Goal: Information Seeking & Learning: Find specific fact

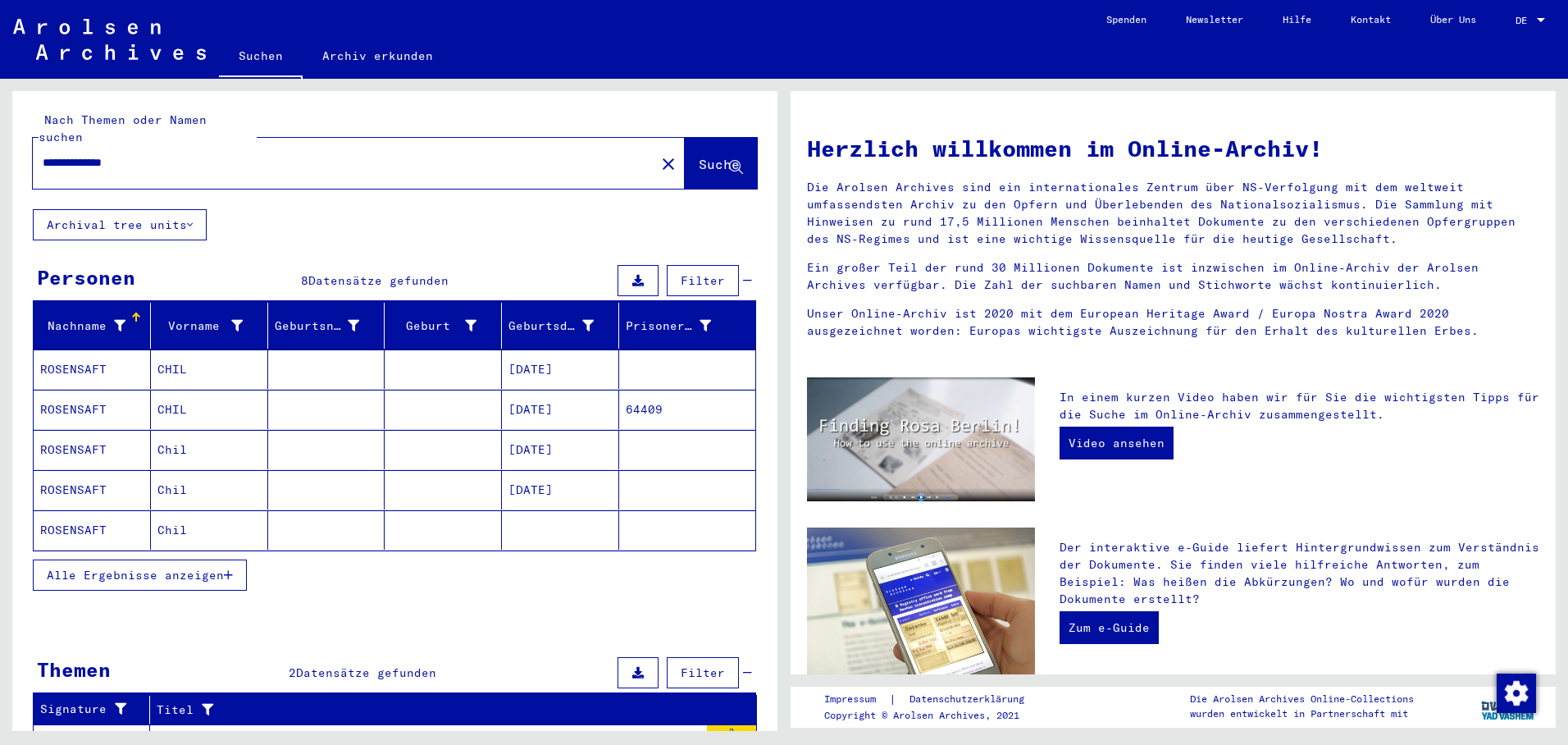
click at [528, 359] on mat-cell "[DATE]" at bounding box center [560, 369] width 117 height 40
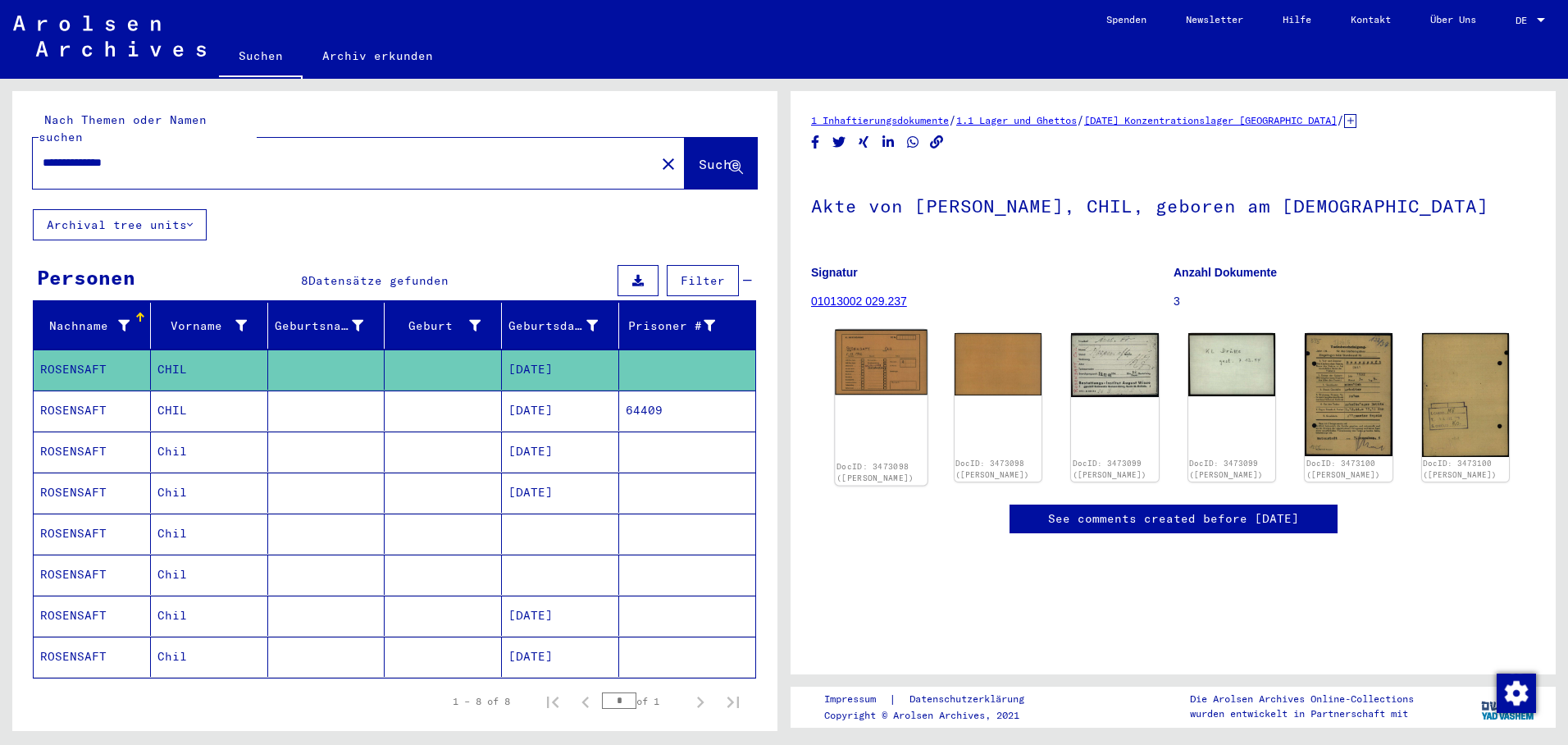
click at [877, 359] on img at bounding box center [881, 362] width 91 height 66
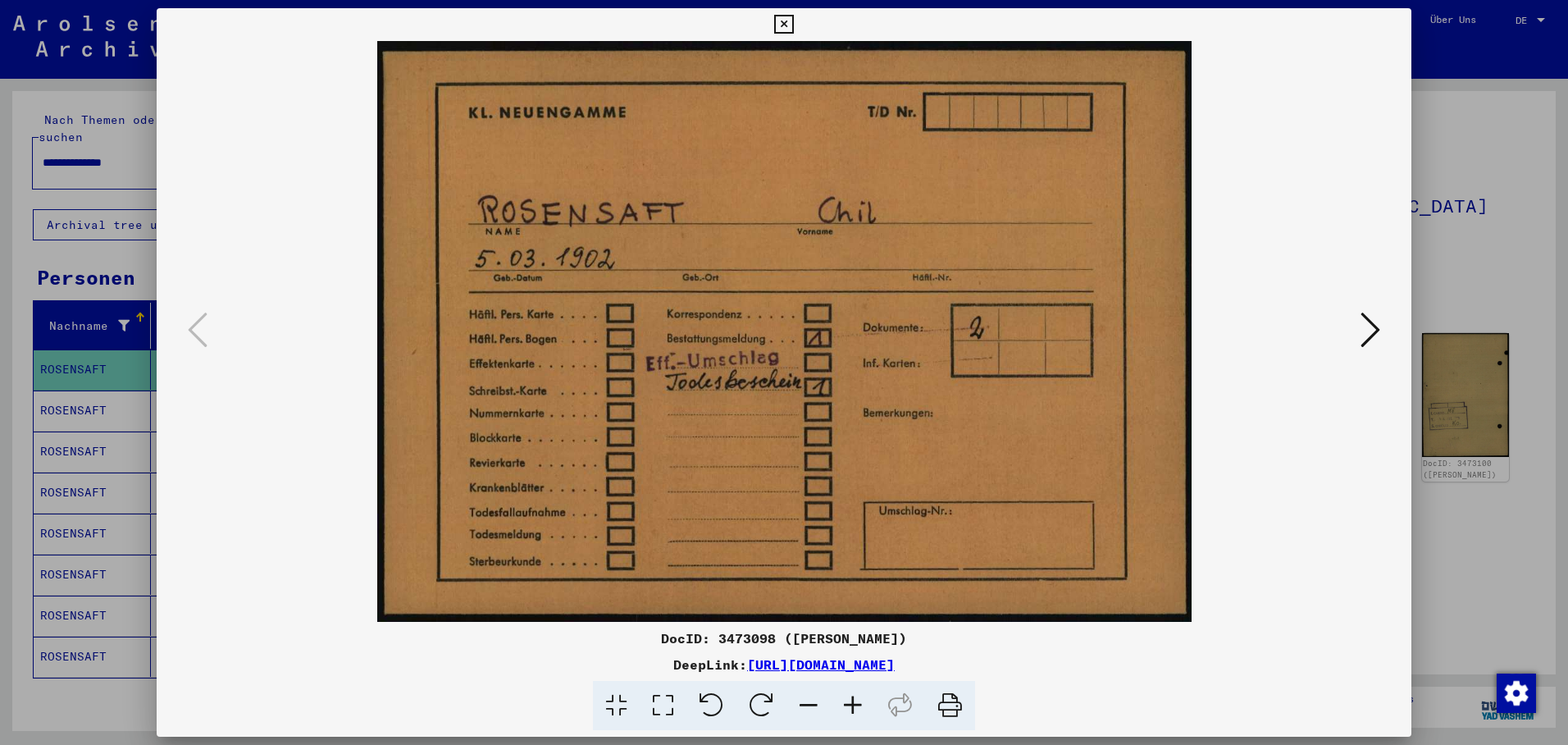
click at [1376, 330] on icon at bounding box center [1370, 330] width 19 height 40
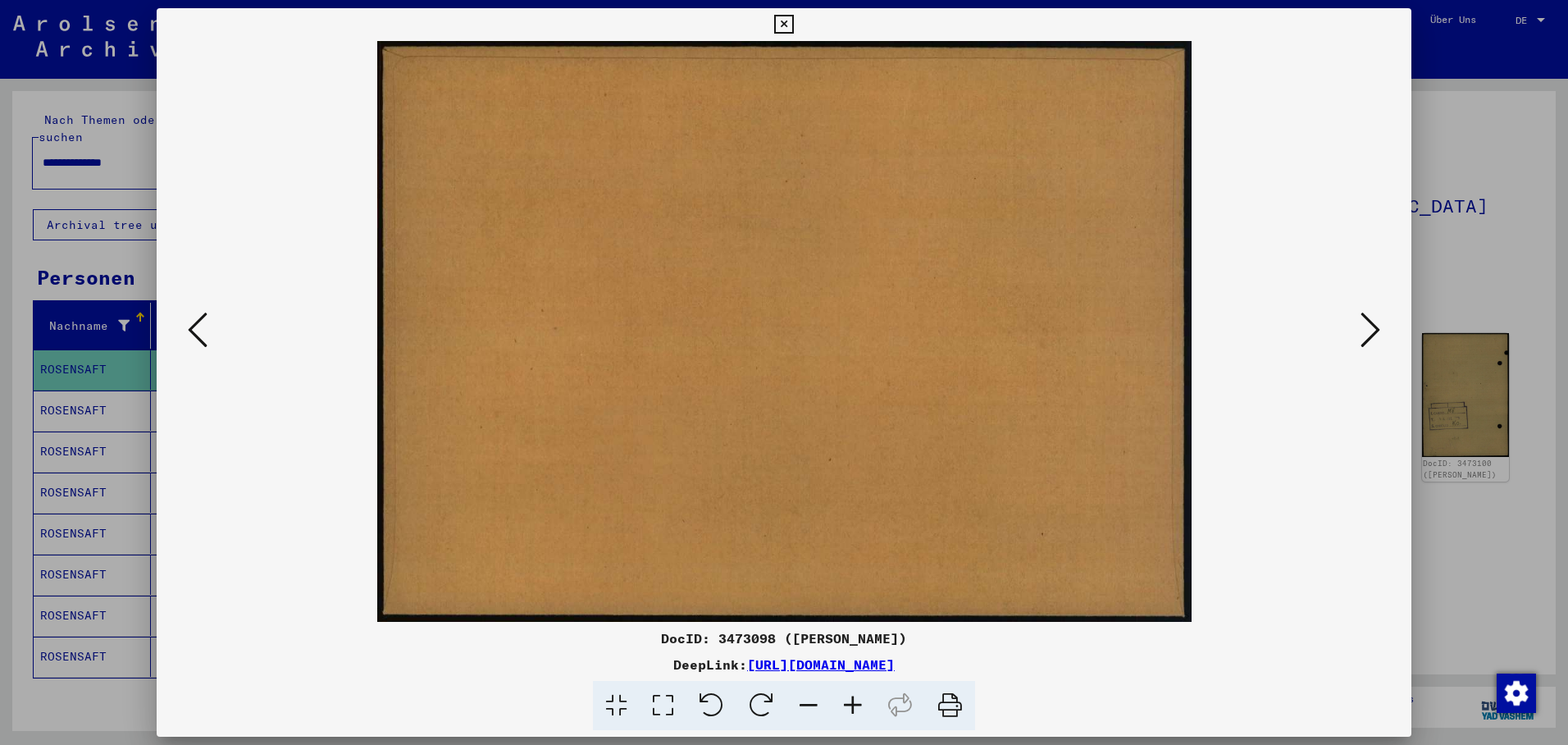
click at [1376, 330] on icon at bounding box center [1370, 330] width 19 height 40
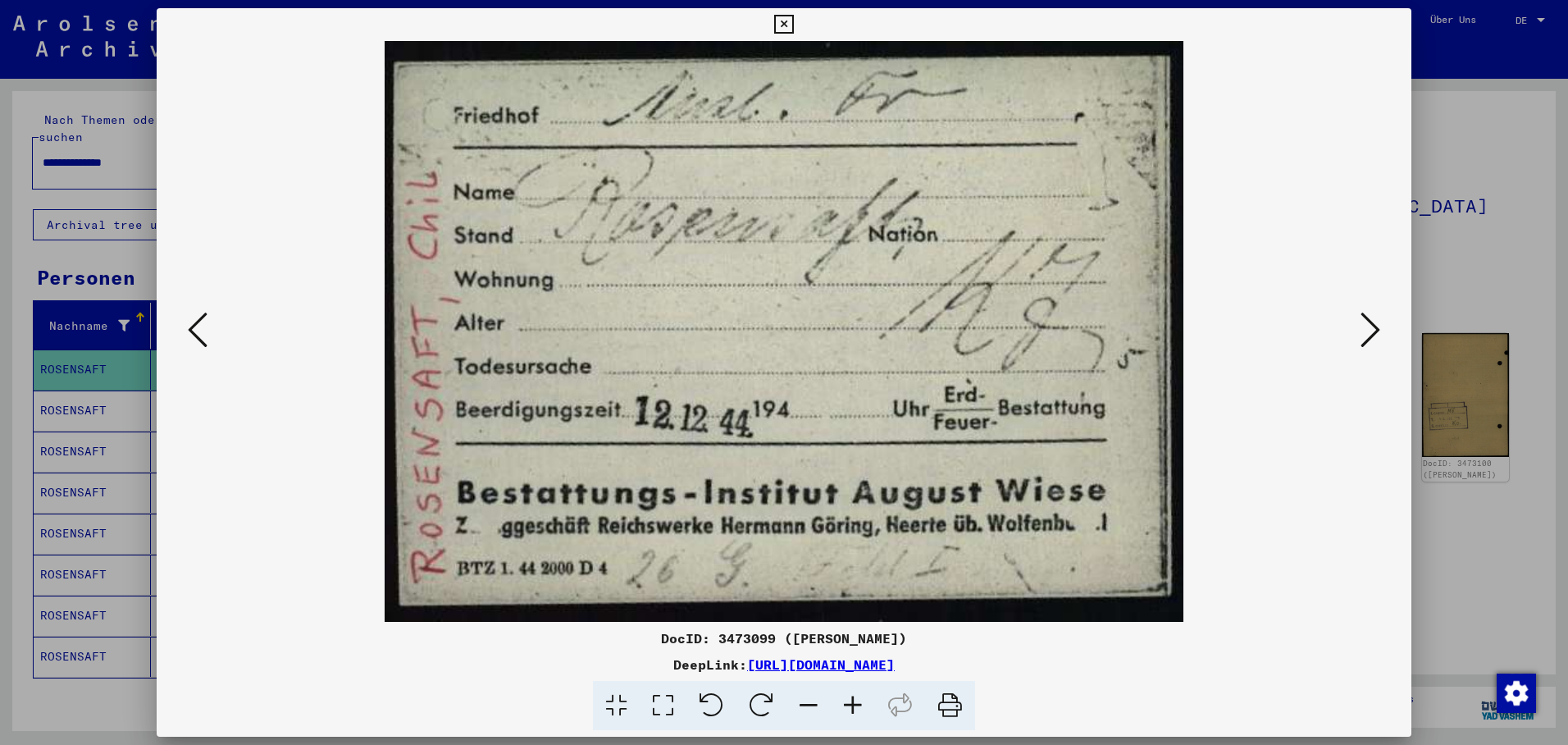
click at [1371, 334] on icon at bounding box center [1370, 330] width 19 height 40
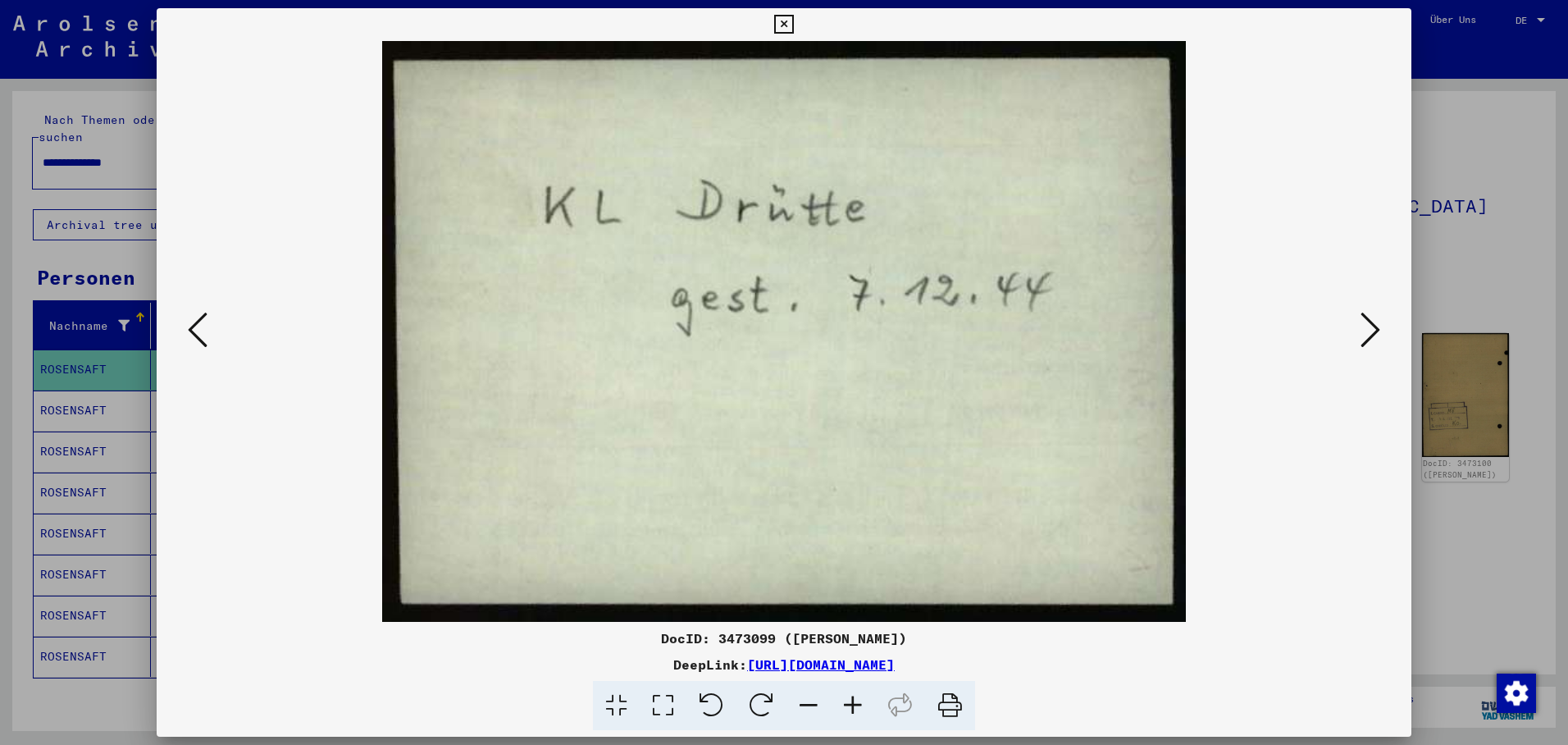
click at [1369, 333] on icon at bounding box center [1370, 330] width 19 height 40
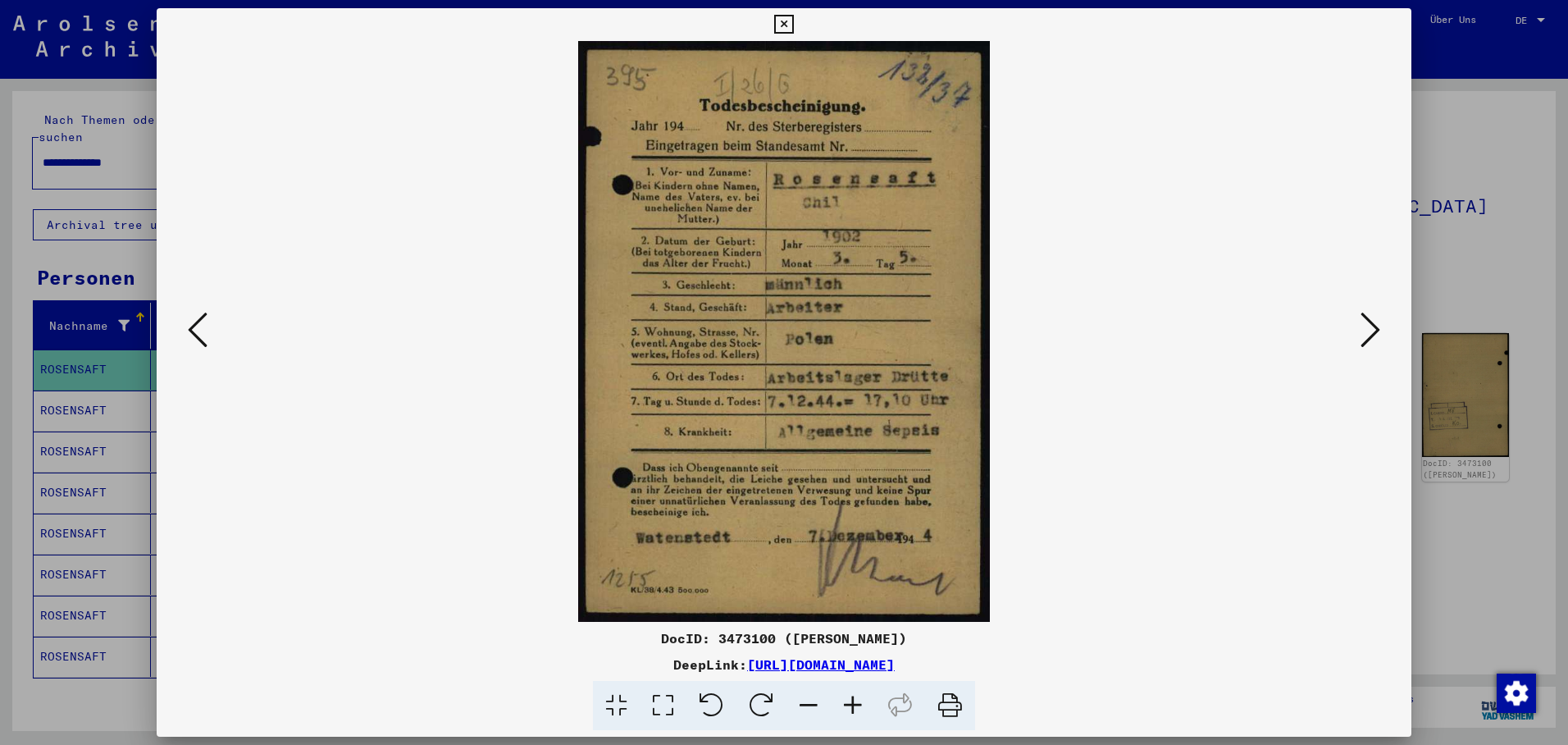
click at [1375, 332] on icon at bounding box center [1370, 330] width 19 height 40
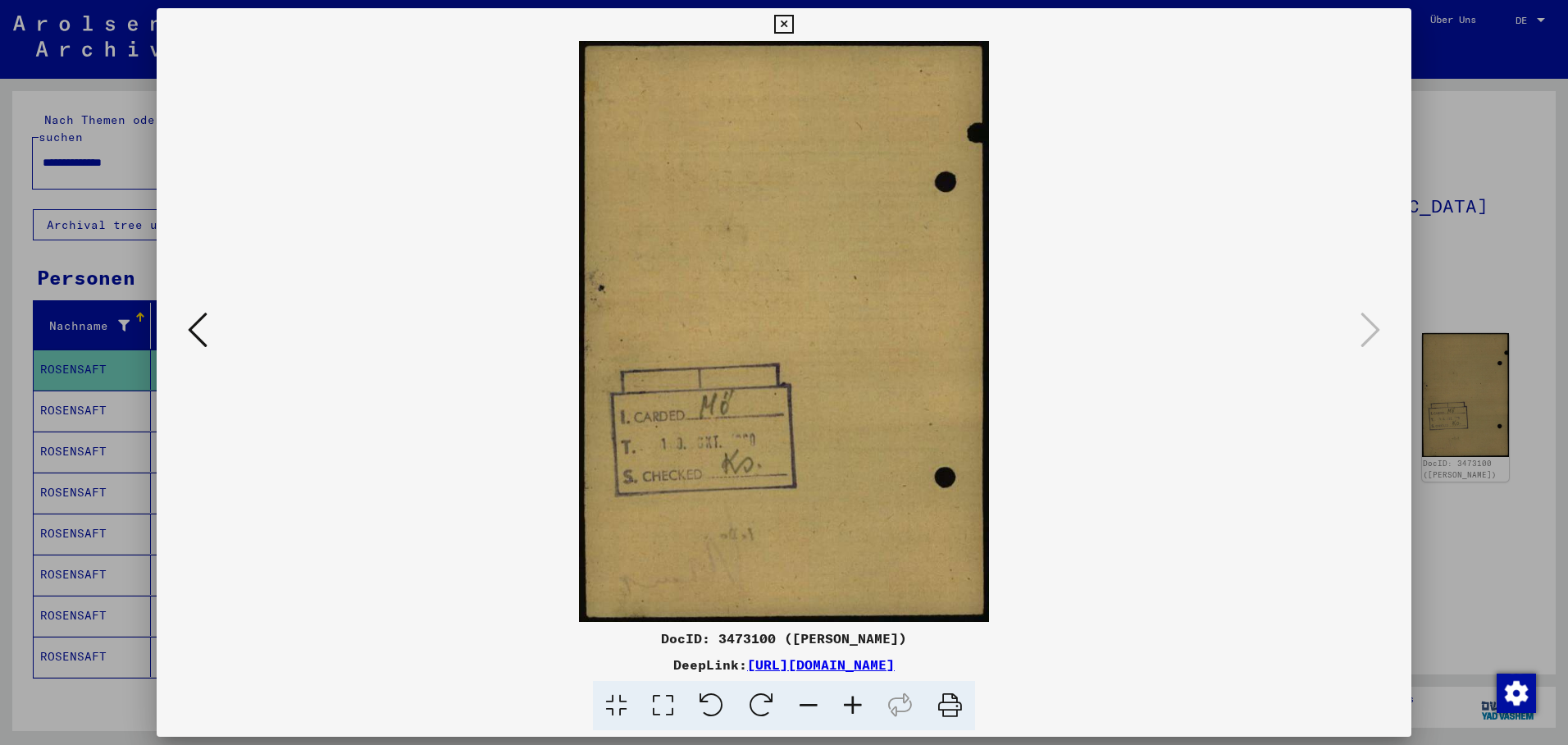
click at [793, 24] on icon at bounding box center [784, 24] width 18 height 19
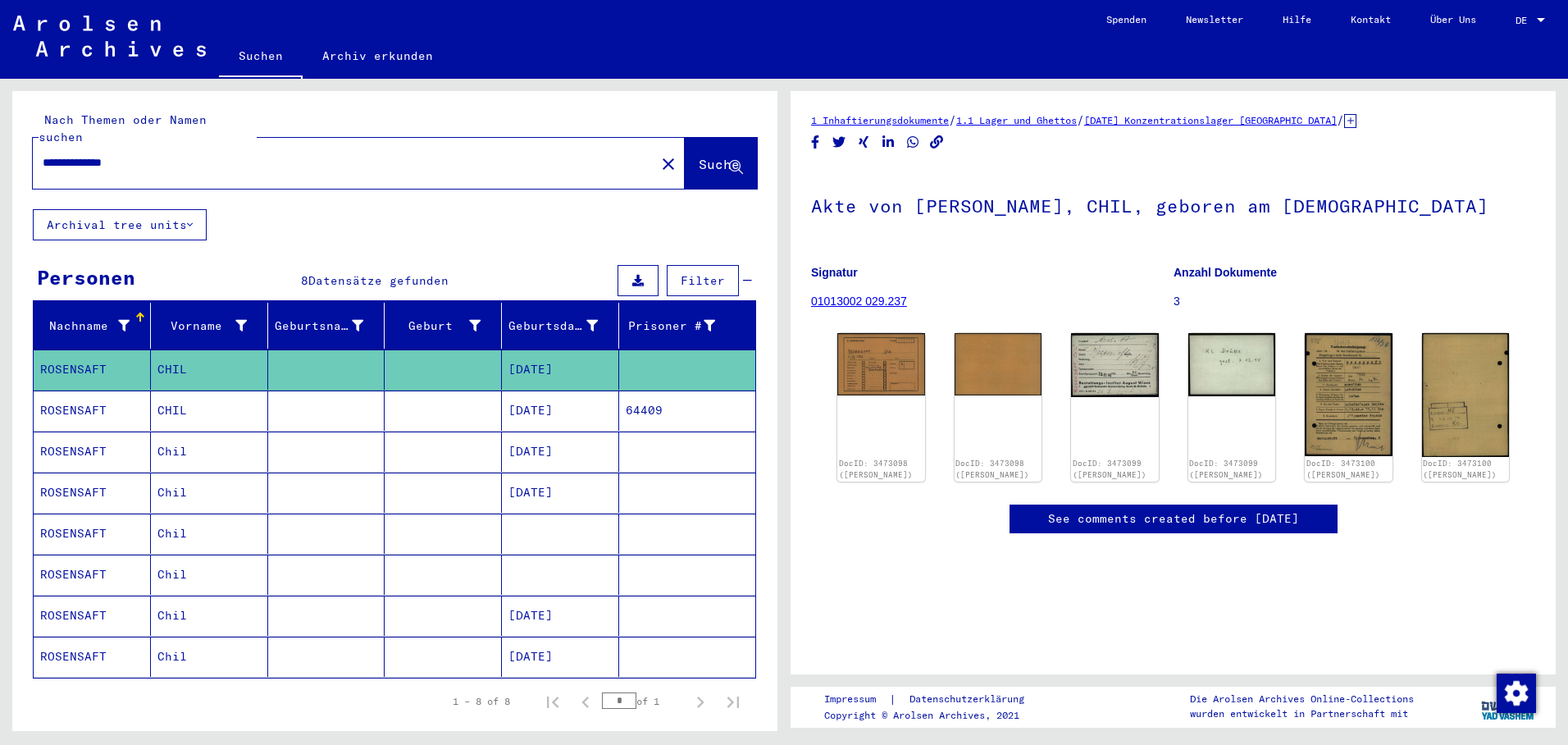
click at [522, 394] on mat-cell "[DATE]" at bounding box center [560, 410] width 117 height 40
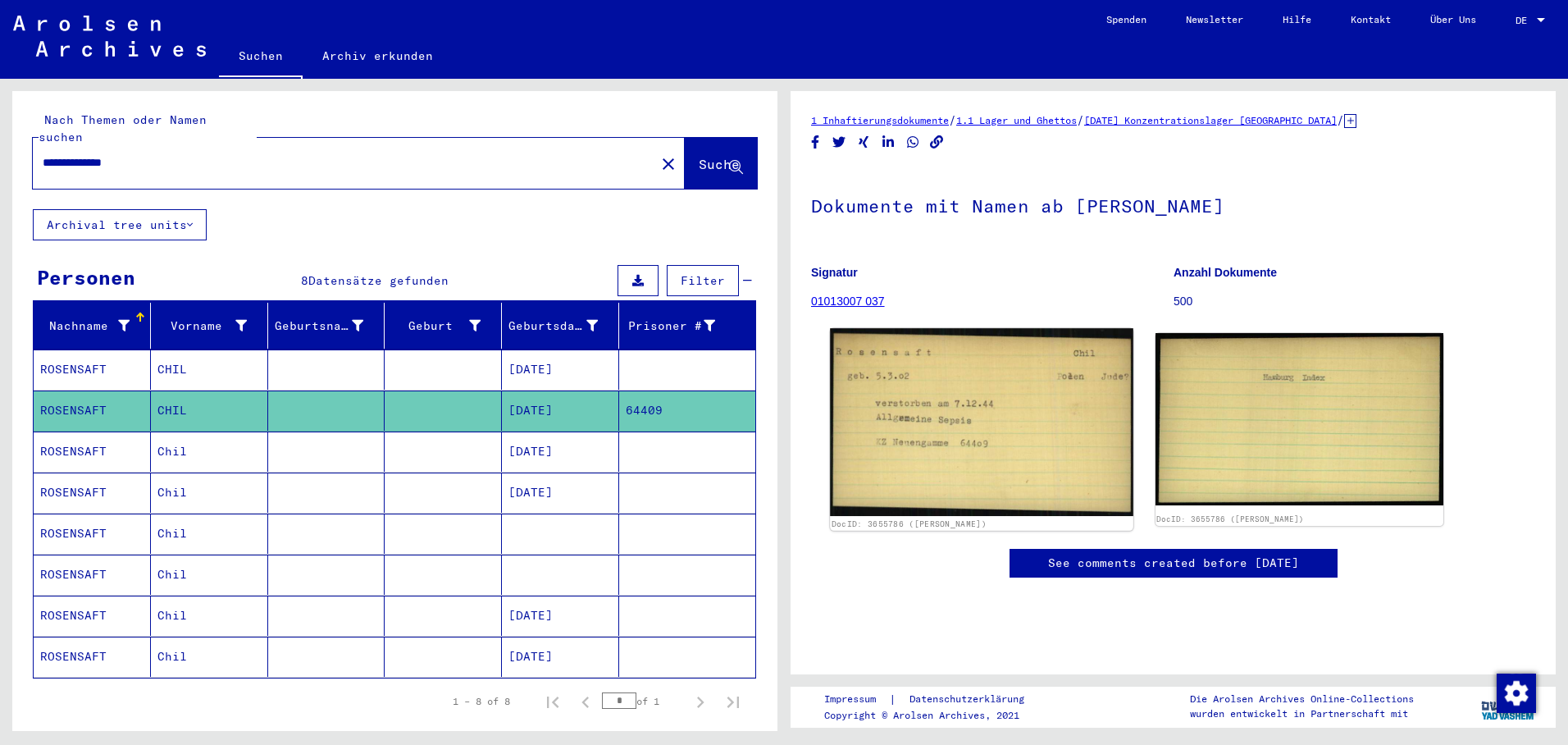
click at [941, 411] on img at bounding box center [981, 421] width 303 height 188
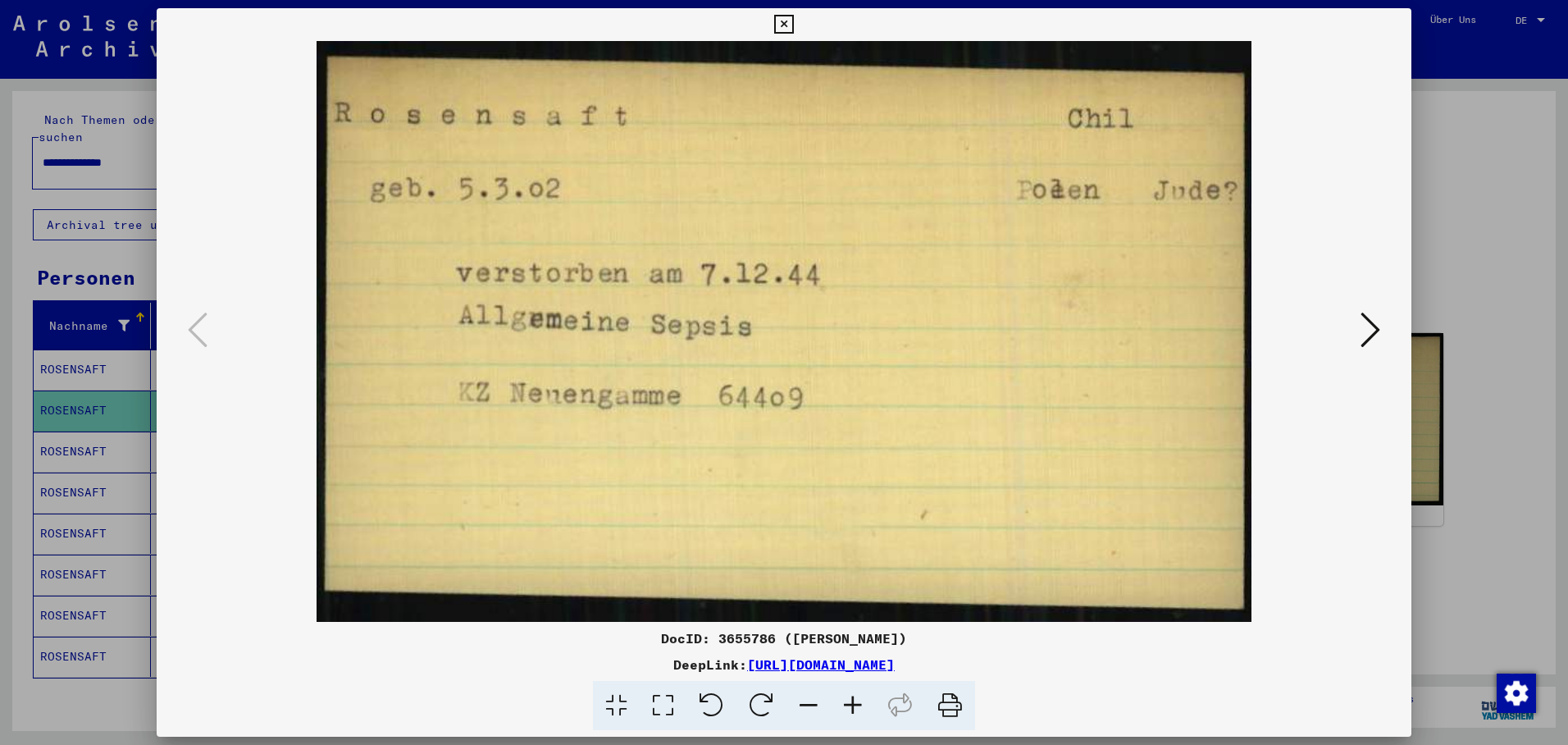
click at [1380, 319] on icon at bounding box center [1370, 330] width 19 height 40
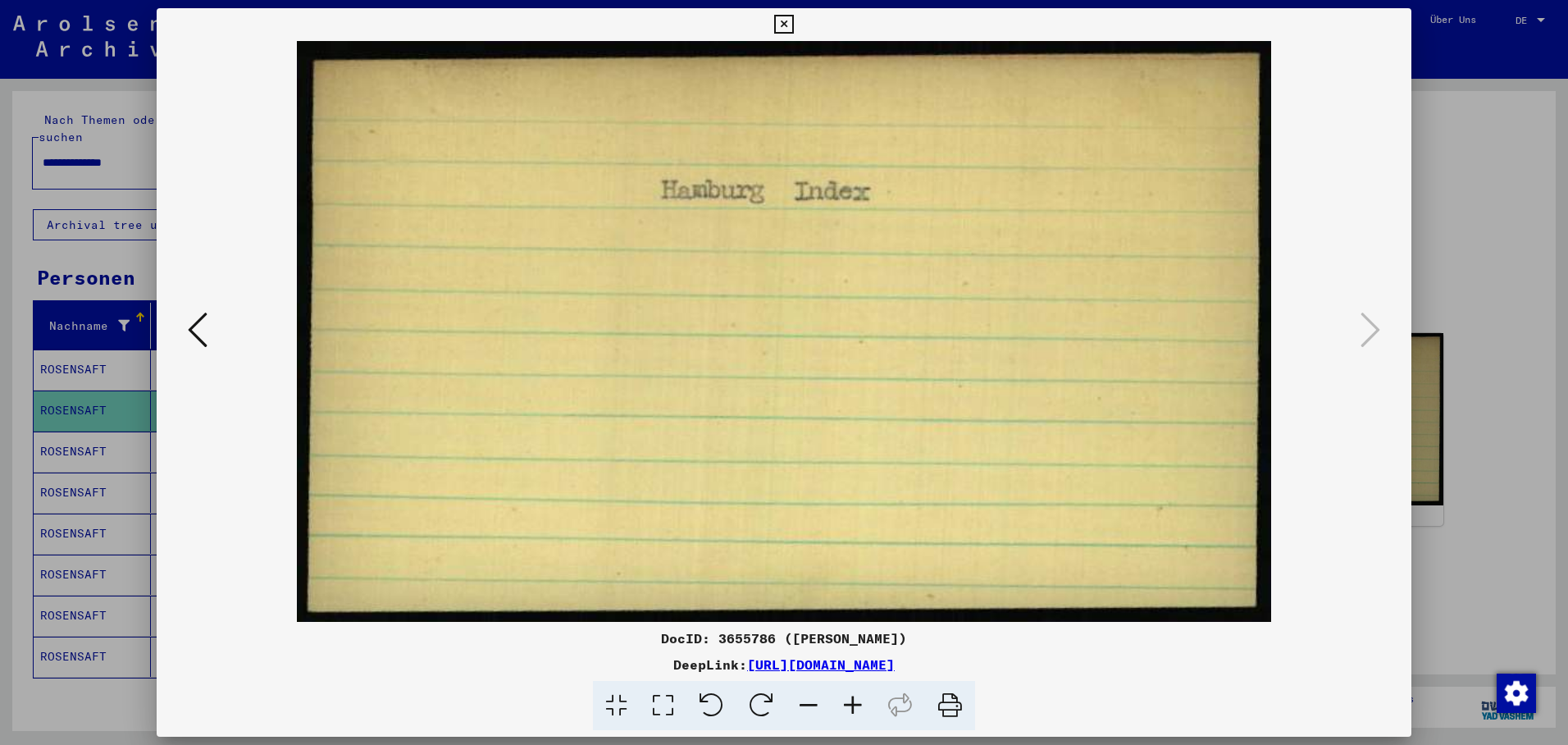
drag, startPoint x: 1402, startPoint y: 18, endPoint x: 1295, endPoint y: 55, distance: 113.2
click at [793, 18] on icon at bounding box center [784, 24] width 18 height 19
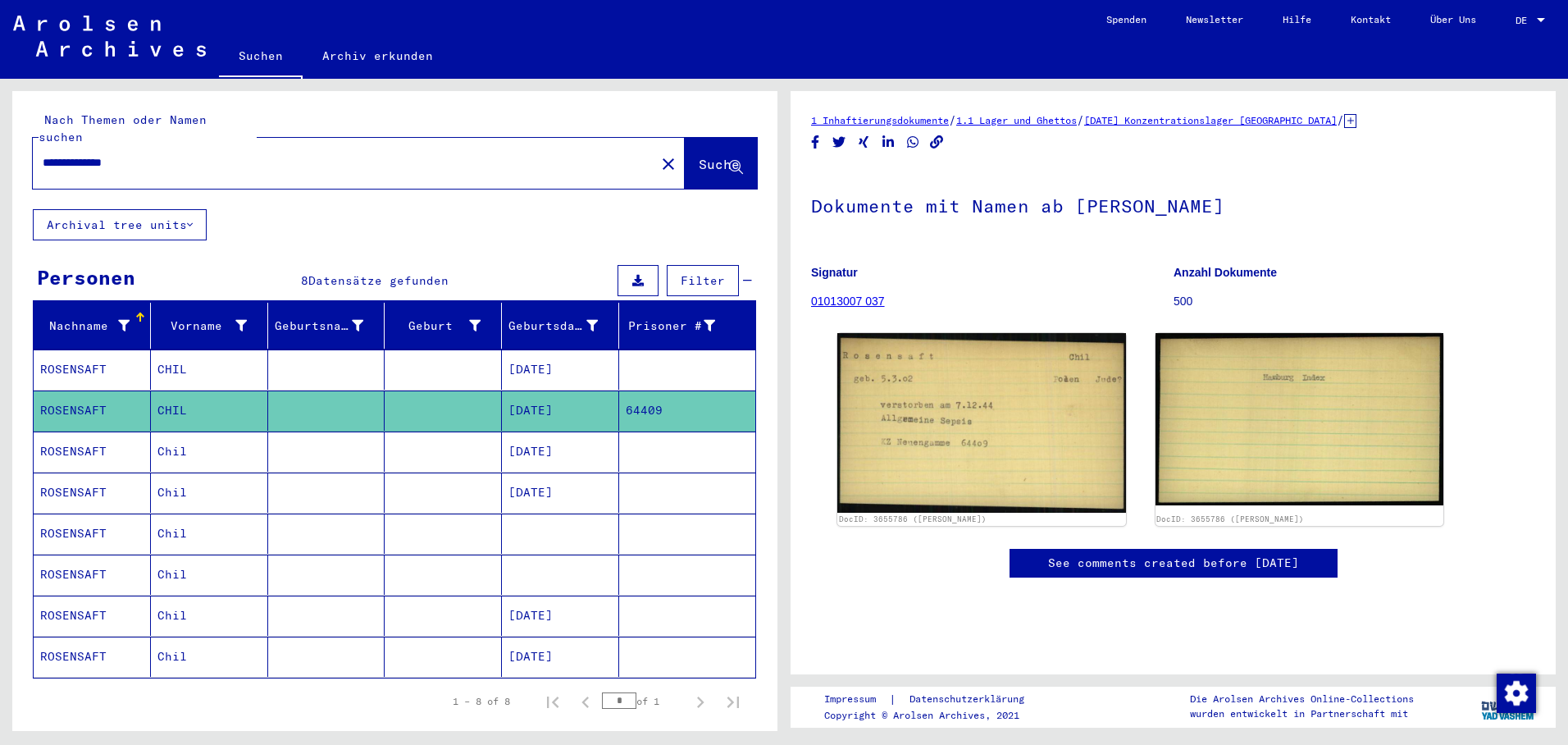
click at [552, 437] on mat-cell "[DATE]" at bounding box center [560, 451] width 117 height 40
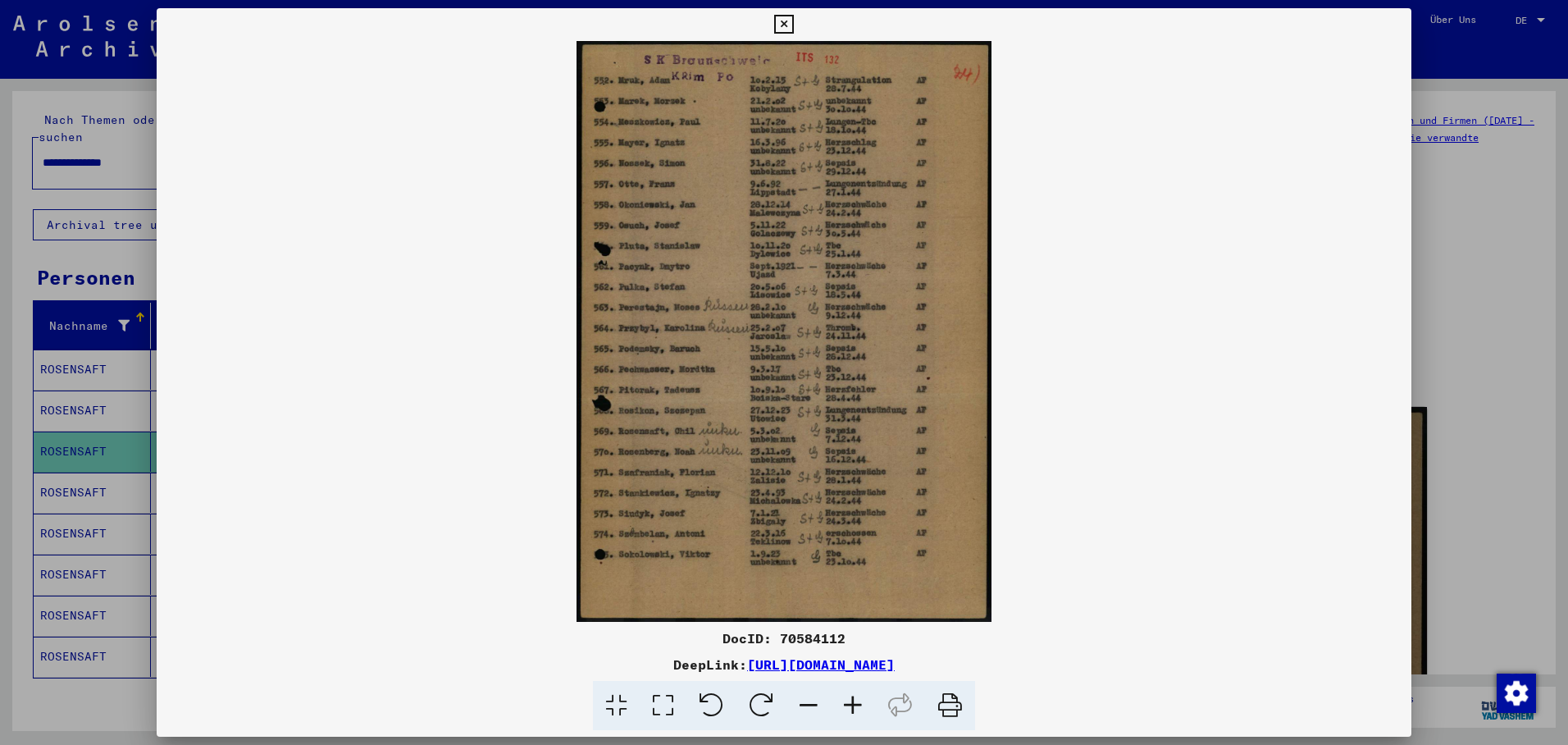
click at [69, 474] on div at bounding box center [784, 372] width 1568 height 745
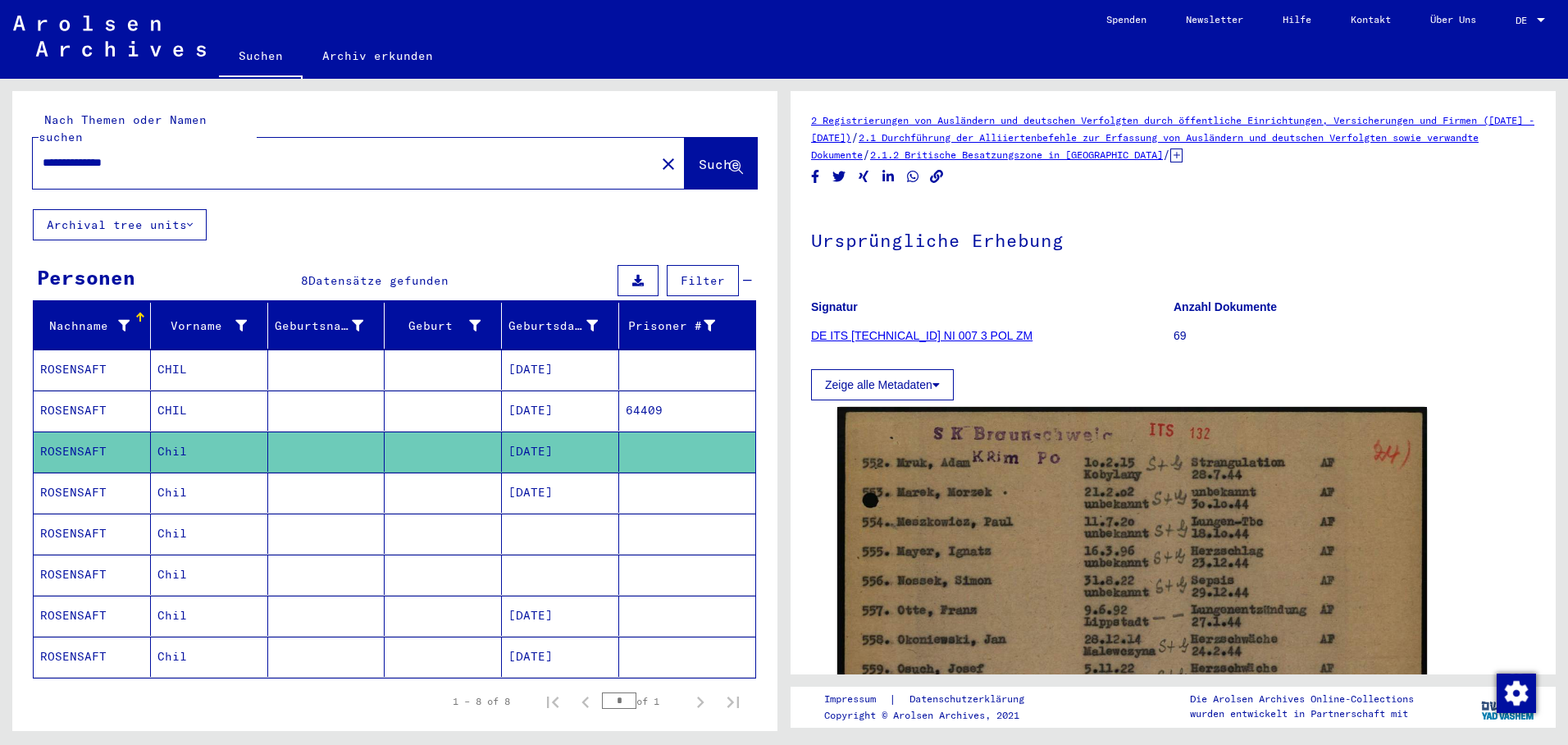
click at [69, 474] on mat-cell "ROSENSAFT" at bounding box center [91, 492] width 117 height 40
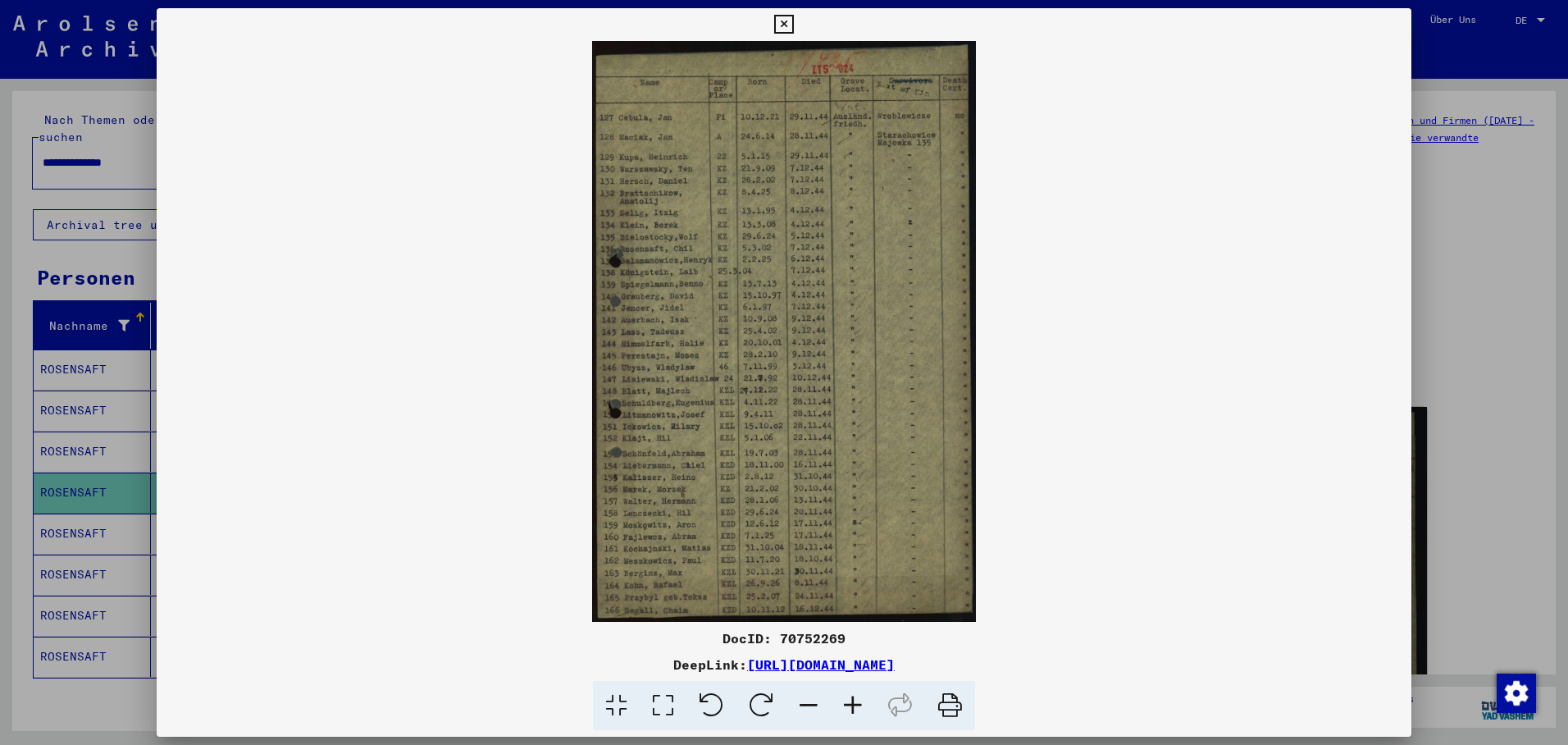
click at [90, 523] on div at bounding box center [784, 372] width 1568 height 745
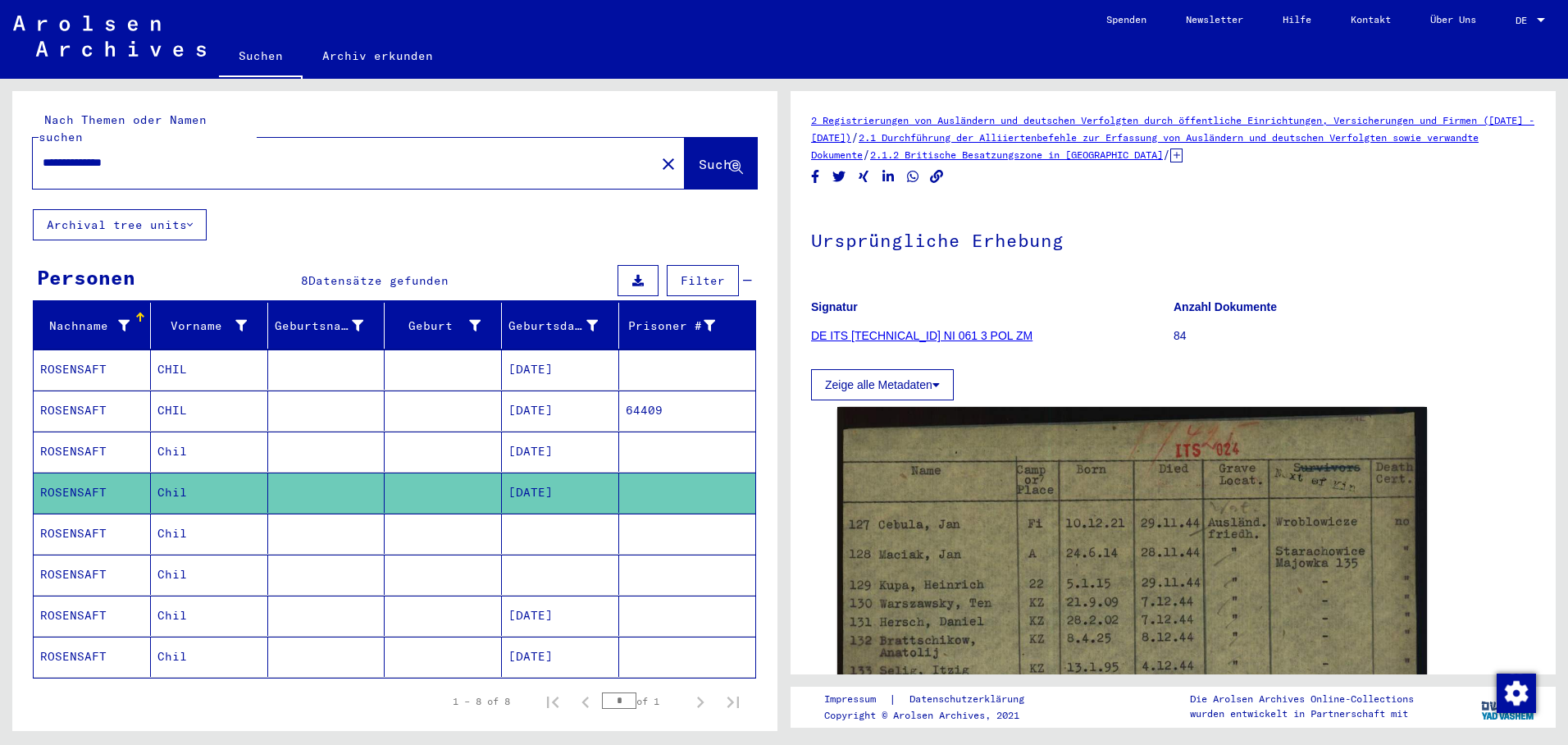
click at [103, 520] on mat-cell "ROSENSAFT" at bounding box center [91, 533] width 117 height 40
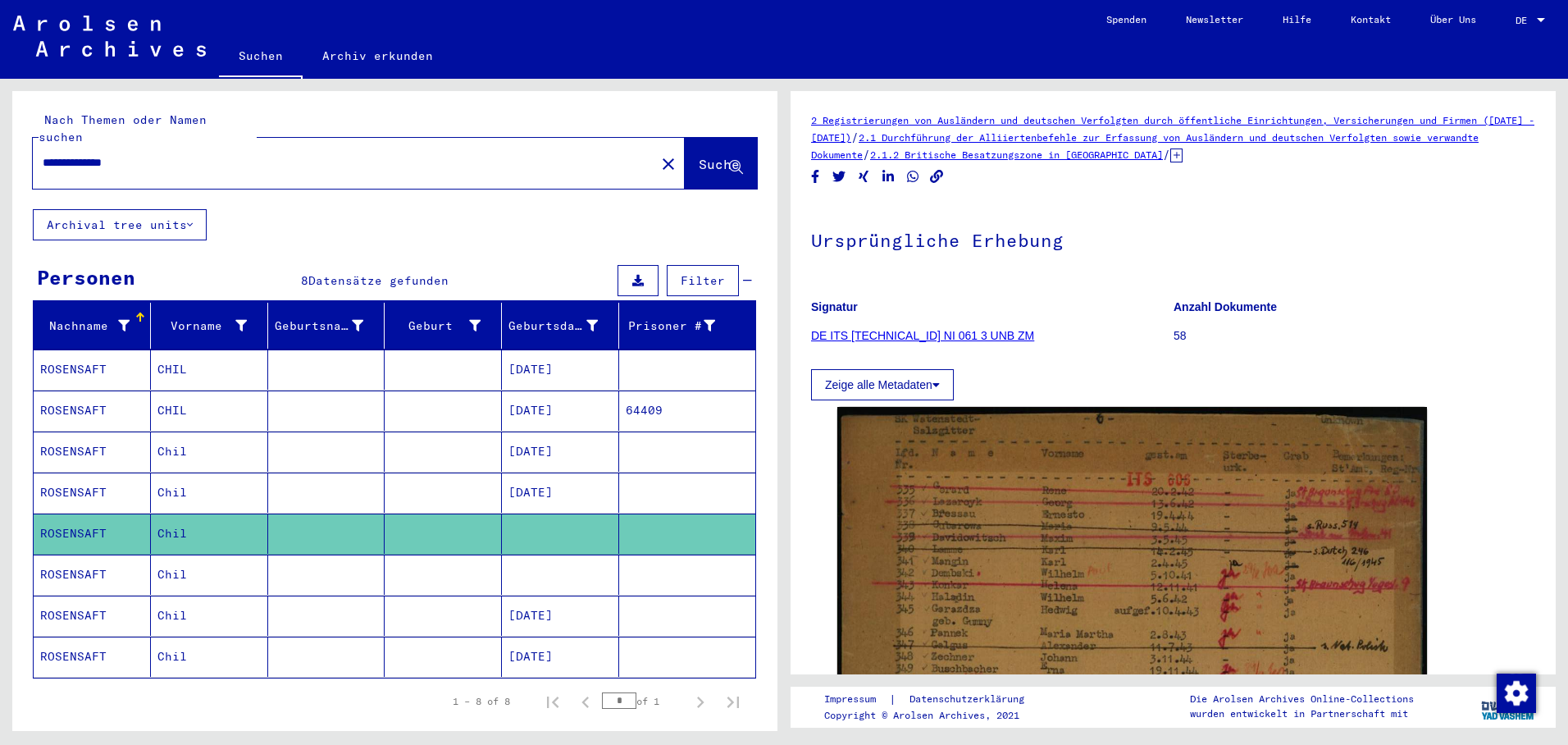
click at [543, 559] on mat-cell at bounding box center [560, 574] width 117 height 40
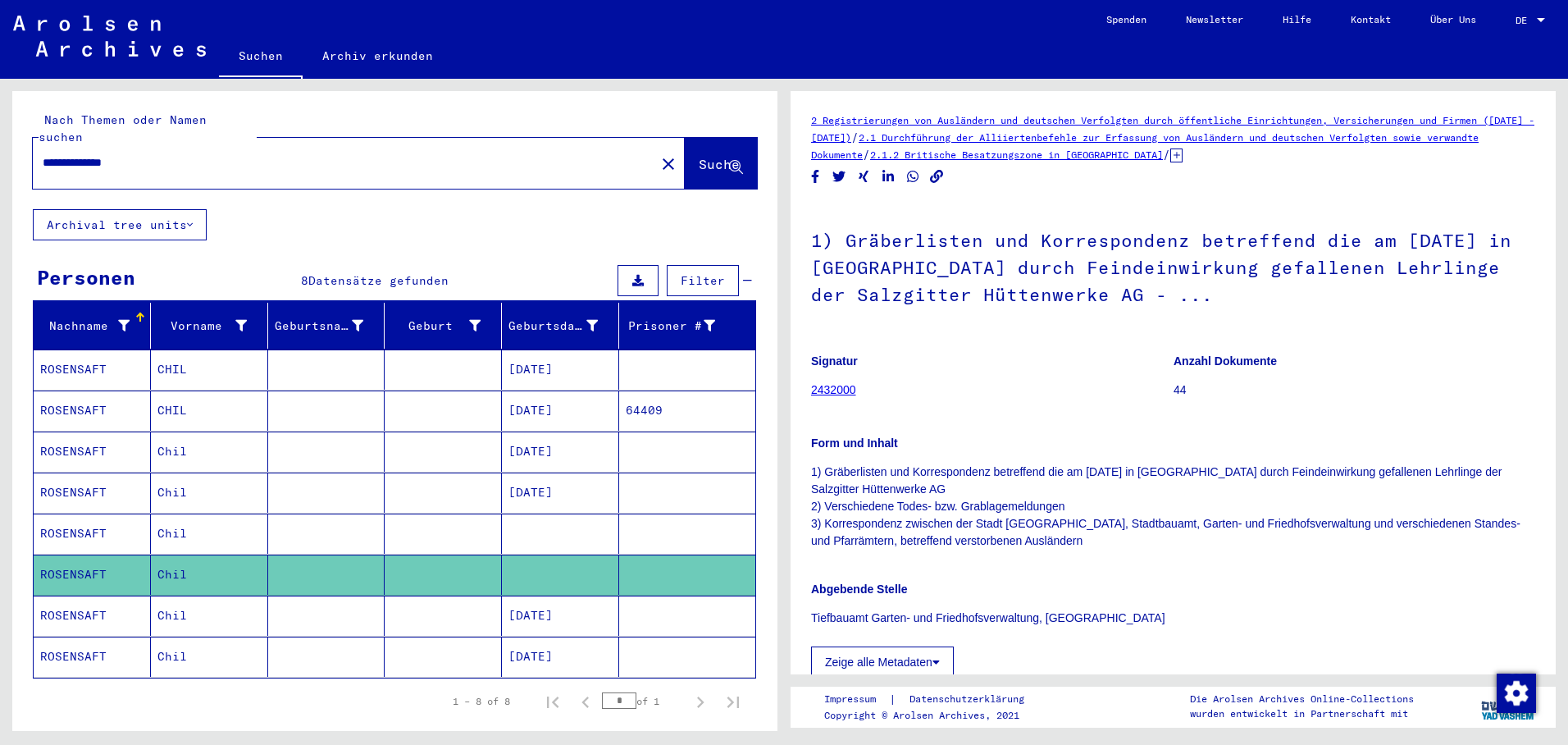
click at [556, 601] on mat-cell "[DATE]" at bounding box center [560, 615] width 117 height 40
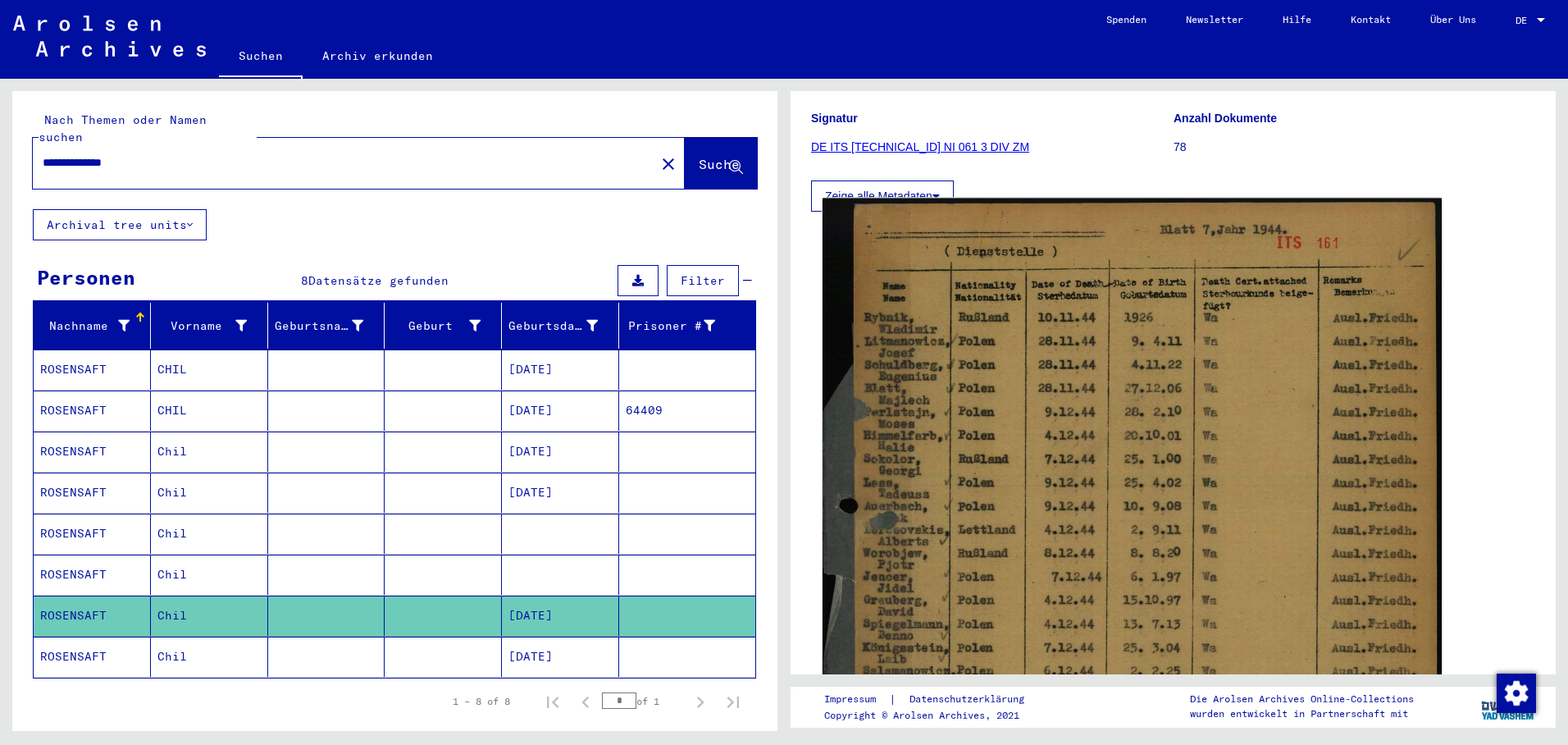
scroll to position [246, 0]
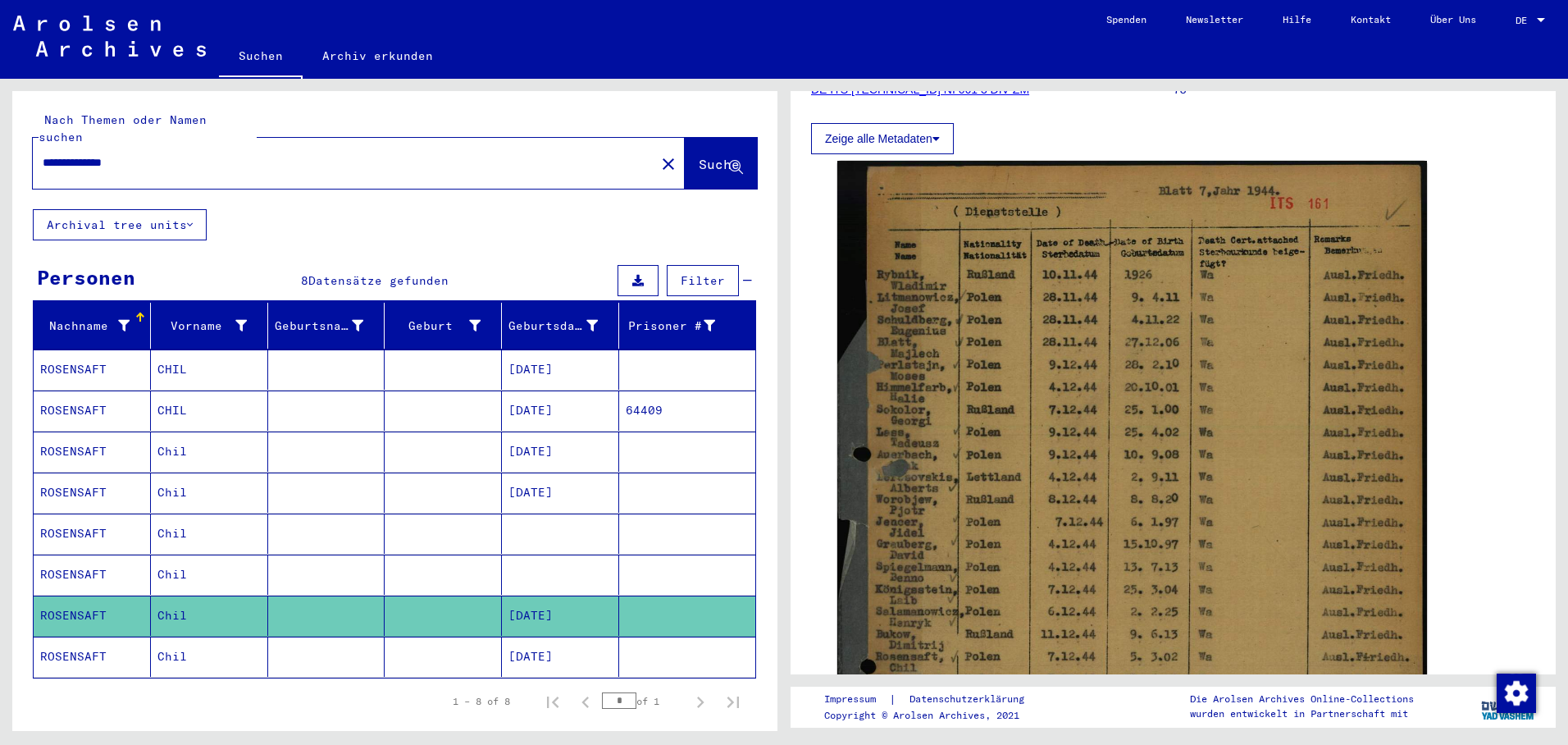
click at [573, 642] on mat-cell "[DATE]" at bounding box center [560, 656] width 117 height 40
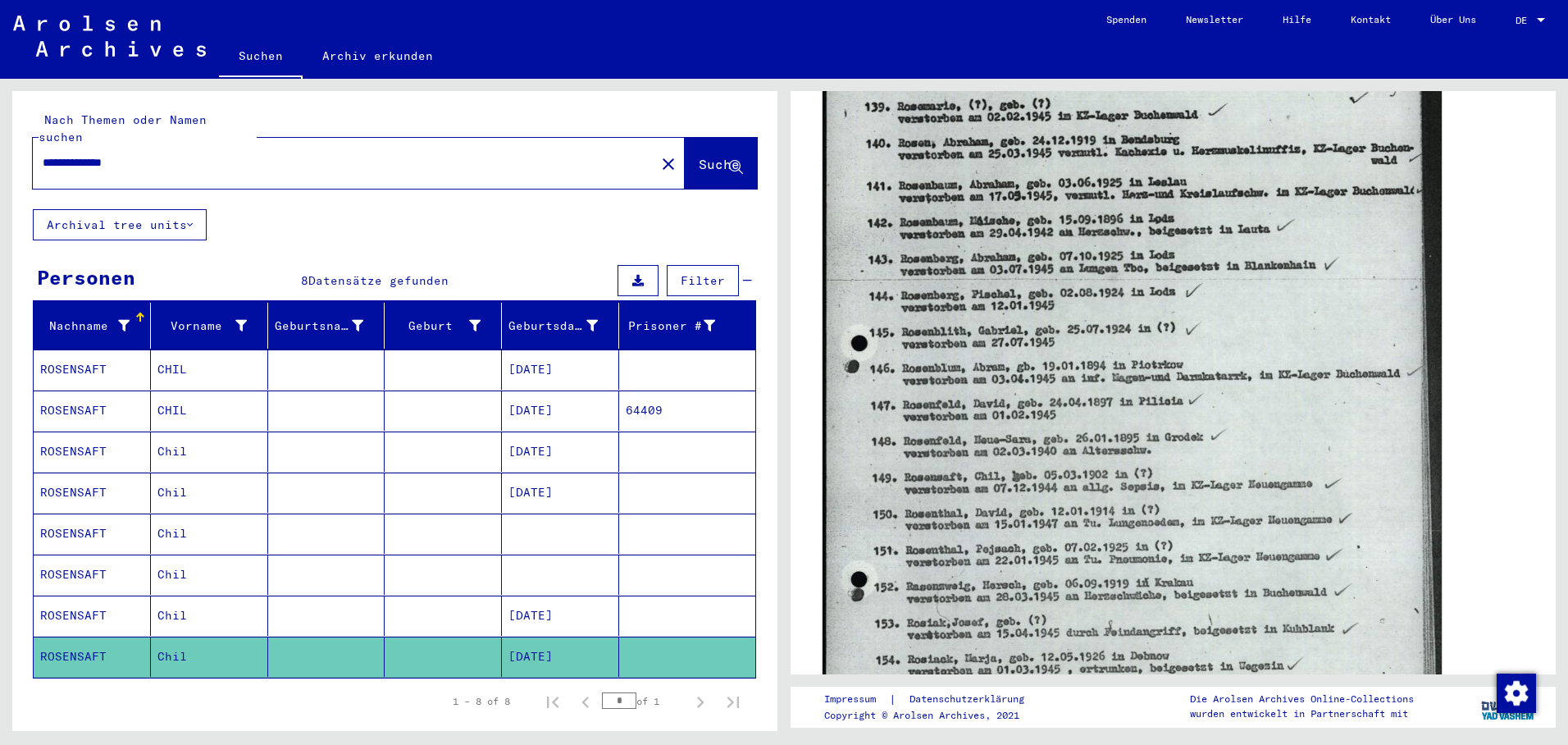
click at [979, 476] on img at bounding box center [1132, 470] width 619 height 863
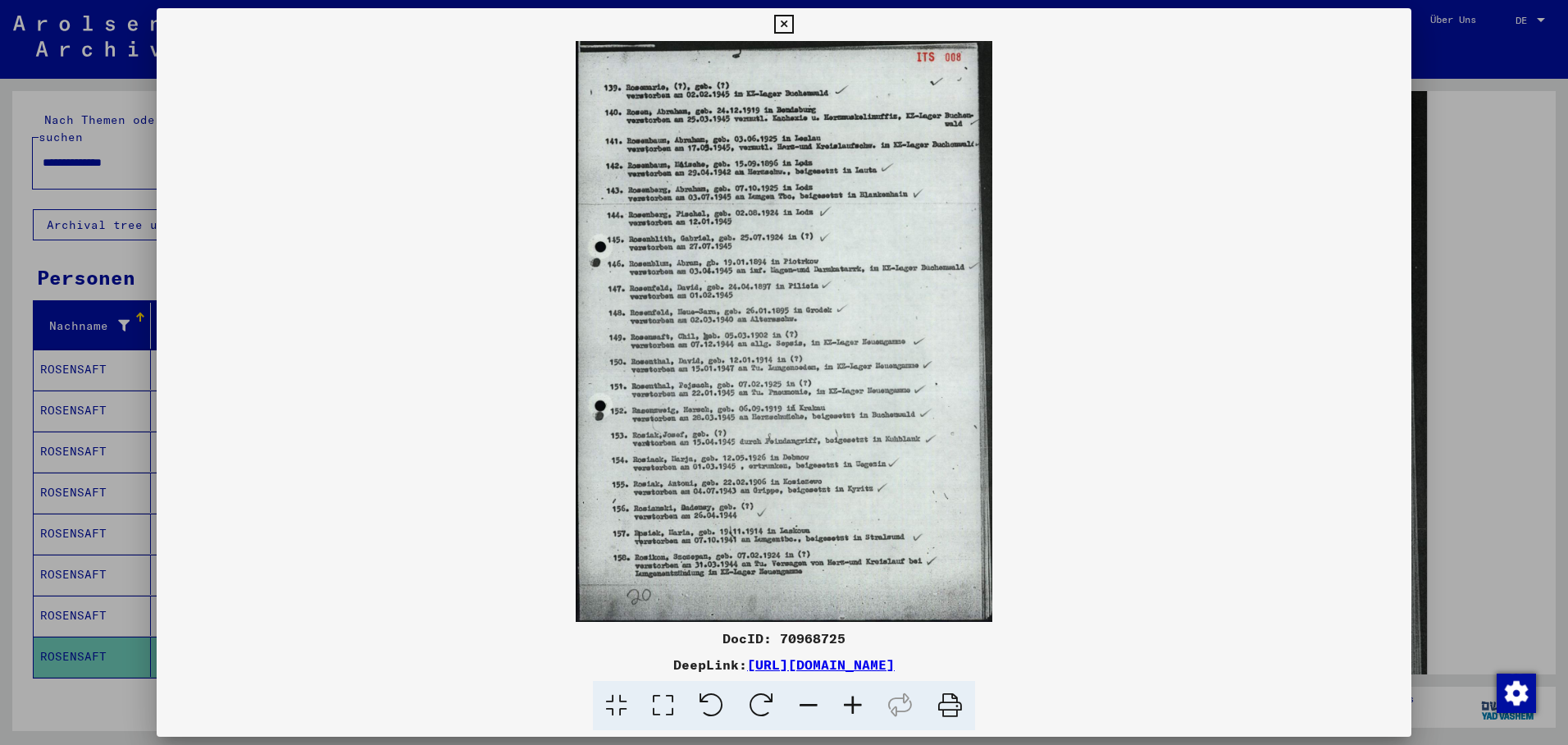
click at [93, 146] on div at bounding box center [784, 372] width 1568 height 745
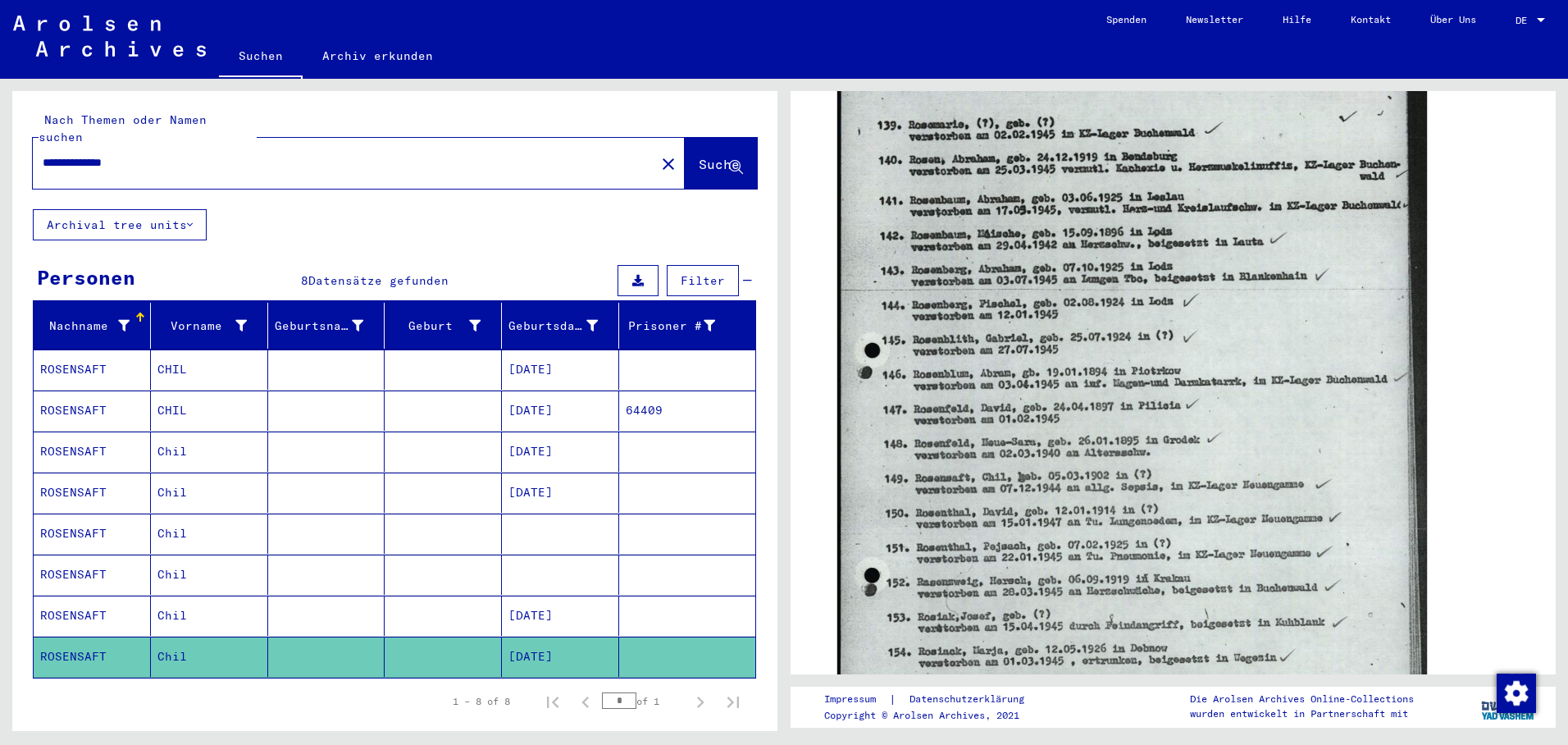
drag, startPoint x: 147, startPoint y: 145, endPoint x: 13, endPoint y: 140, distance: 134.1
click at [2, 135] on div "**********" at bounding box center [392, 405] width 784 height 653
paste input "text"
click at [699, 156] on span "Suche" at bounding box center [719, 165] width 41 height 17
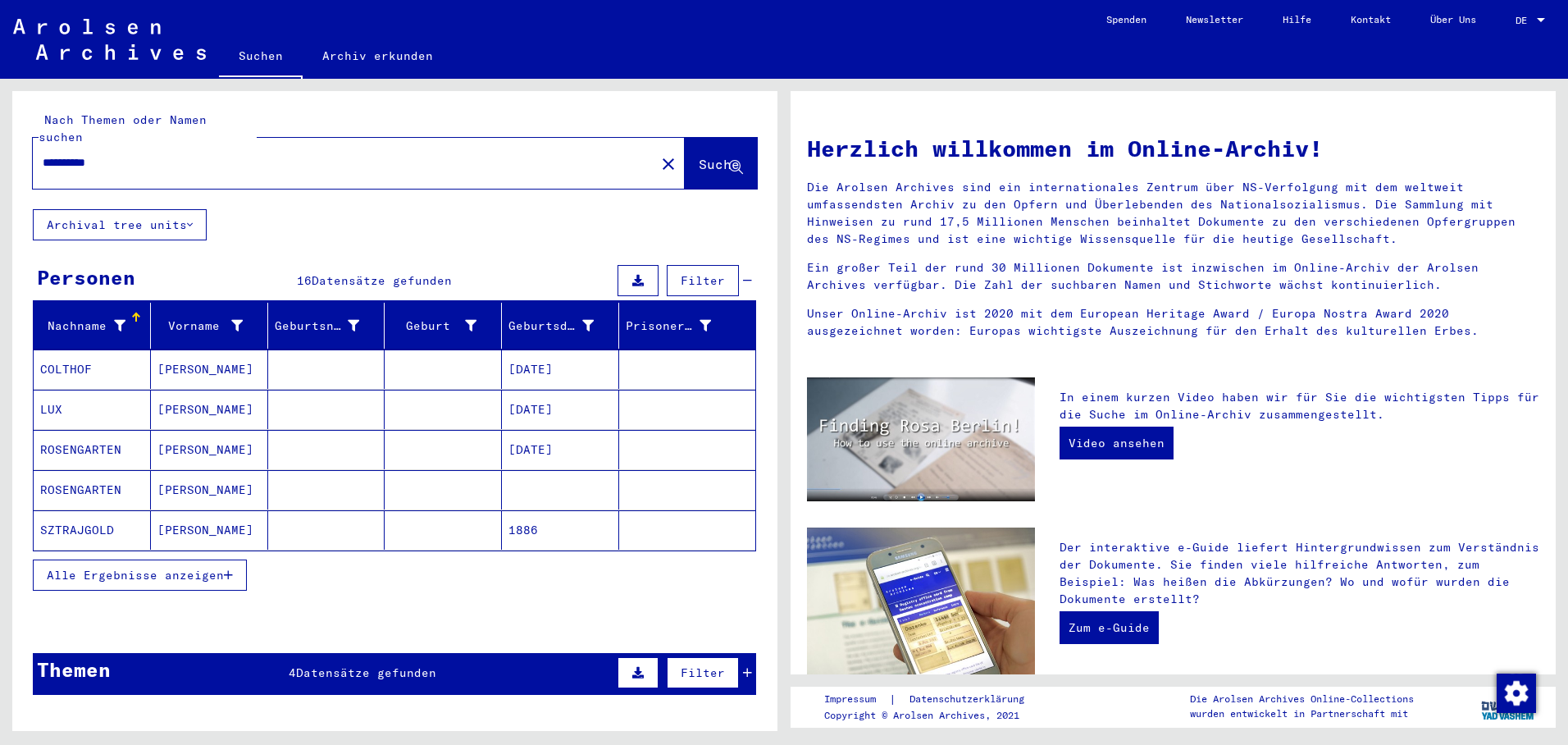
click at [528, 349] on mat-cell "[DATE]" at bounding box center [560, 369] width 117 height 40
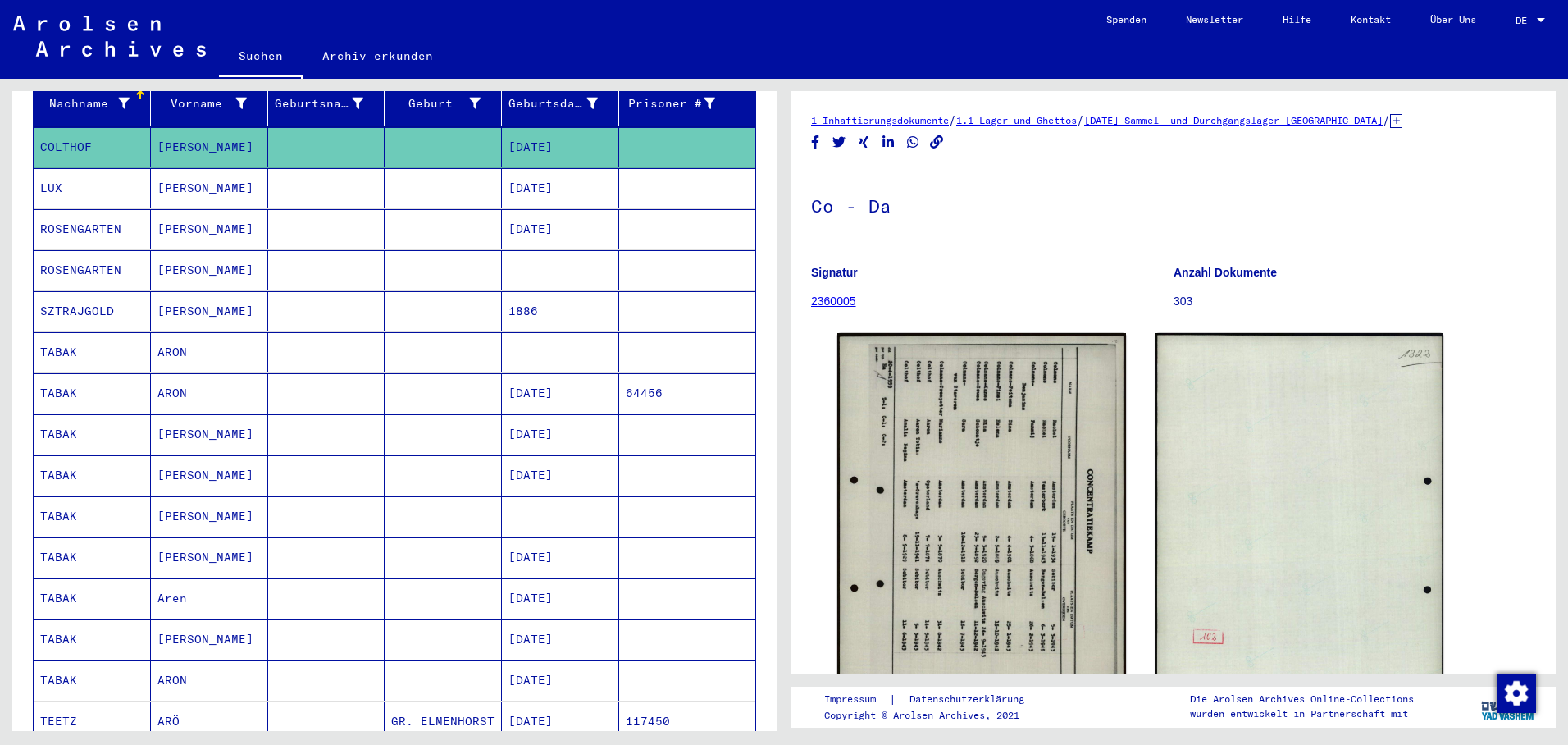
scroll to position [246, 0]
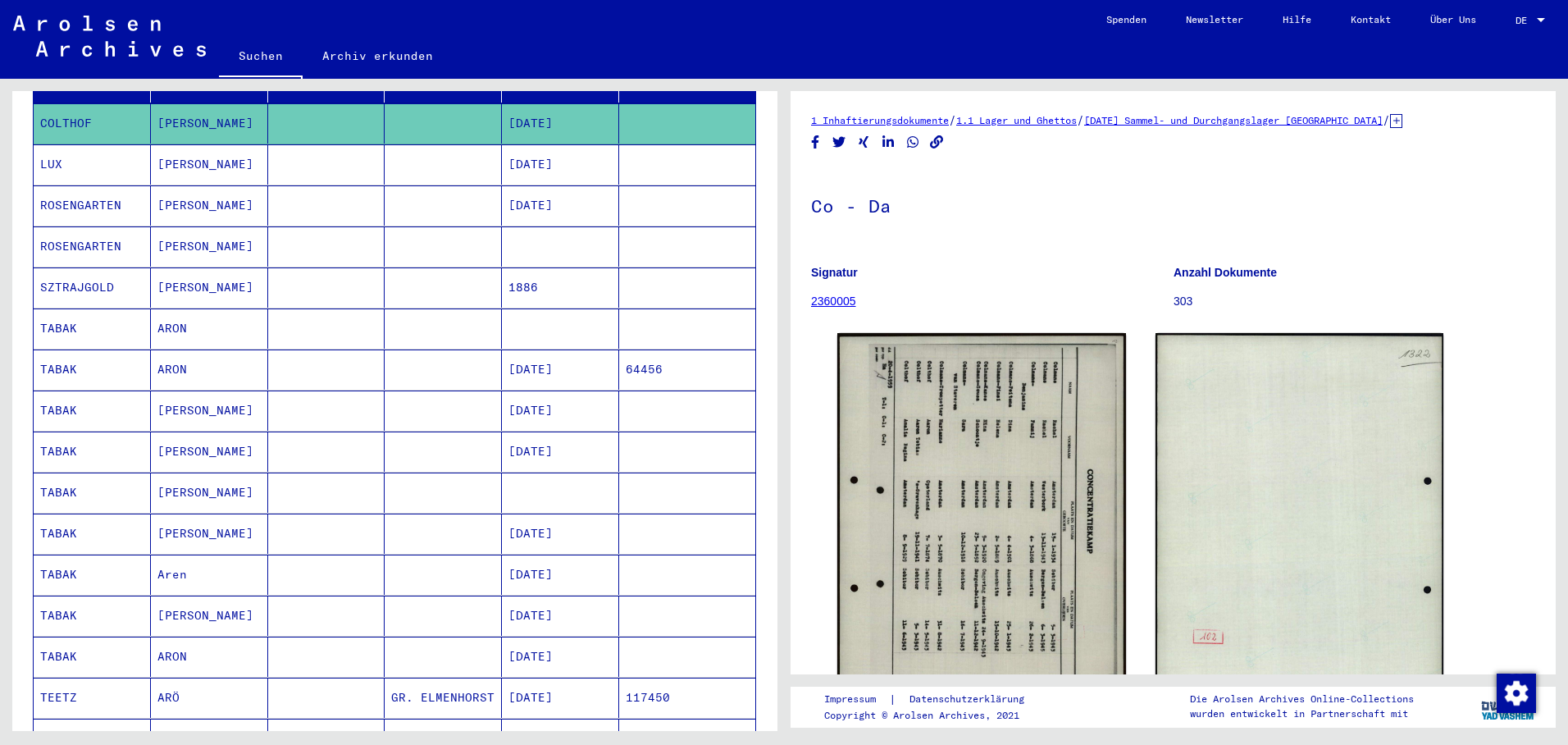
drag, startPoint x: 543, startPoint y: 356, endPoint x: 558, endPoint y: 370, distance: 20.5
click at [550, 363] on mat-cell "[DATE]" at bounding box center [560, 369] width 117 height 40
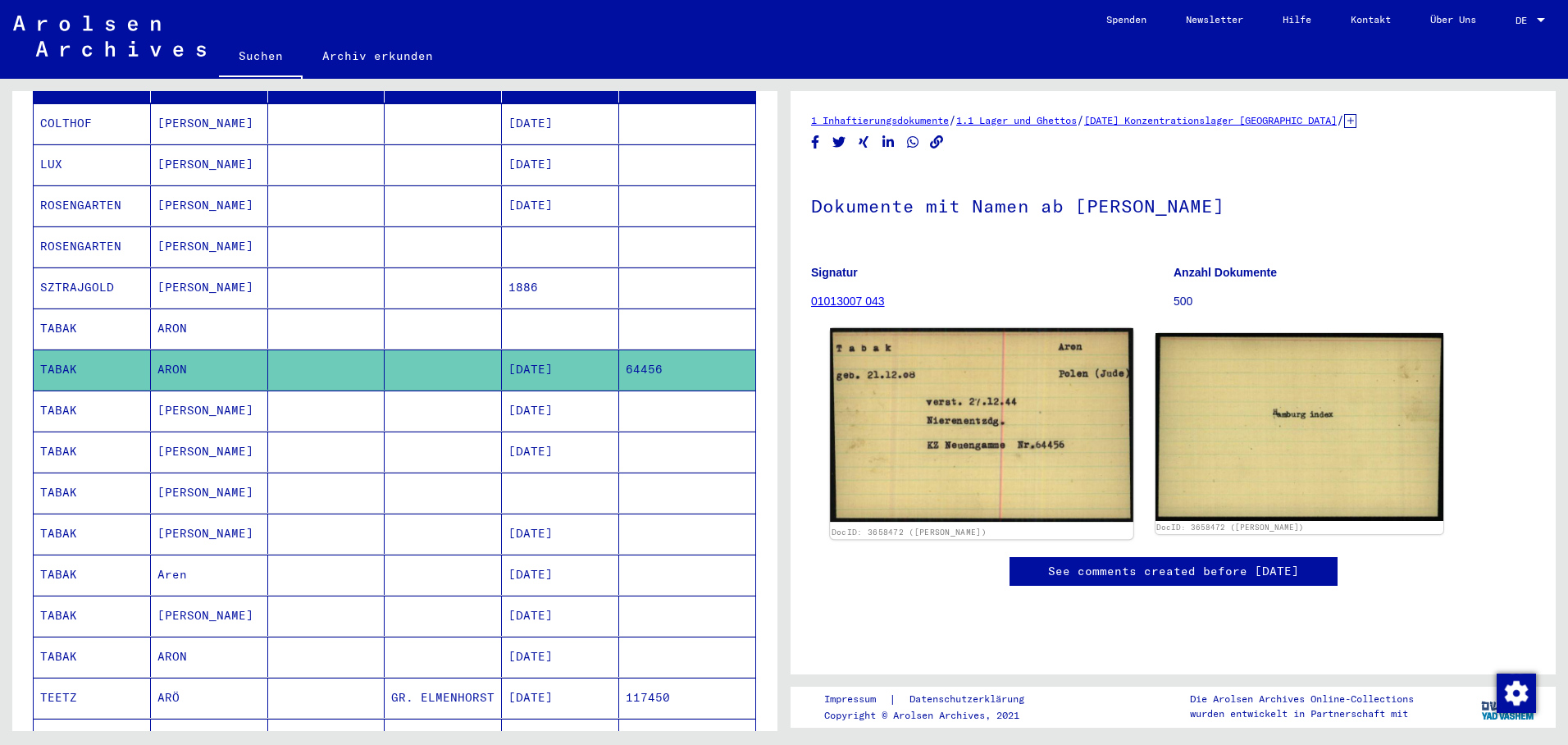
click at [910, 373] on img at bounding box center [981, 425] width 303 height 194
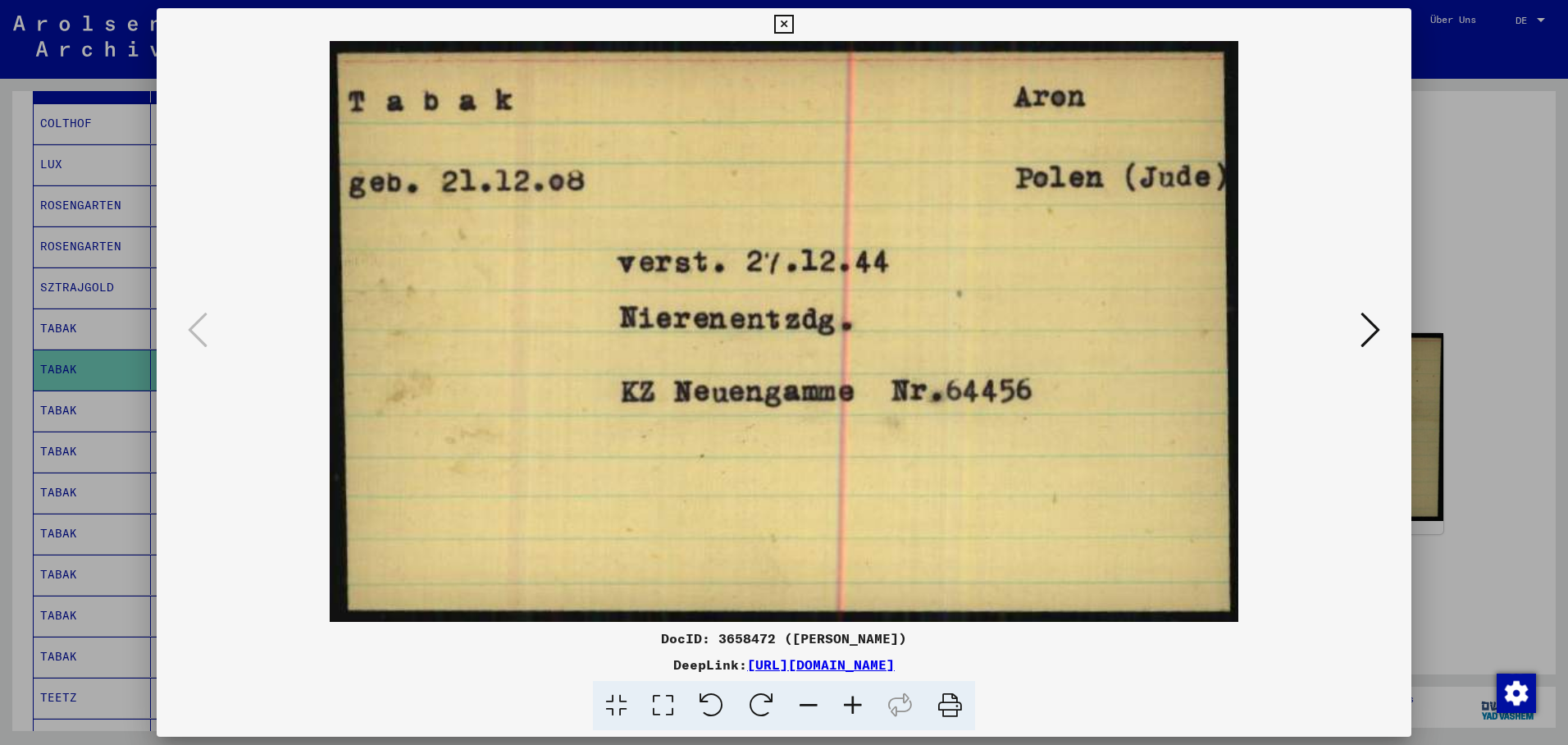
click at [793, 25] on icon at bounding box center [784, 24] width 18 height 19
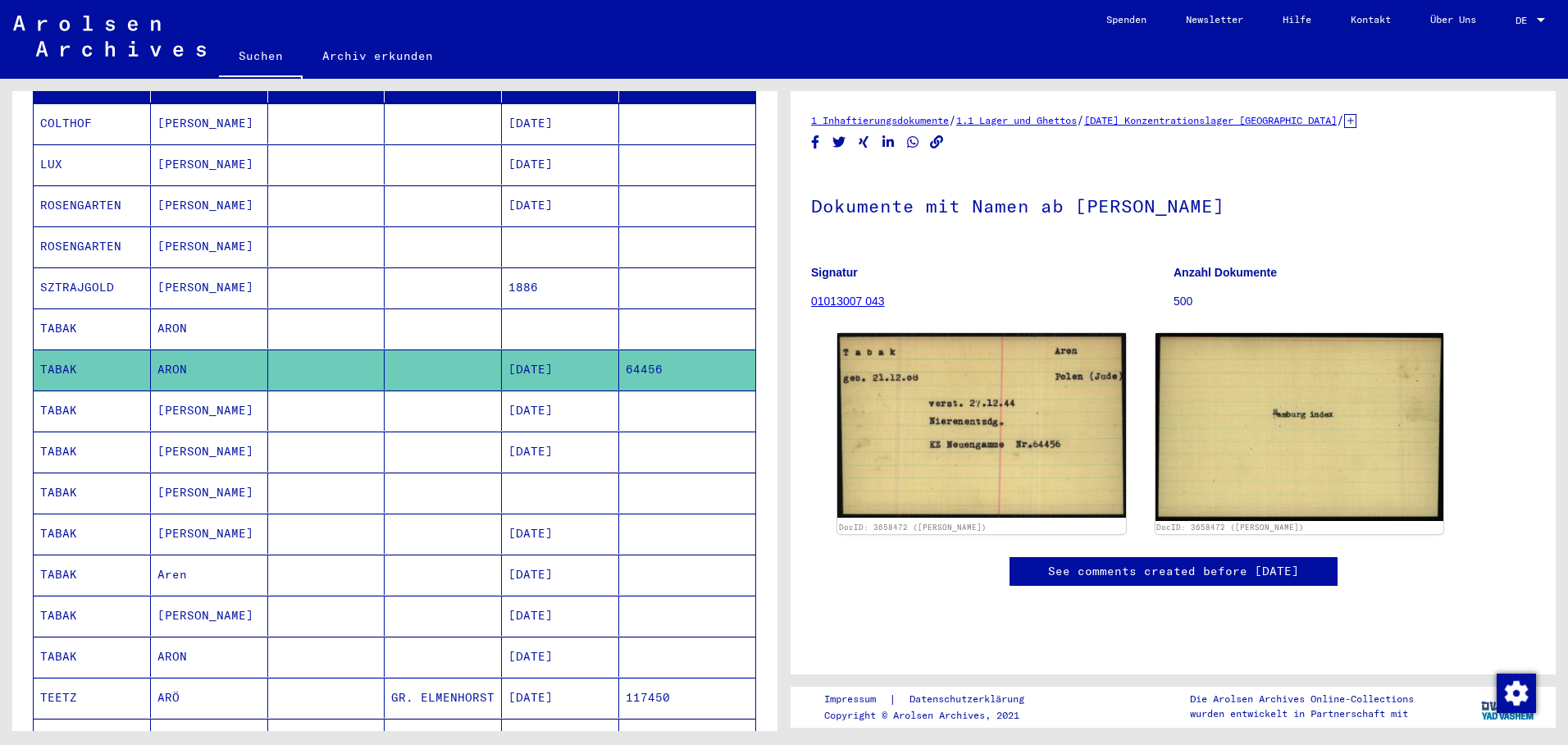
click at [541, 391] on mat-cell "[DATE]" at bounding box center [560, 410] width 117 height 40
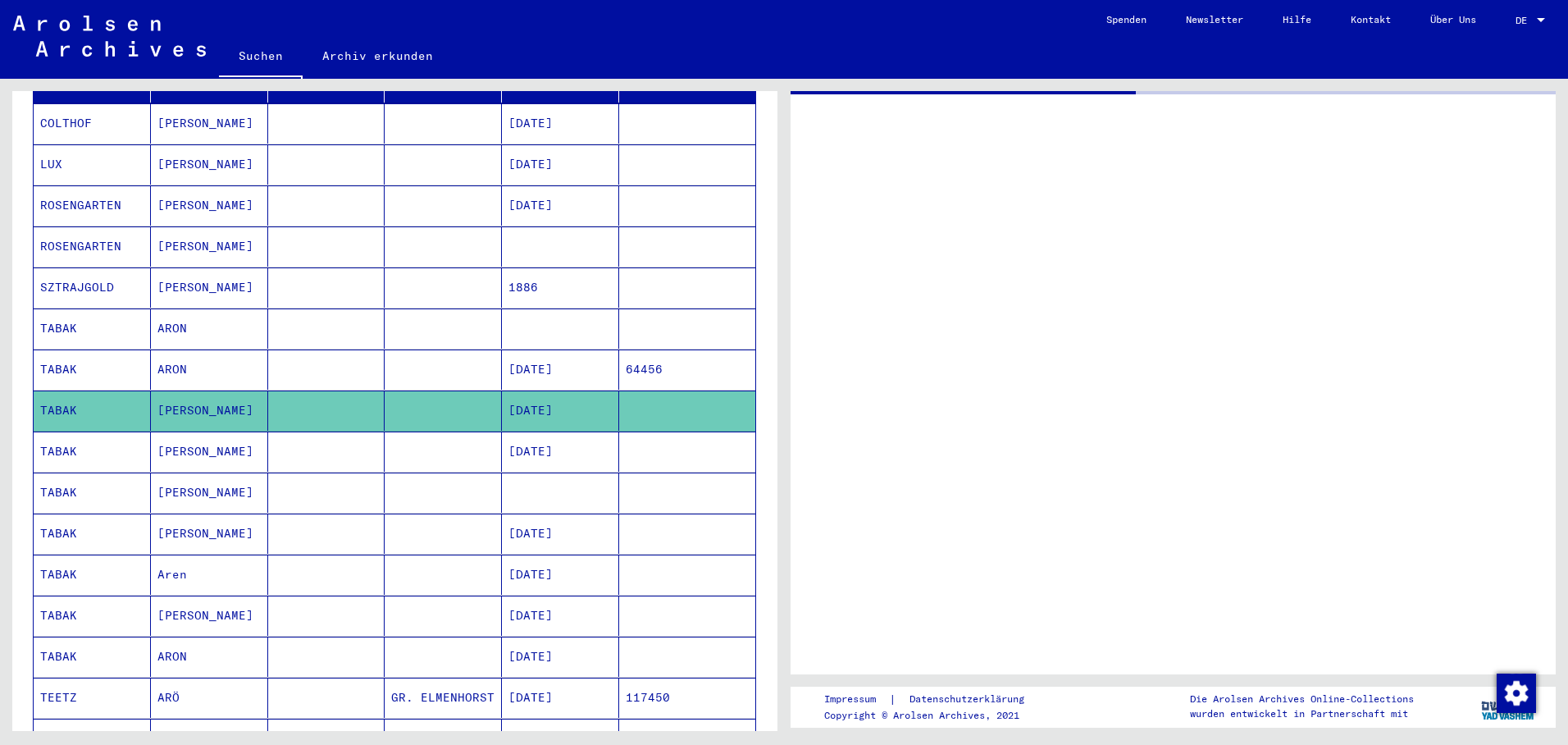
click at [541, 391] on mat-cell "[DATE]" at bounding box center [560, 410] width 117 height 40
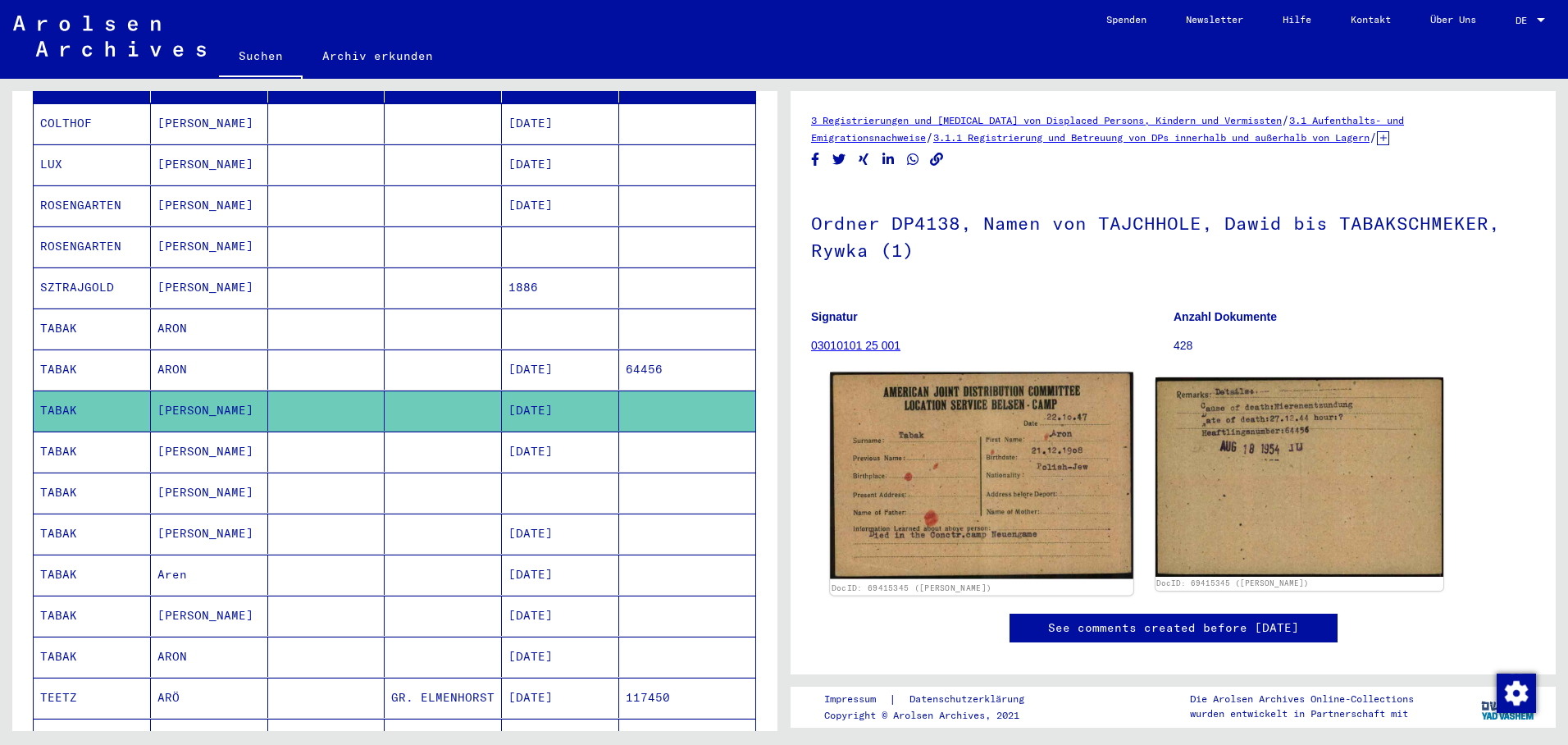
click at [929, 450] on img at bounding box center [981, 476] width 303 height 207
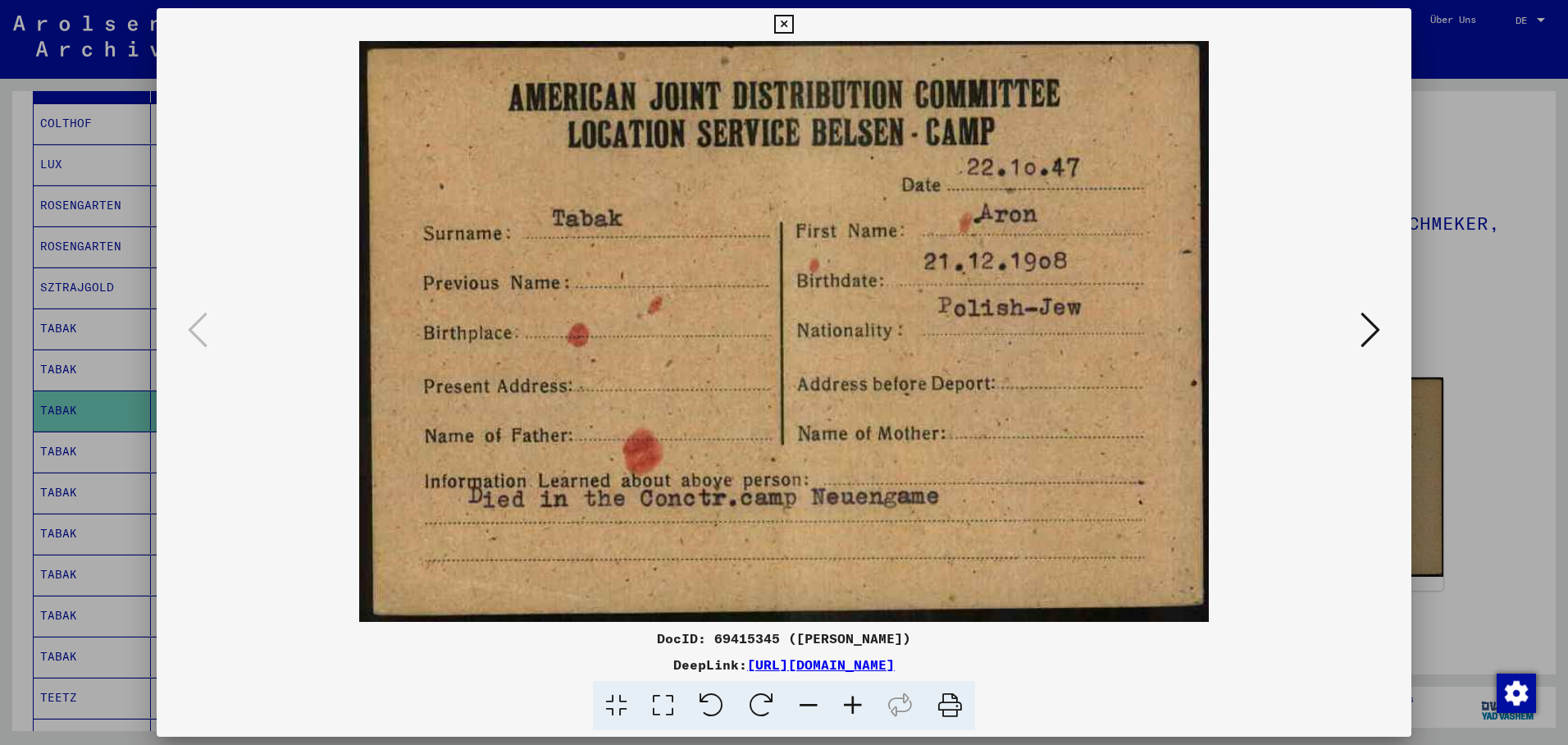
click at [1376, 325] on icon at bounding box center [1370, 330] width 19 height 40
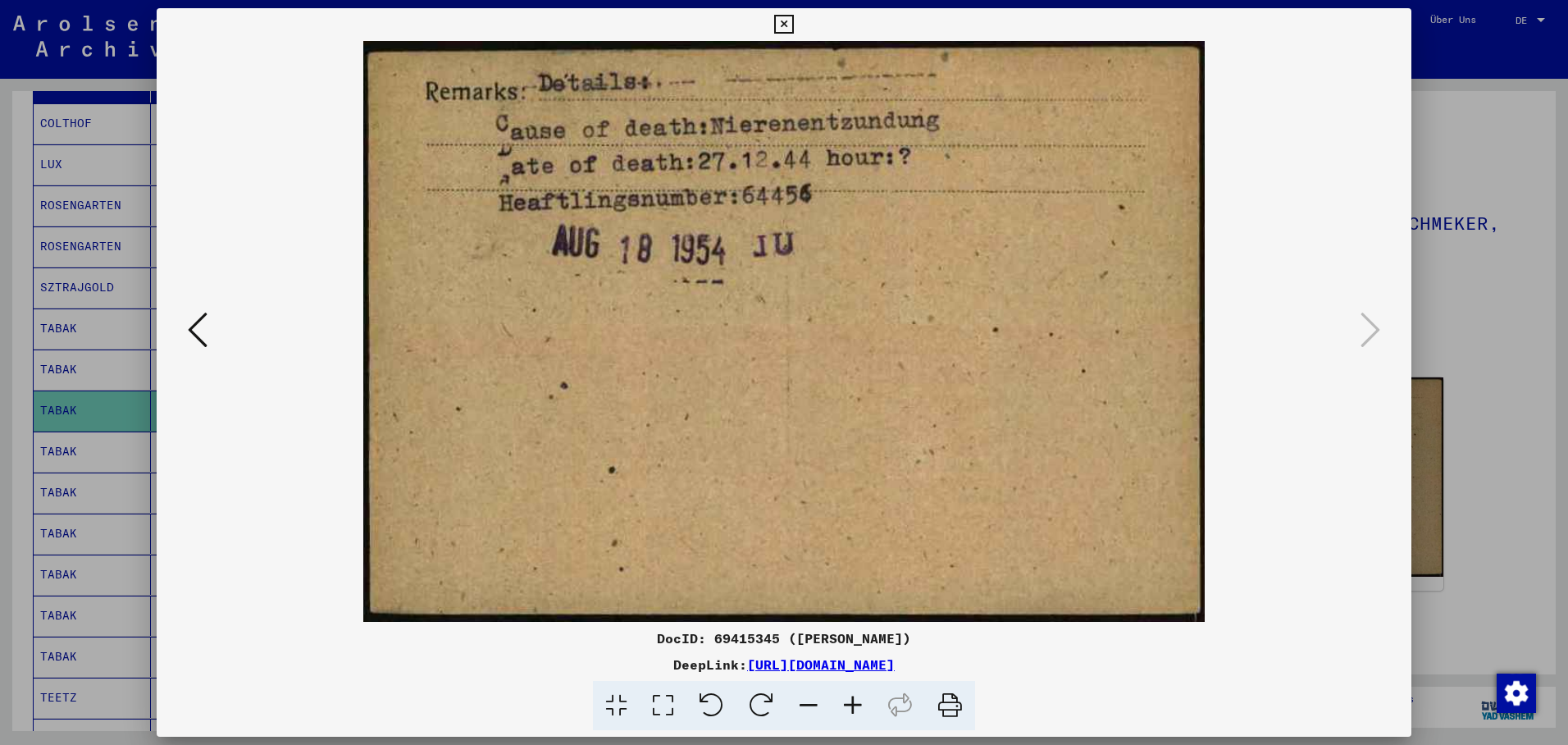
click at [54, 441] on div at bounding box center [784, 372] width 1568 height 745
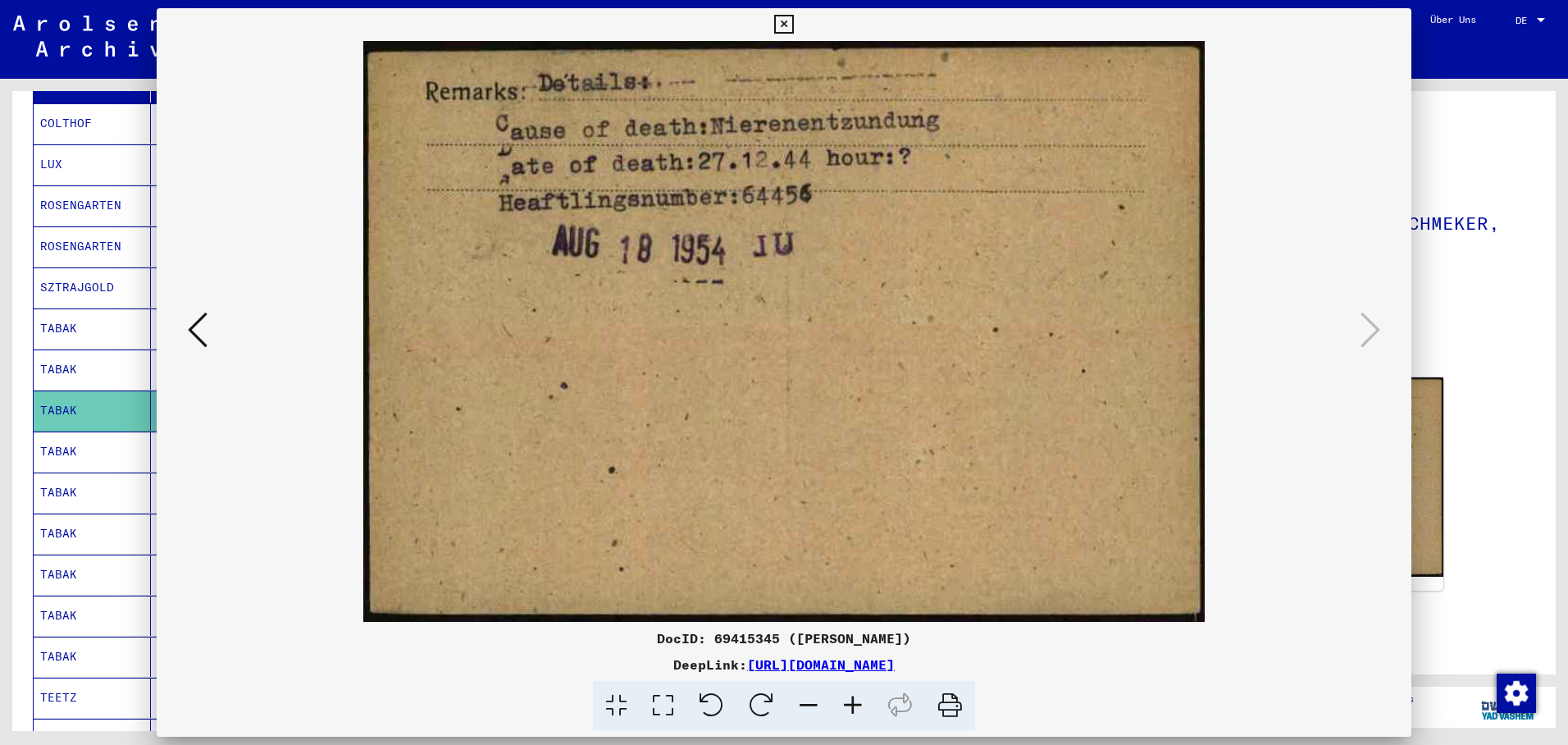
click at [57, 440] on mat-cell "TABAK" at bounding box center [91, 451] width 117 height 40
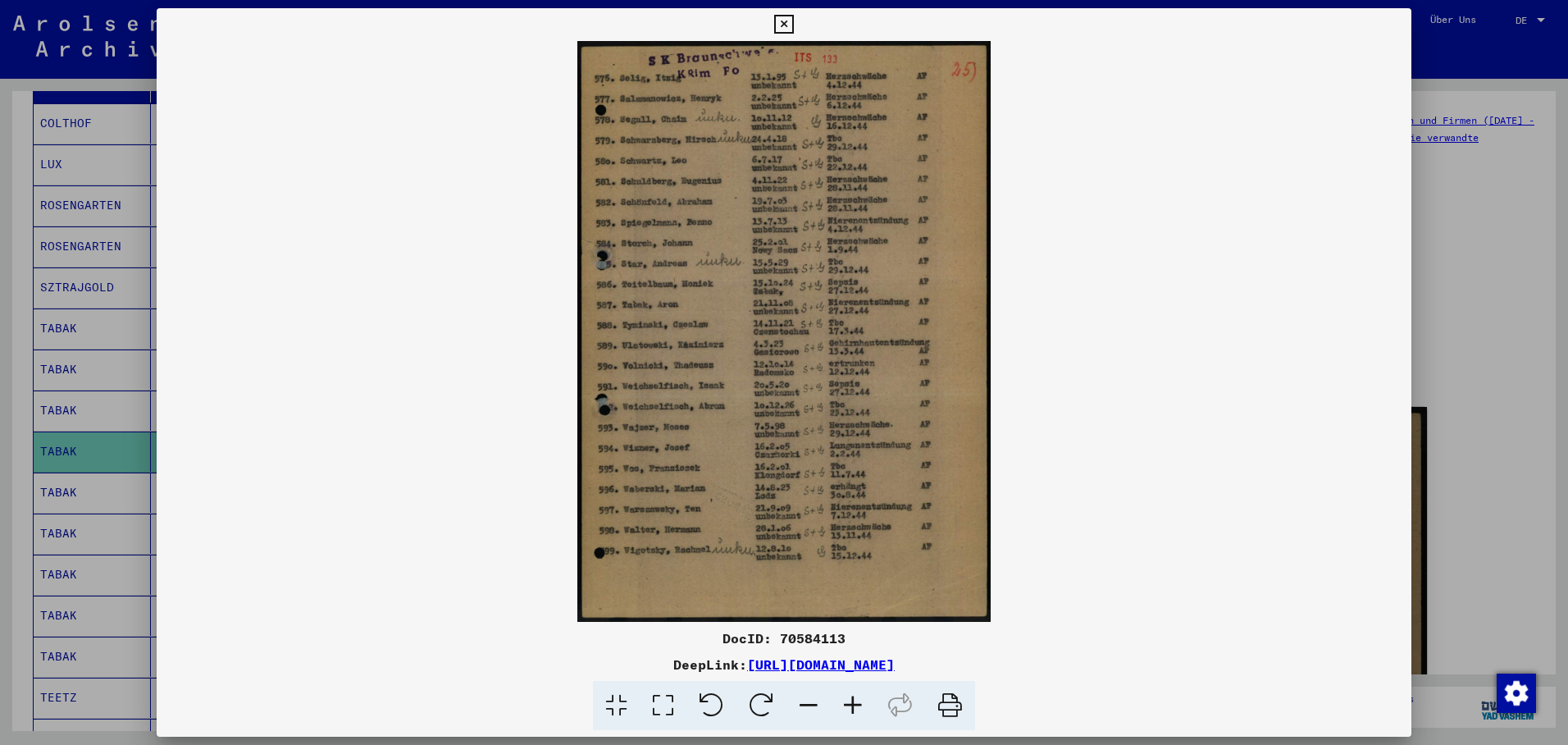
click at [81, 475] on div at bounding box center [784, 372] width 1568 height 745
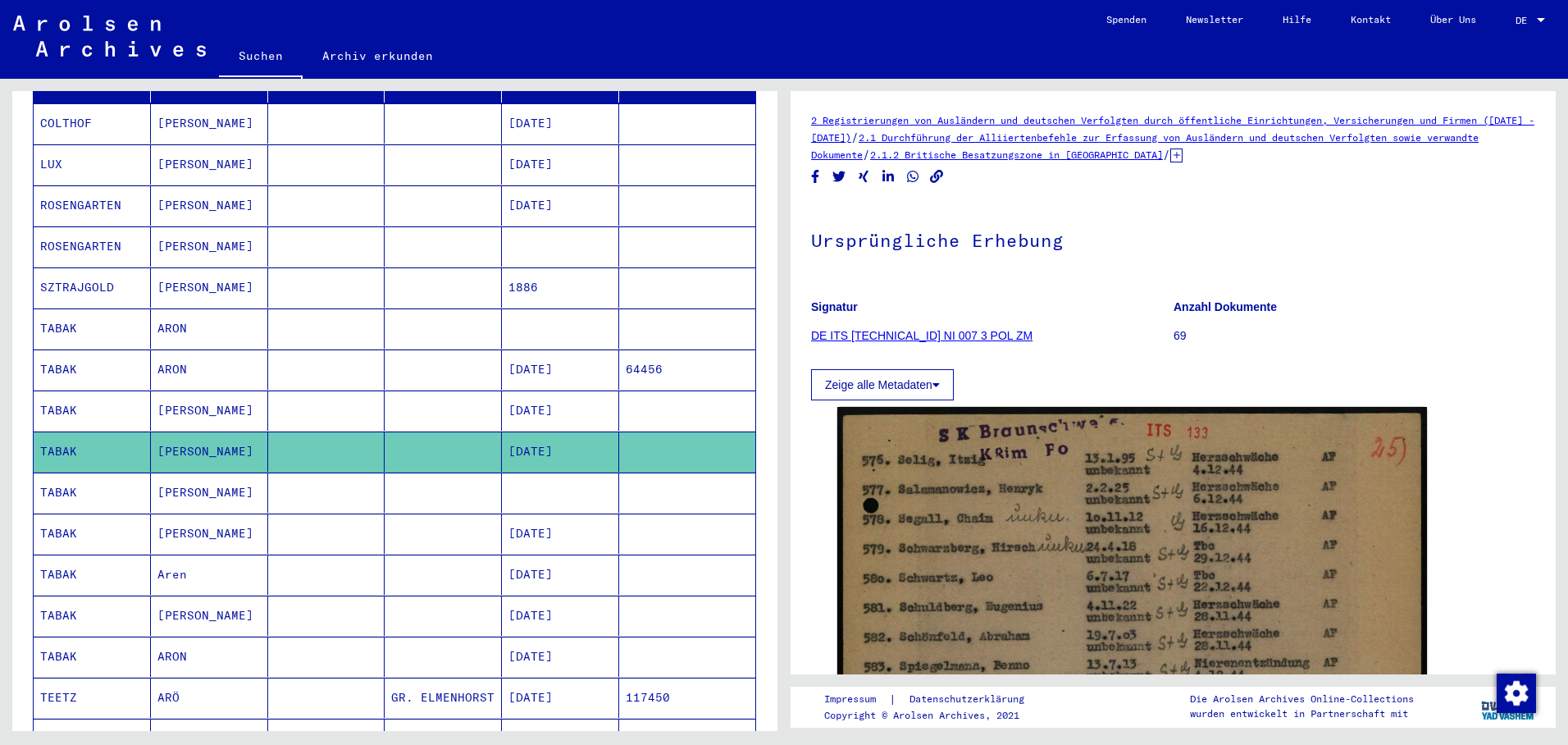
click at [79, 472] on mat-cell "TABAK" at bounding box center [91, 492] width 117 height 40
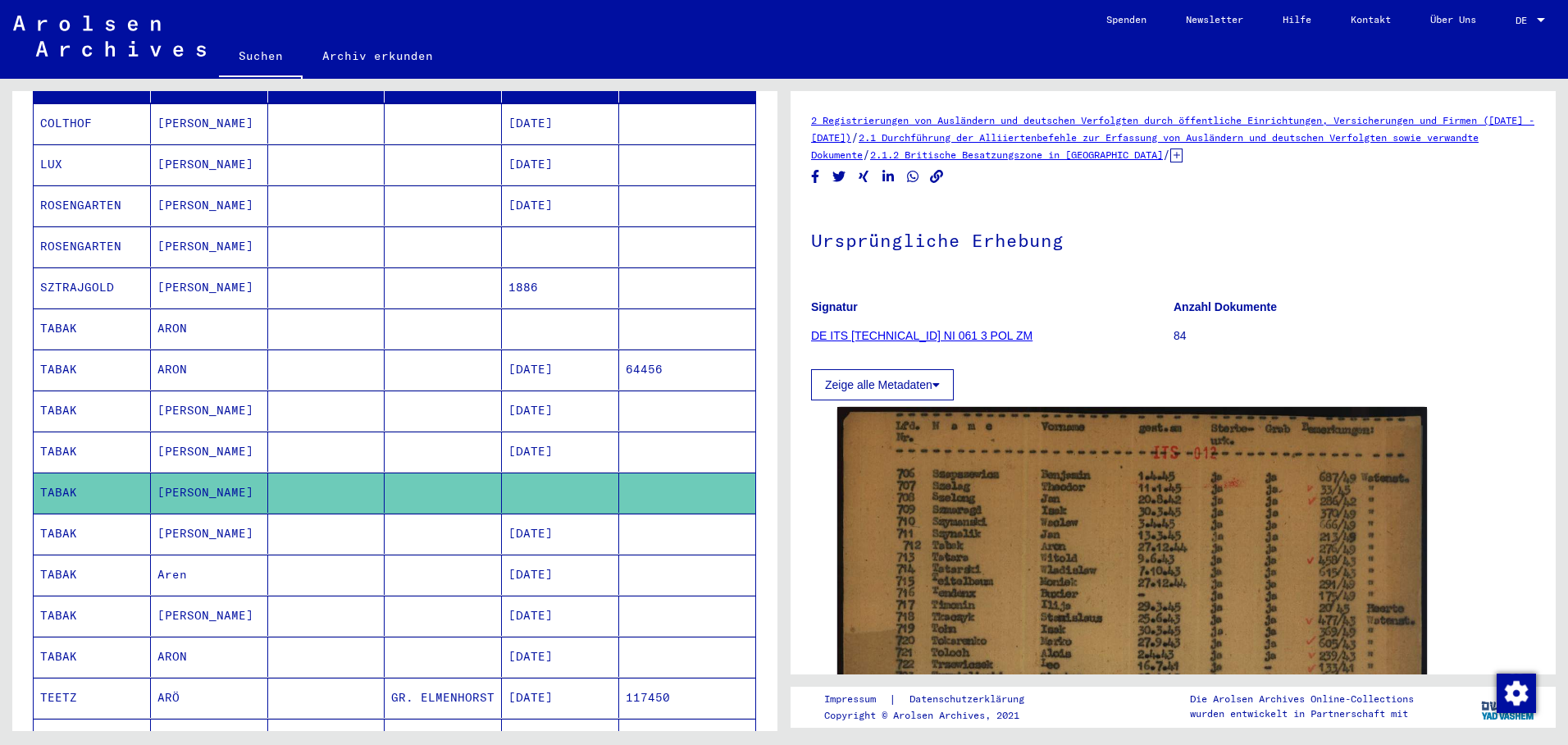
click at [530, 515] on mat-cell "[DATE]" at bounding box center [560, 533] width 117 height 40
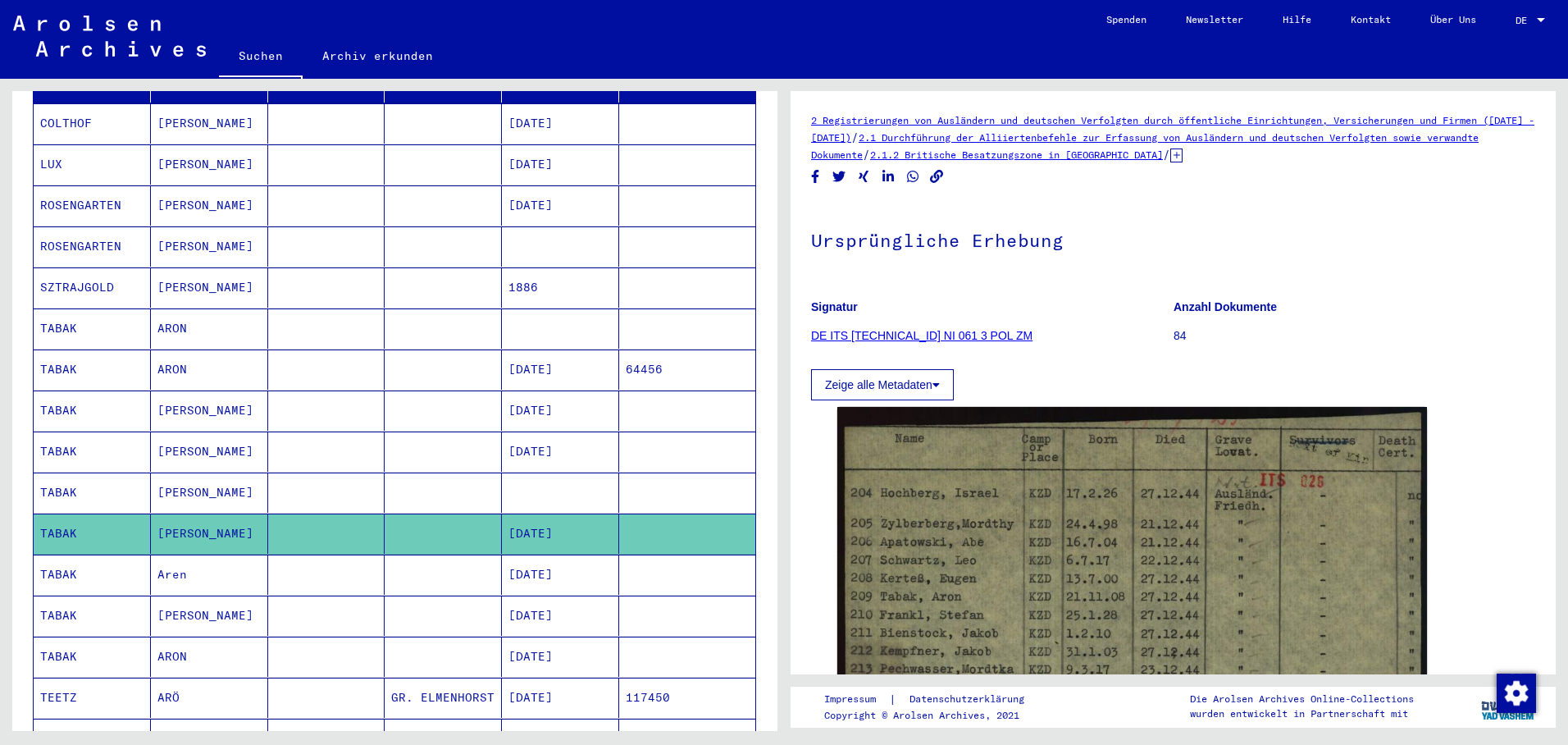
click at [558, 557] on mat-cell "[DATE]" at bounding box center [560, 574] width 117 height 40
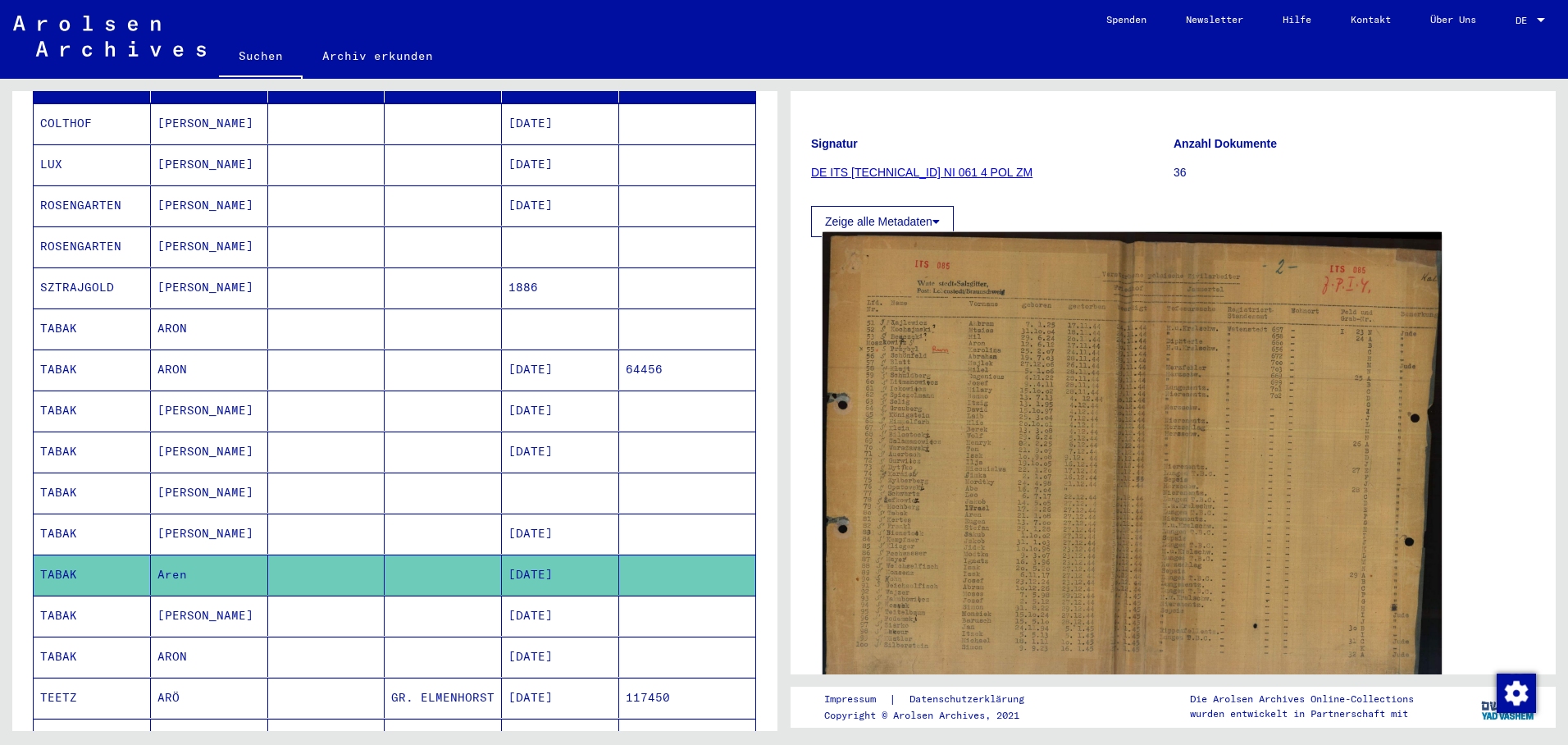
scroll to position [165, 0]
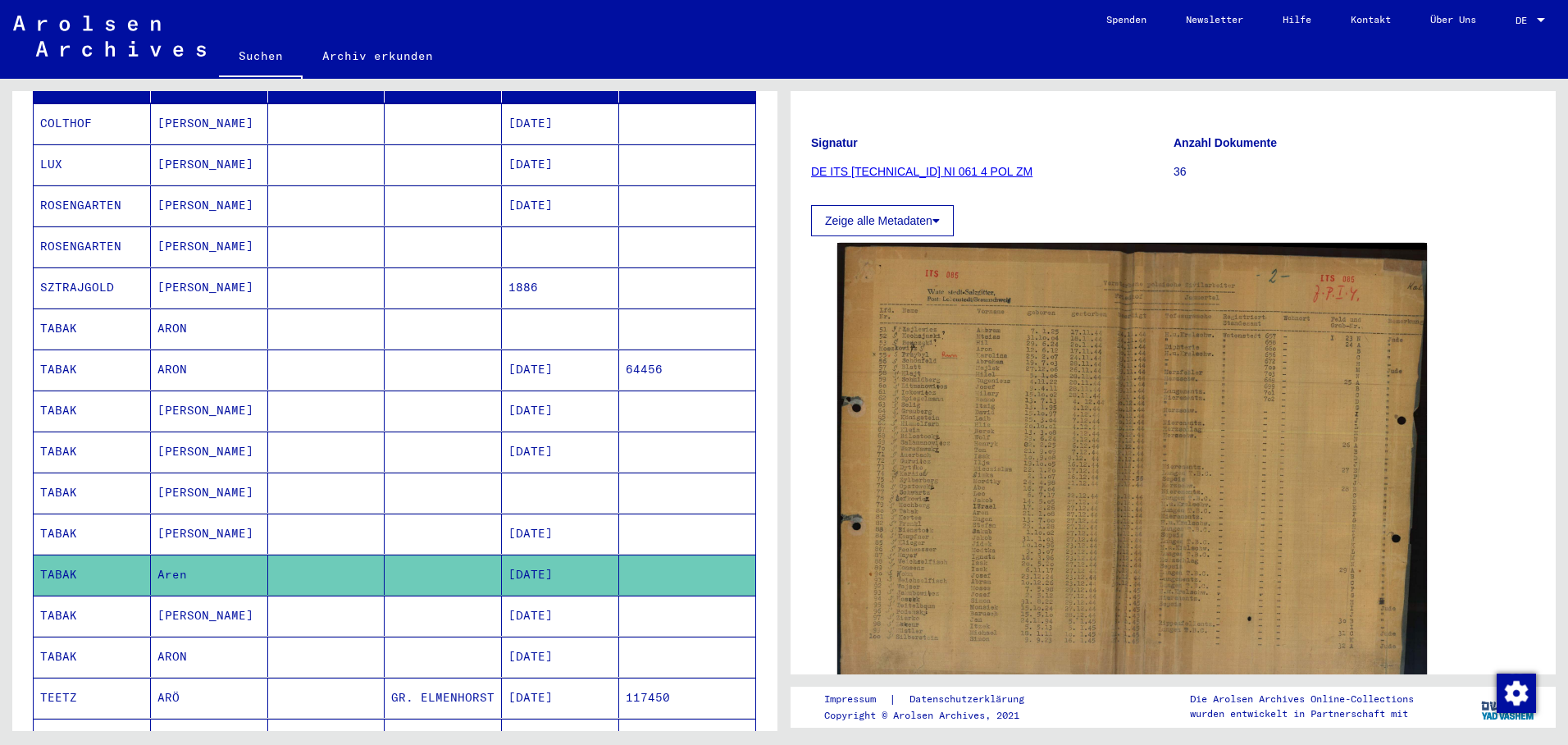
click at [575, 595] on mat-cell "[DATE]" at bounding box center [560, 615] width 117 height 40
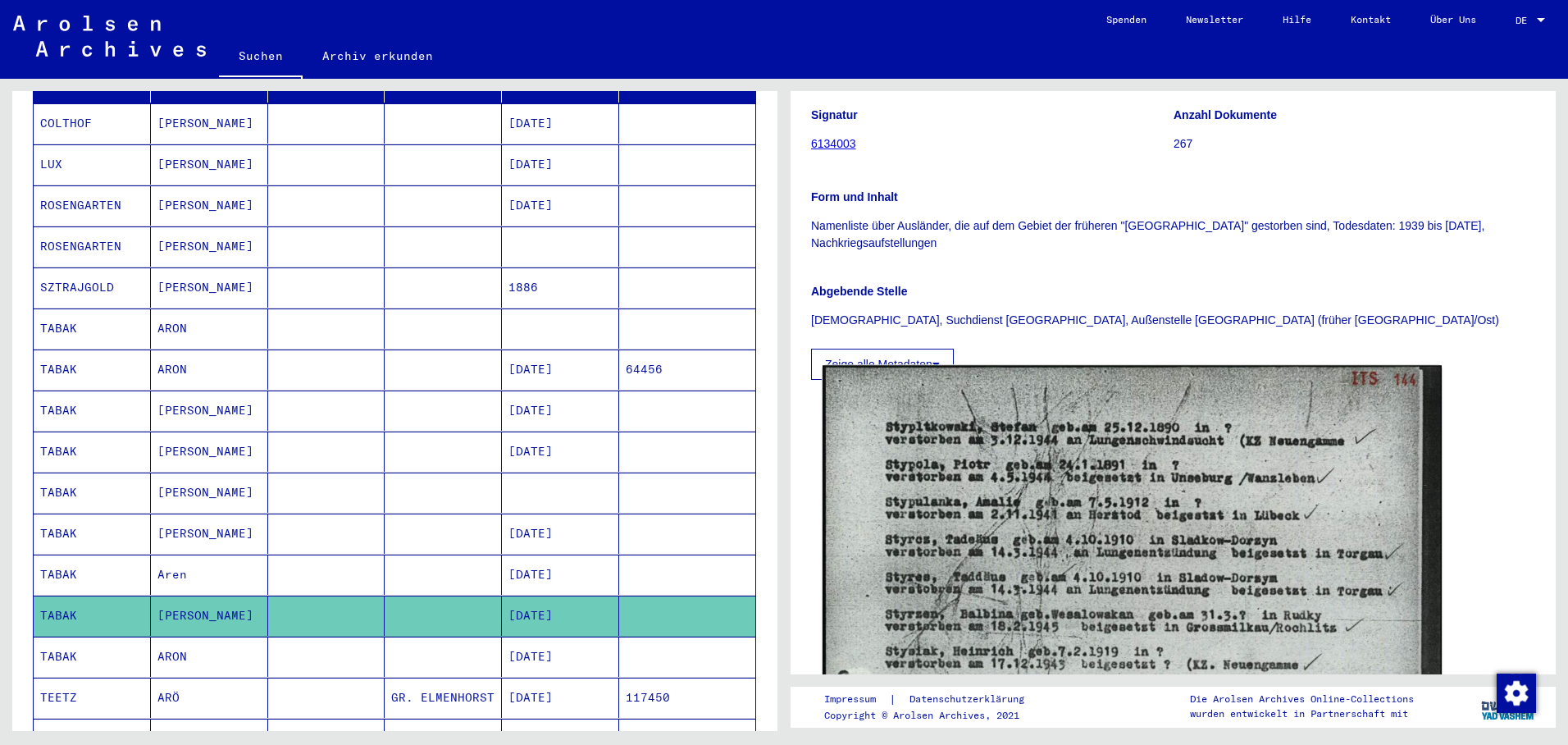
scroll to position [328, 0]
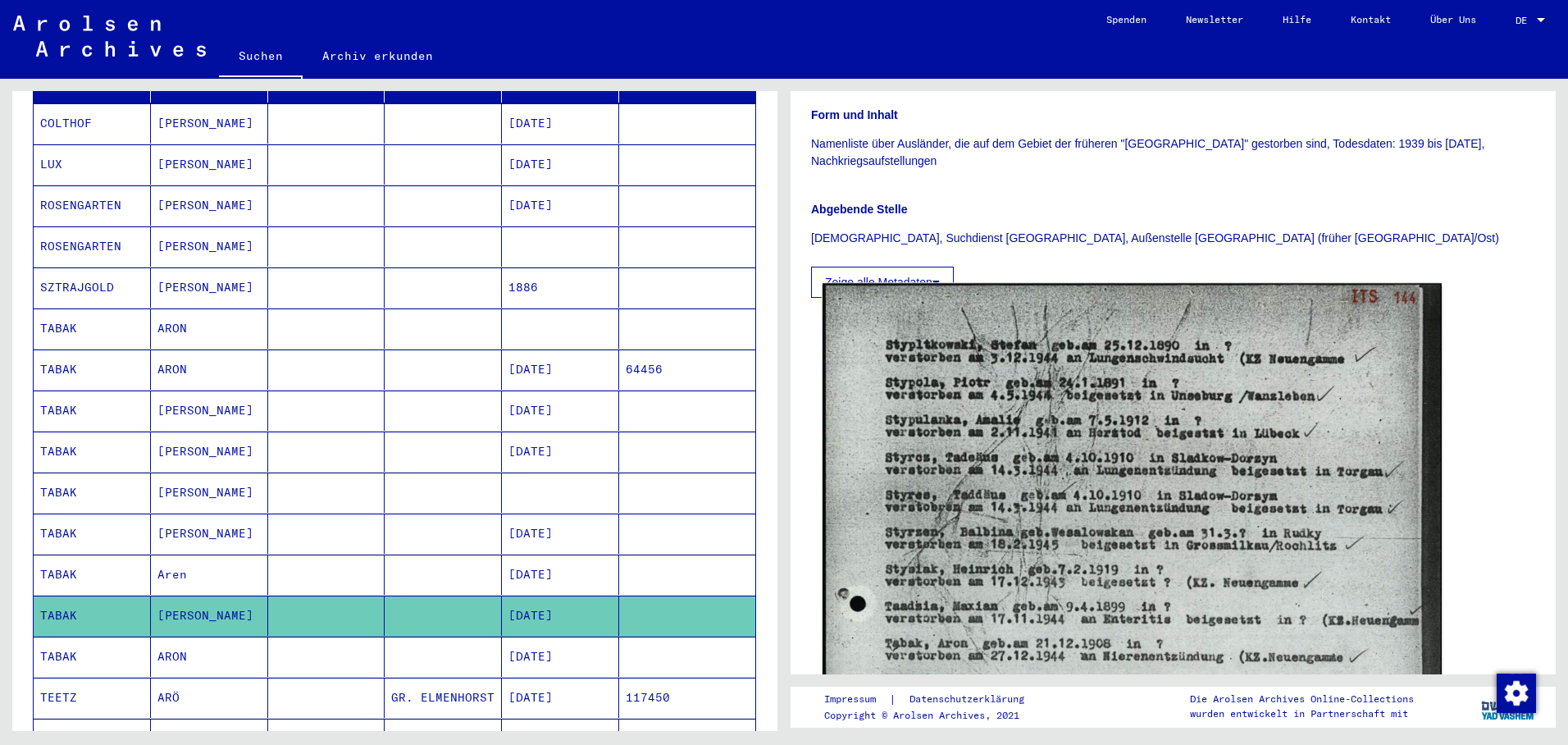
drag, startPoint x: 934, startPoint y: 517, endPoint x: 930, endPoint y: 460, distance: 57.1
click at [930, 460] on img at bounding box center [1132, 719] width 619 height 873
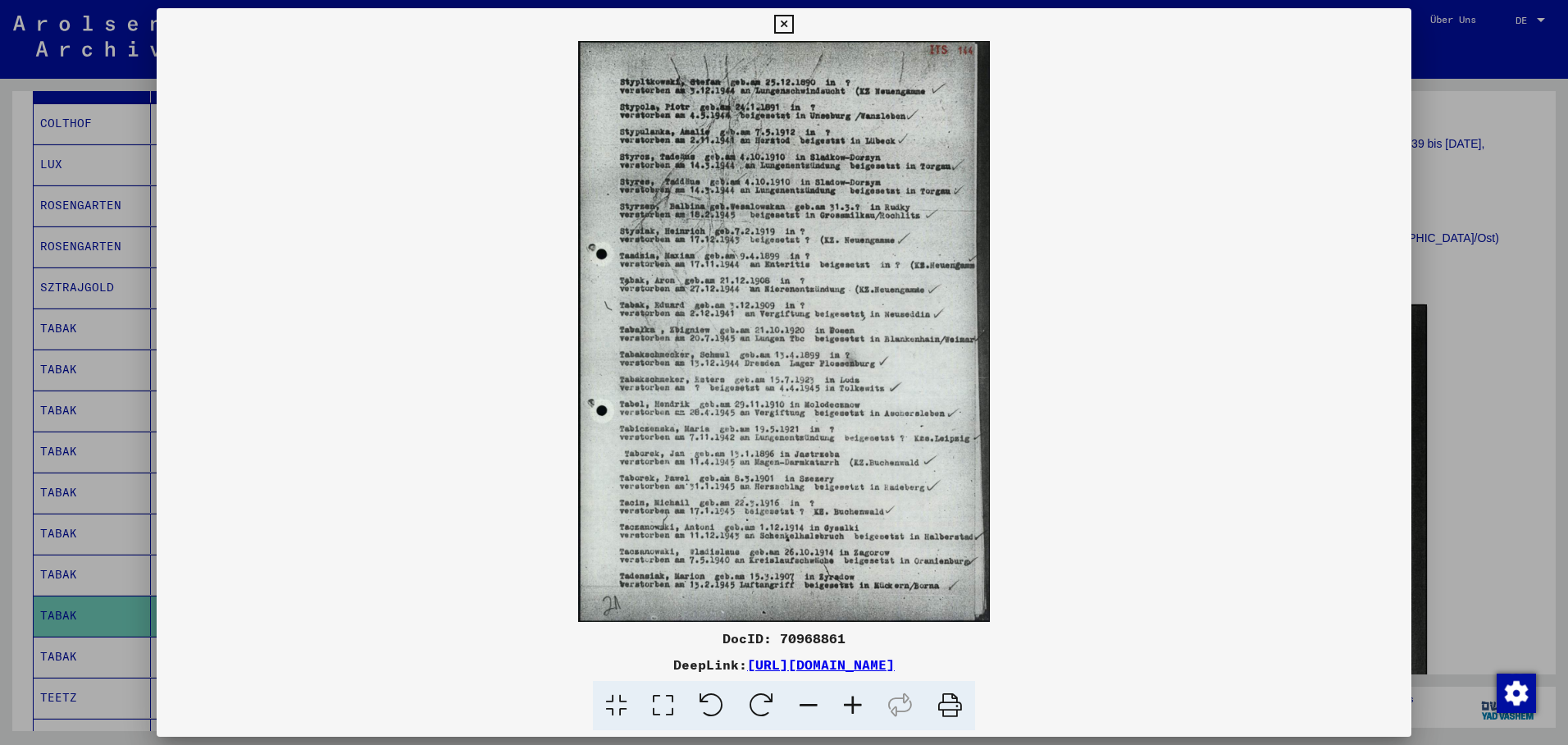
click at [72, 638] on div at bounding box center [784, 372] width 1568 height 745
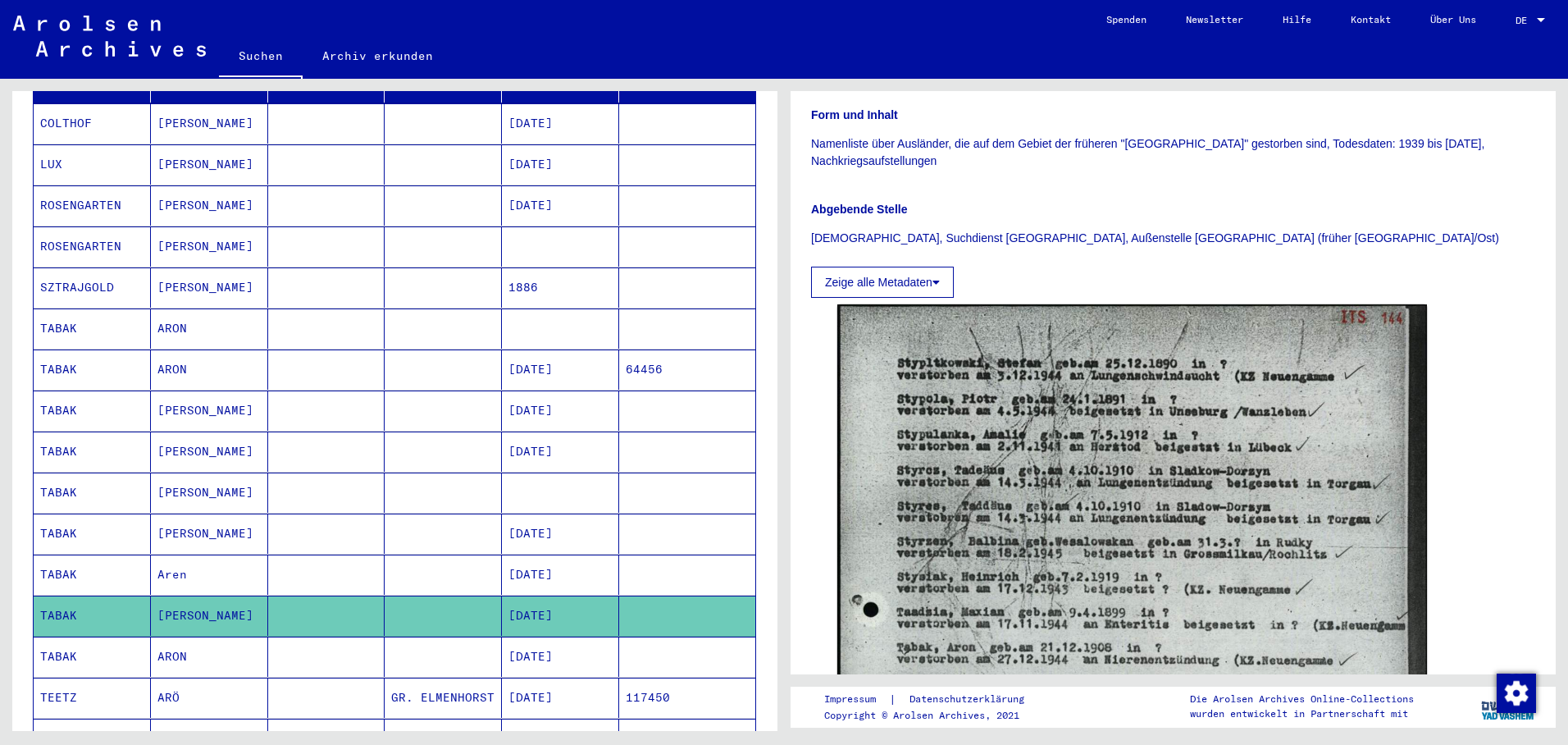
click at [213, 646] on mat-cell "ARON" at bounding box center [209, 656] width 117 height 40
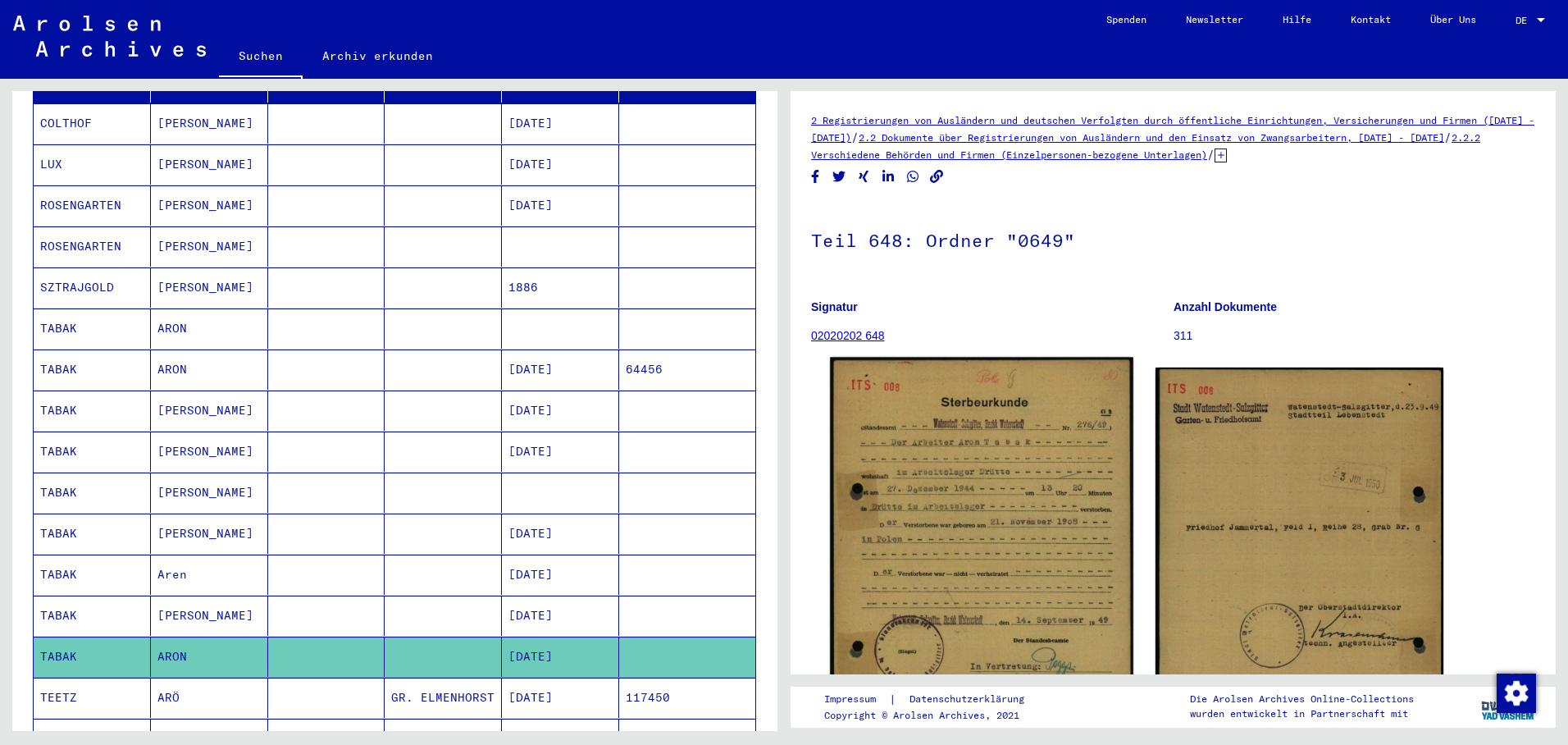
click at [959, 535] on img at bounding box center [981, 569] width 303 height 423
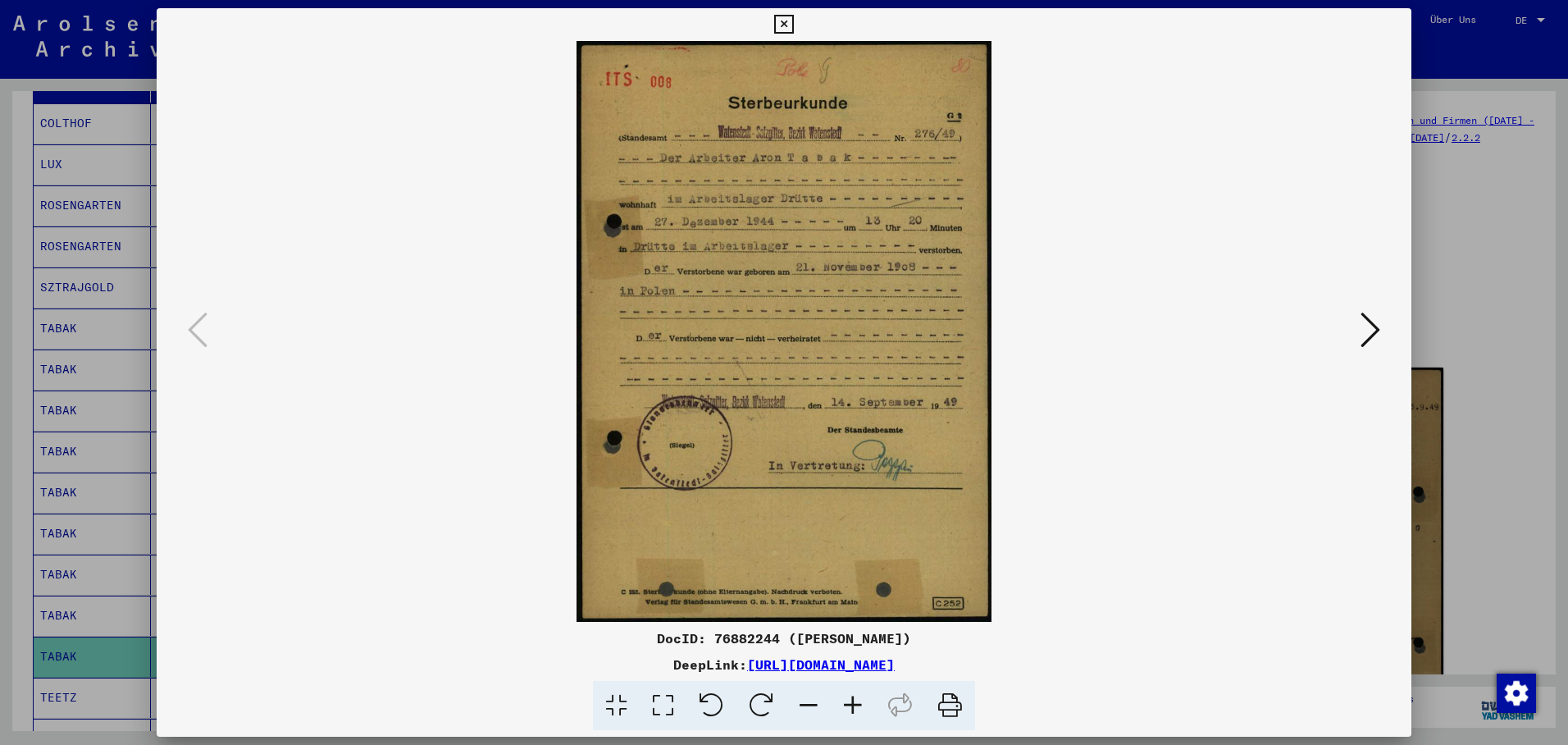
click at [1375, 325] on icon at bounding box center [1370, 330] width 19 height 40
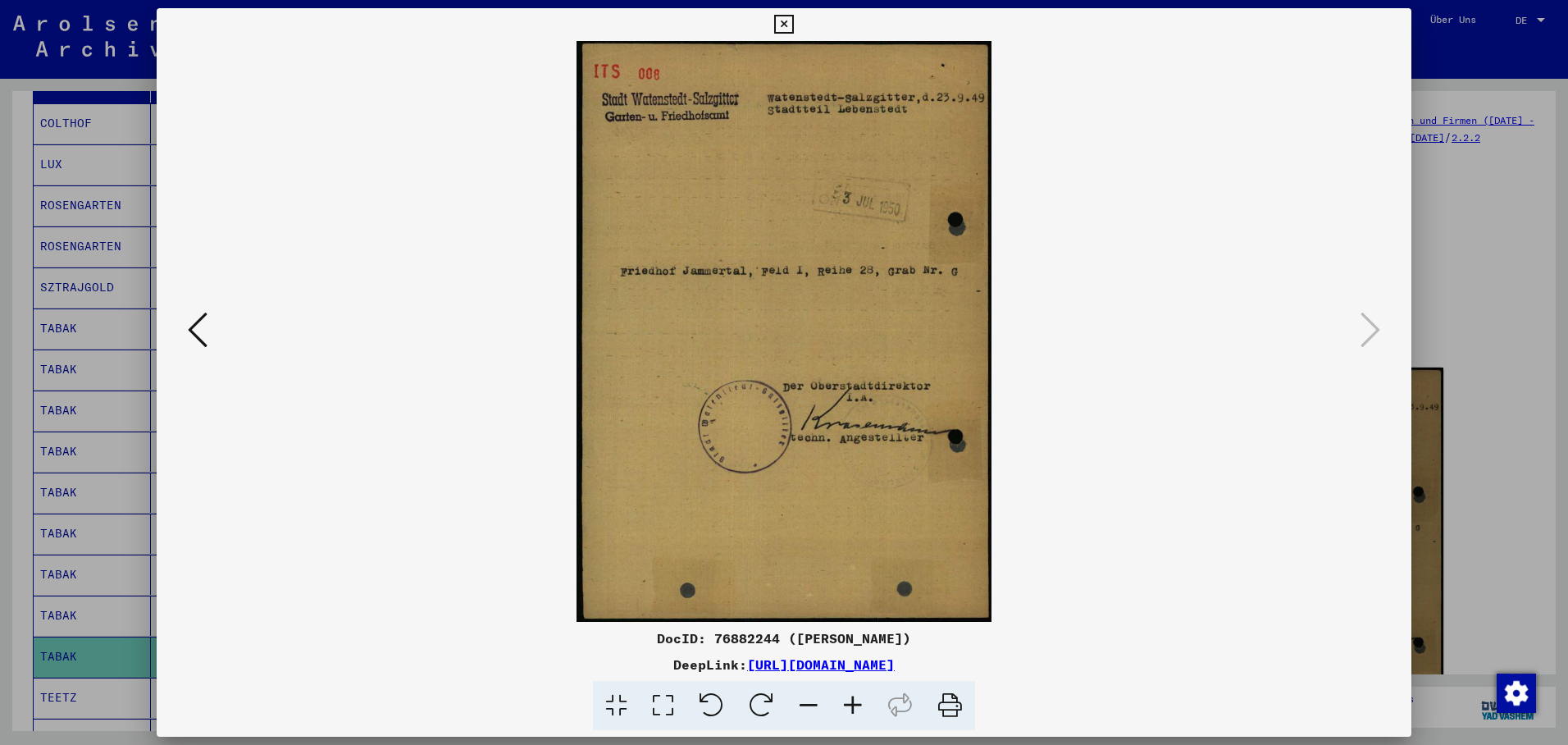
drag, startPoint x: 795, startPoint y: 250, endPoint x: 771, endPoint y: 249, distance: 24.0
drag, startPoint x: 98, startPoint y: 111, endPoint x: 121, endPoint y: 127, distance: 28.0
click at [99, 111] on div at bounding box center [784, 372] width 1568 height 745
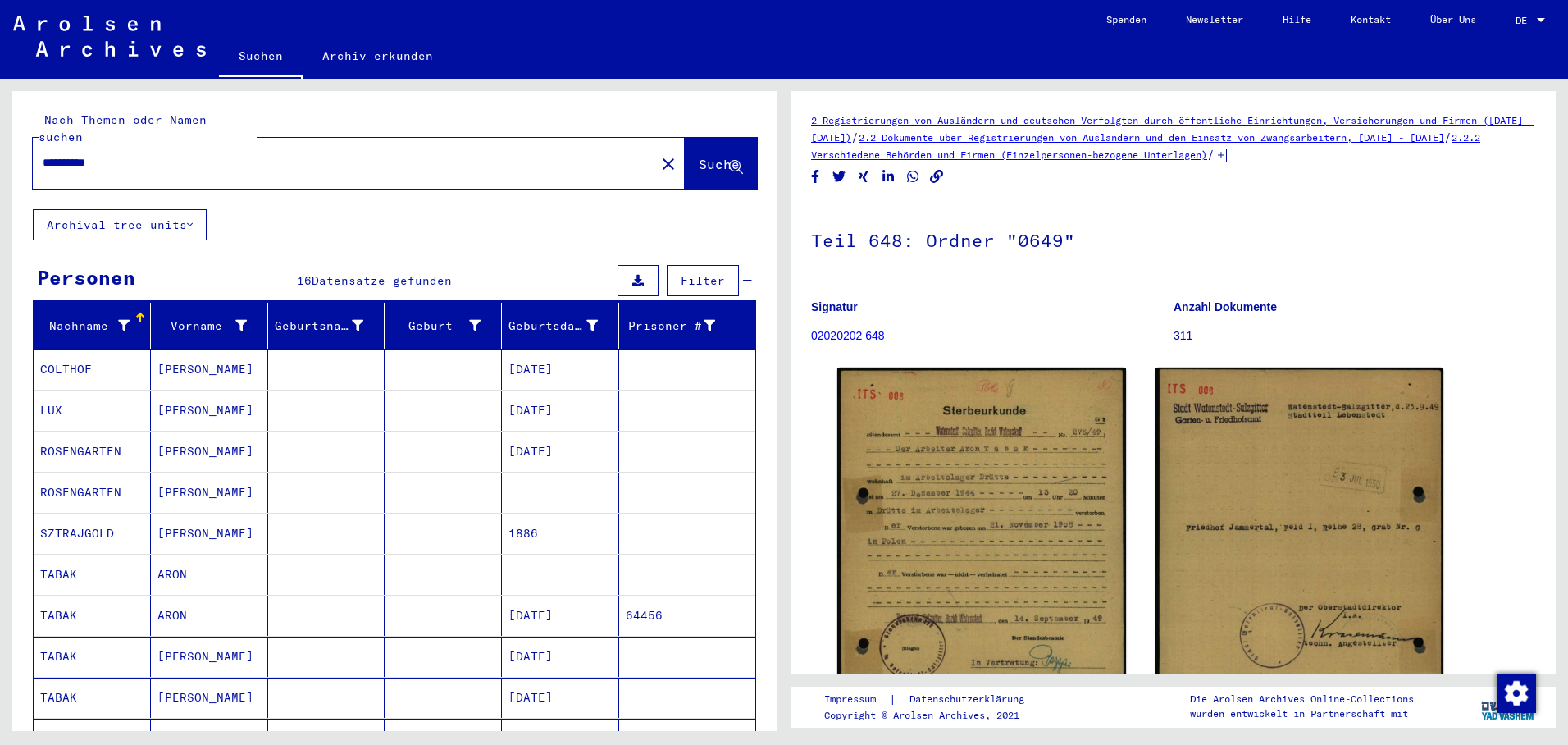
drag, startPoint x: 144, startPoint y: 150, endPoint x: -4, endPoint y: 129, distance: 149.5
click at [0, 129] on html "**********" at bounding box center [784, 372] width 1568 height 745
paste input "******"
type input "**********"
click at [699, 156] on span "Suche" at bounding box center [719, 165] width 41 height 17
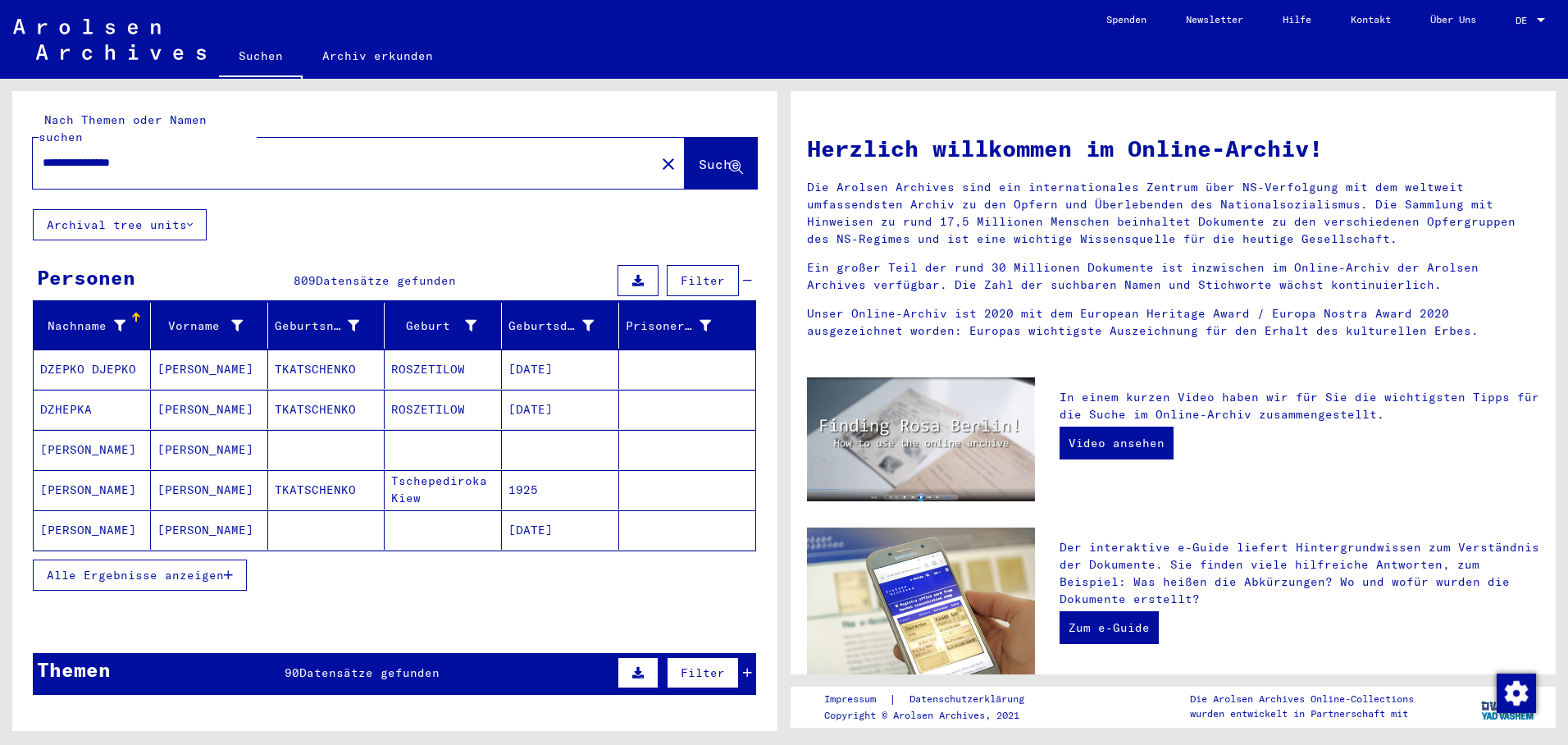
click at [524, 474] on mat-cell "1925" at bounding box center [560, 490] width 117 height 40
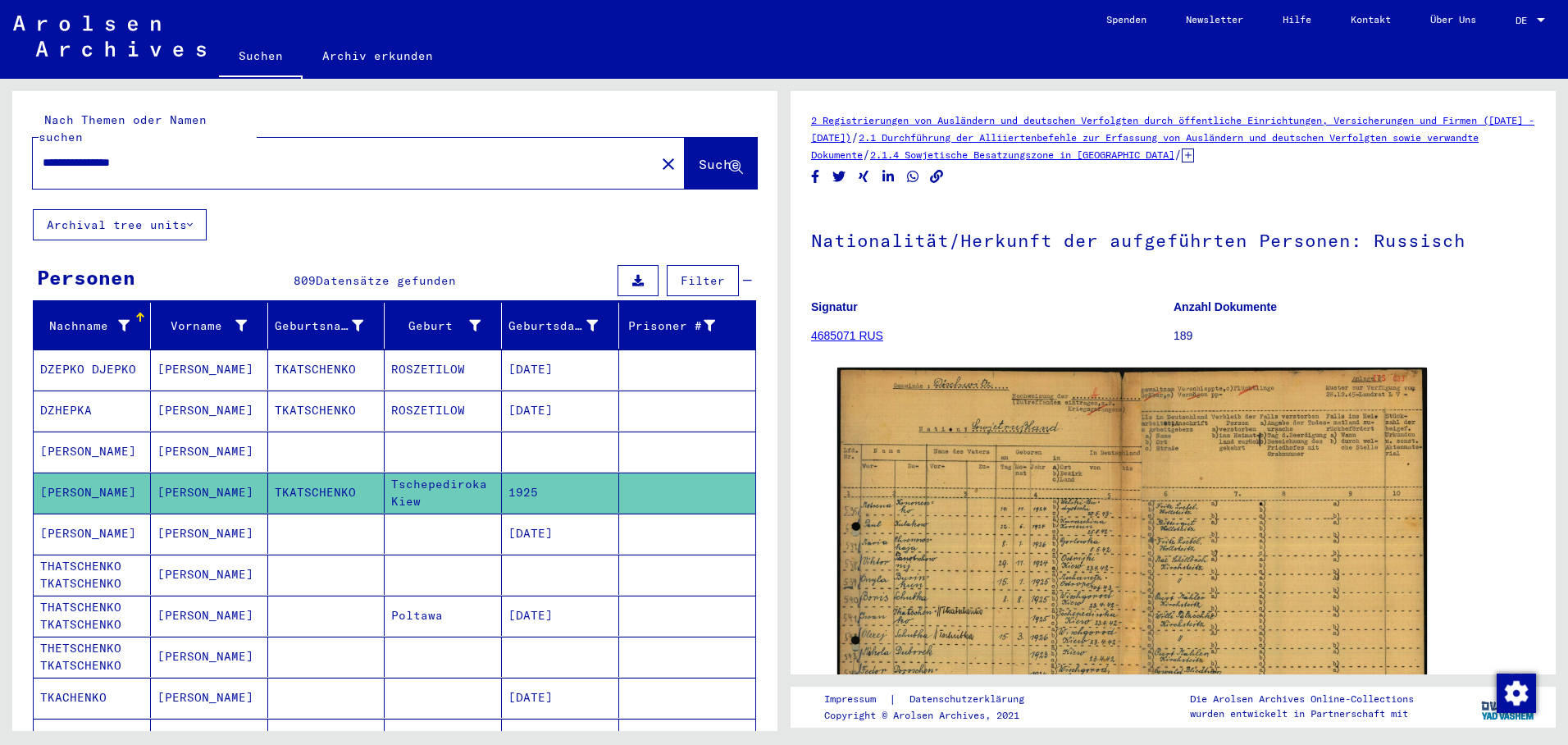
click at [514, 432] on mat-cell at bounding box center [560, 451] width 117 height 40
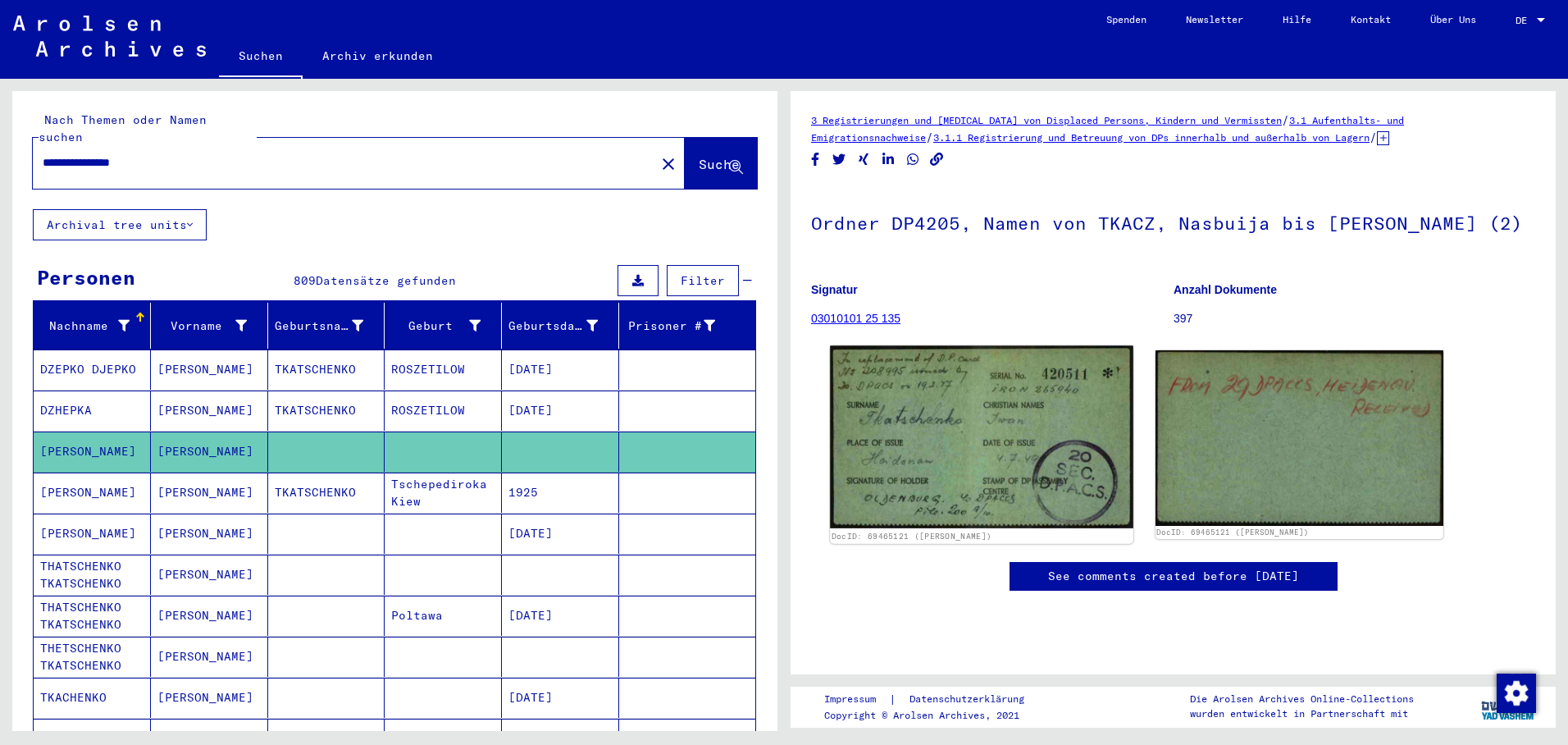
click at [925, 463] on img at bounding box center [981, 437] width 303 height 183
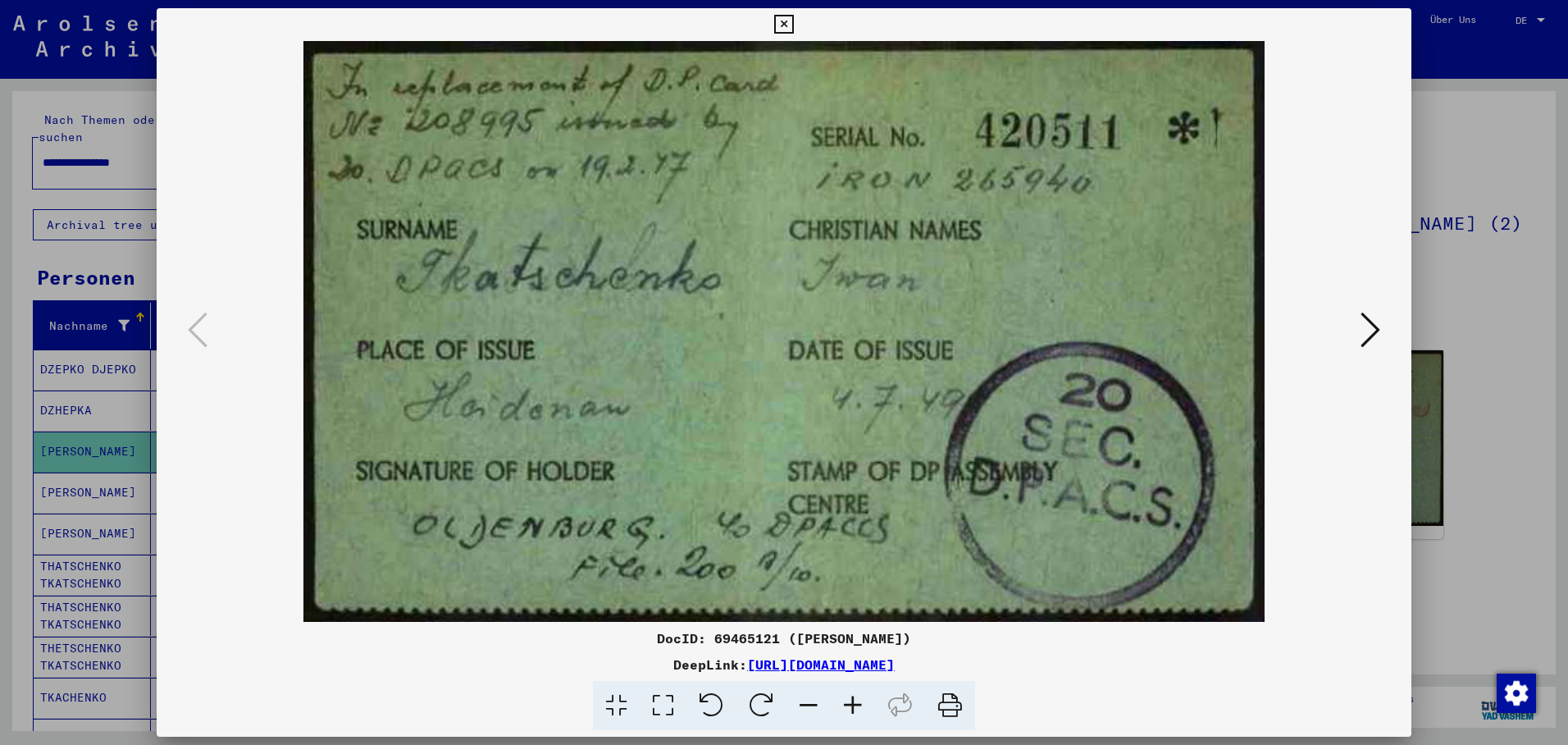
click at [55, 524] on div at bounding box center [784, 372] width 1568 height 745
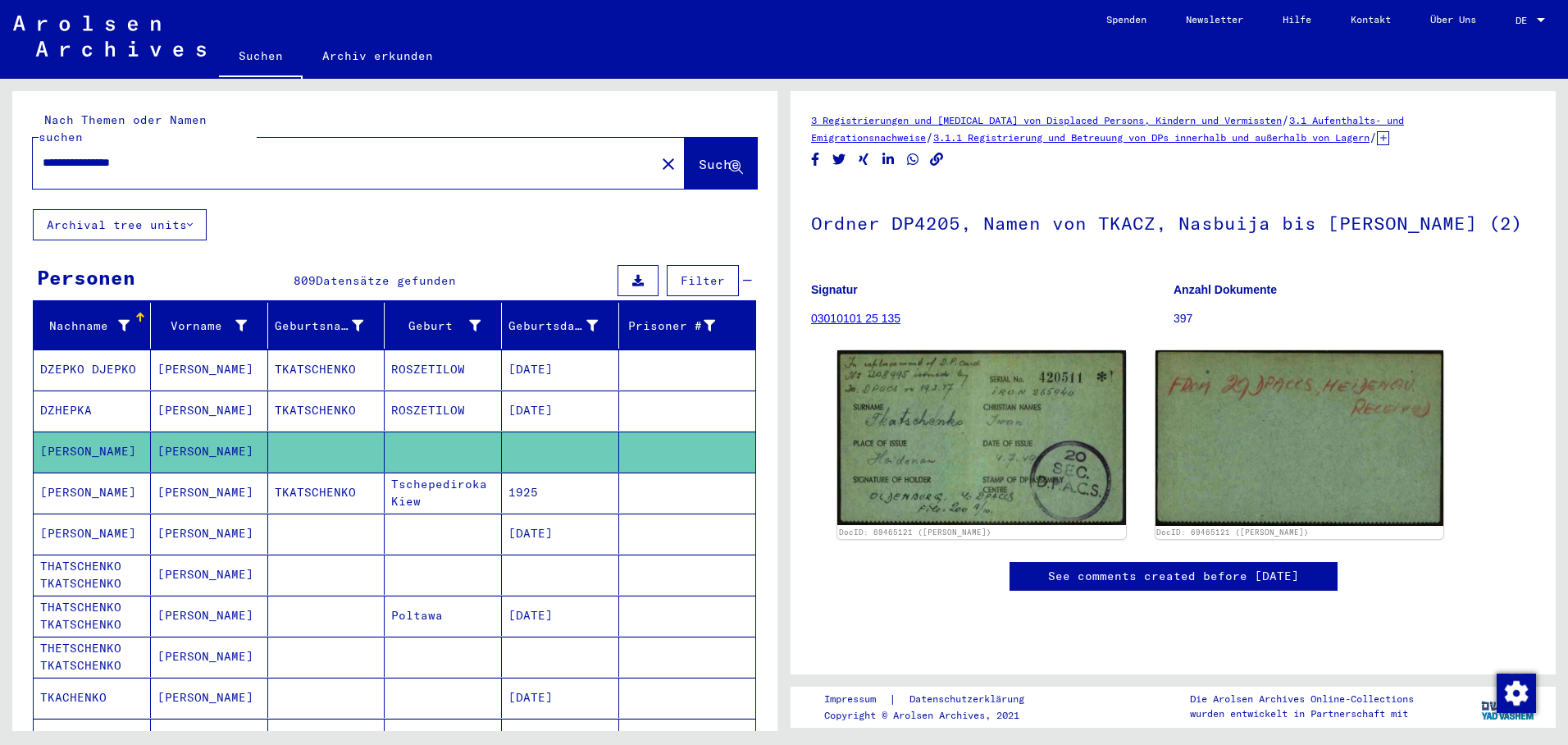
click at [82, 555] on mat-cell "THATSCHENKO TKATSCHENKO" at bounding box center [91, 574] width 117 height 40
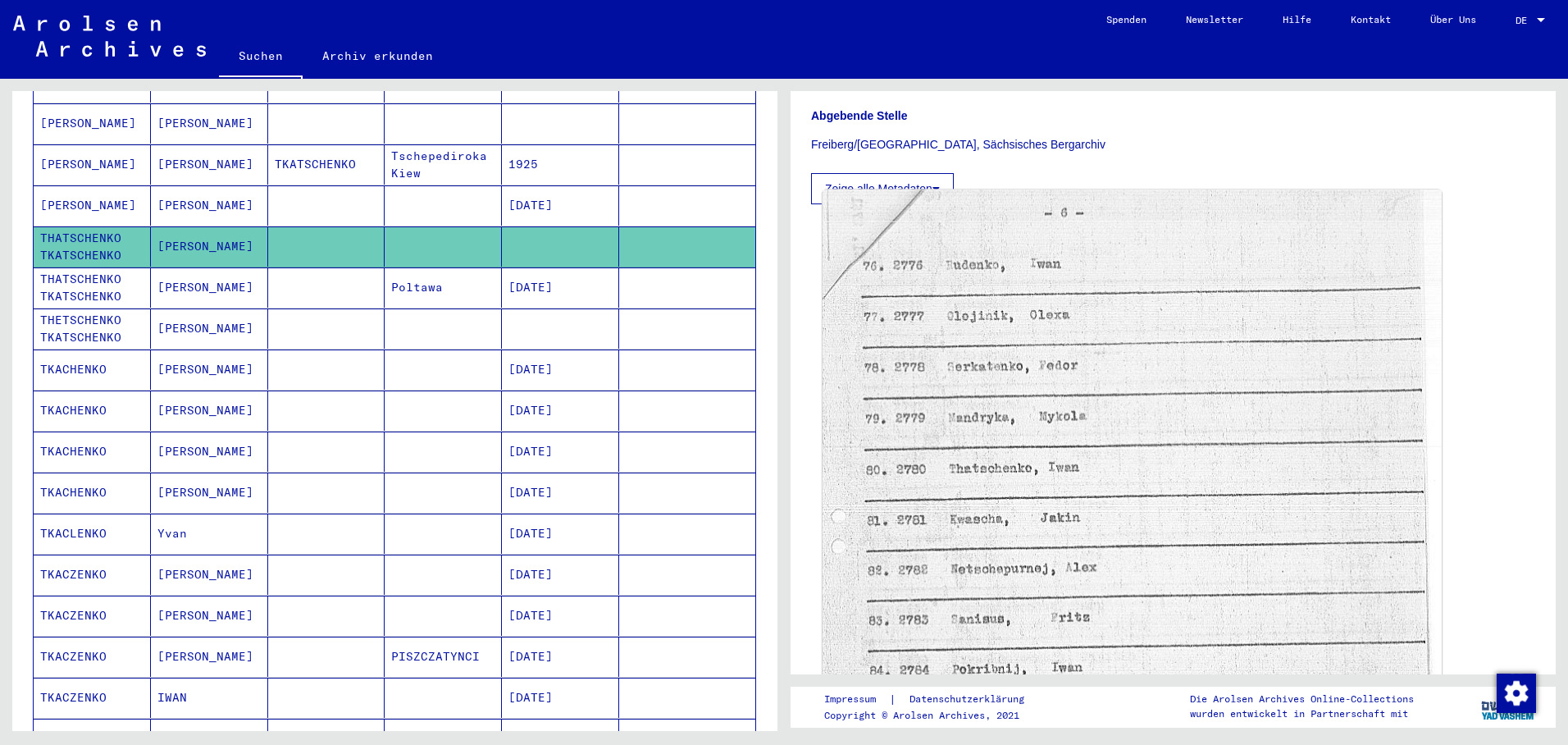
scroll to position [410, 0]
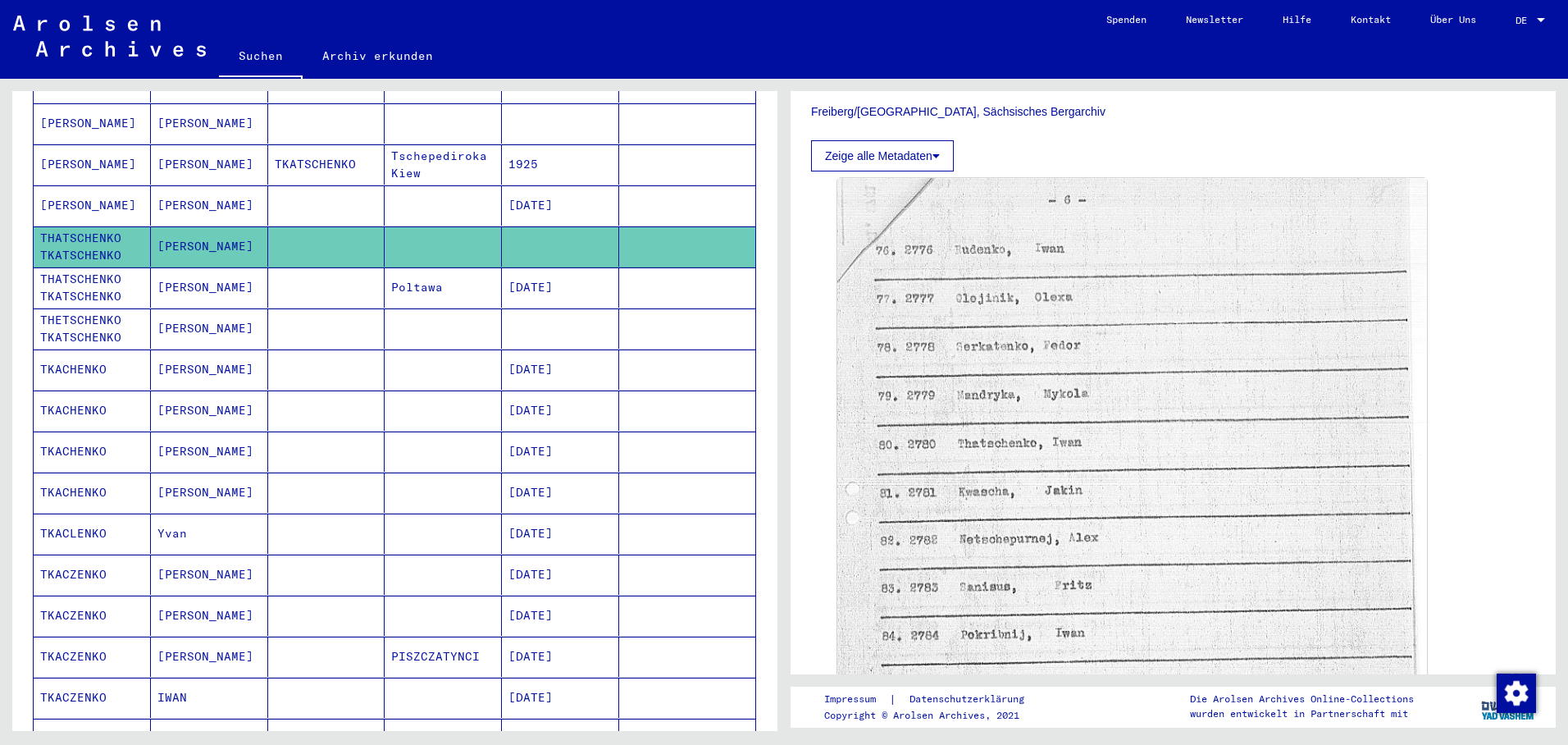
click at [533, 267] on mat-cell "[DATE]" at bounding box center [560, 287] width 117 height 40
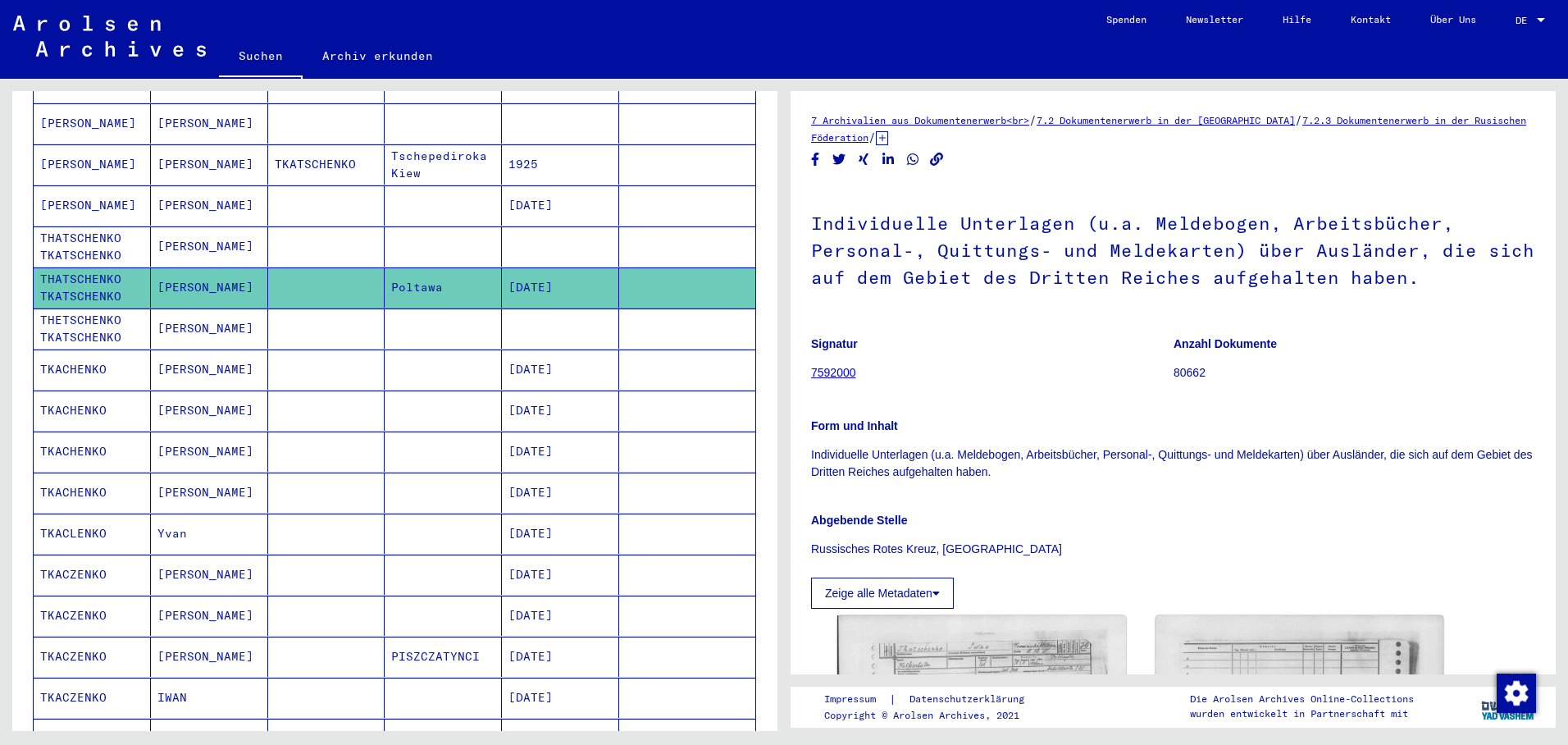
click at [560, 349] on mat-cell "[DATE]" at bounding box center [560, 369] width 117 height 40
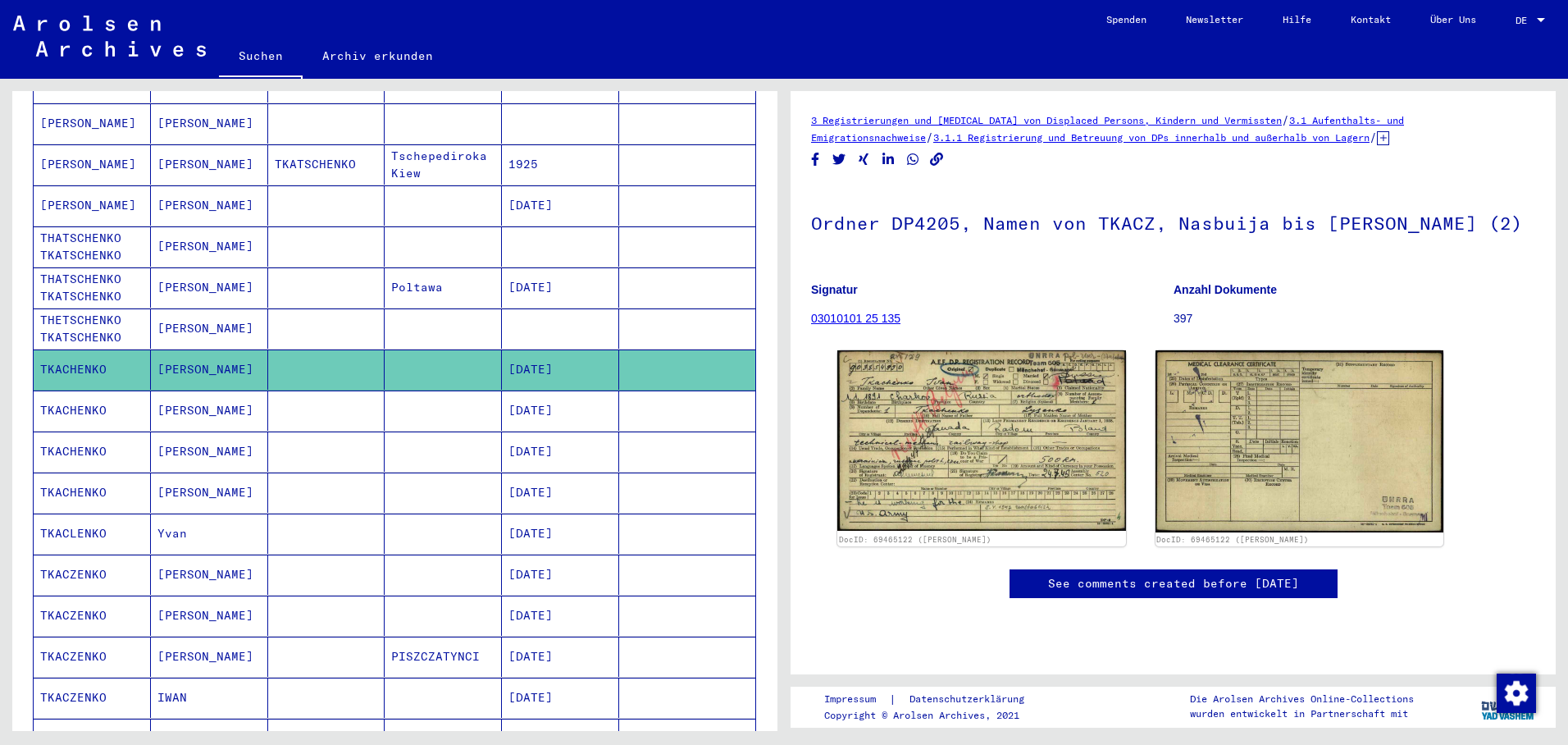
click at [569, 396] on mat-cell "[DATE]" at bounding box center [560, 410] width 117 height 40
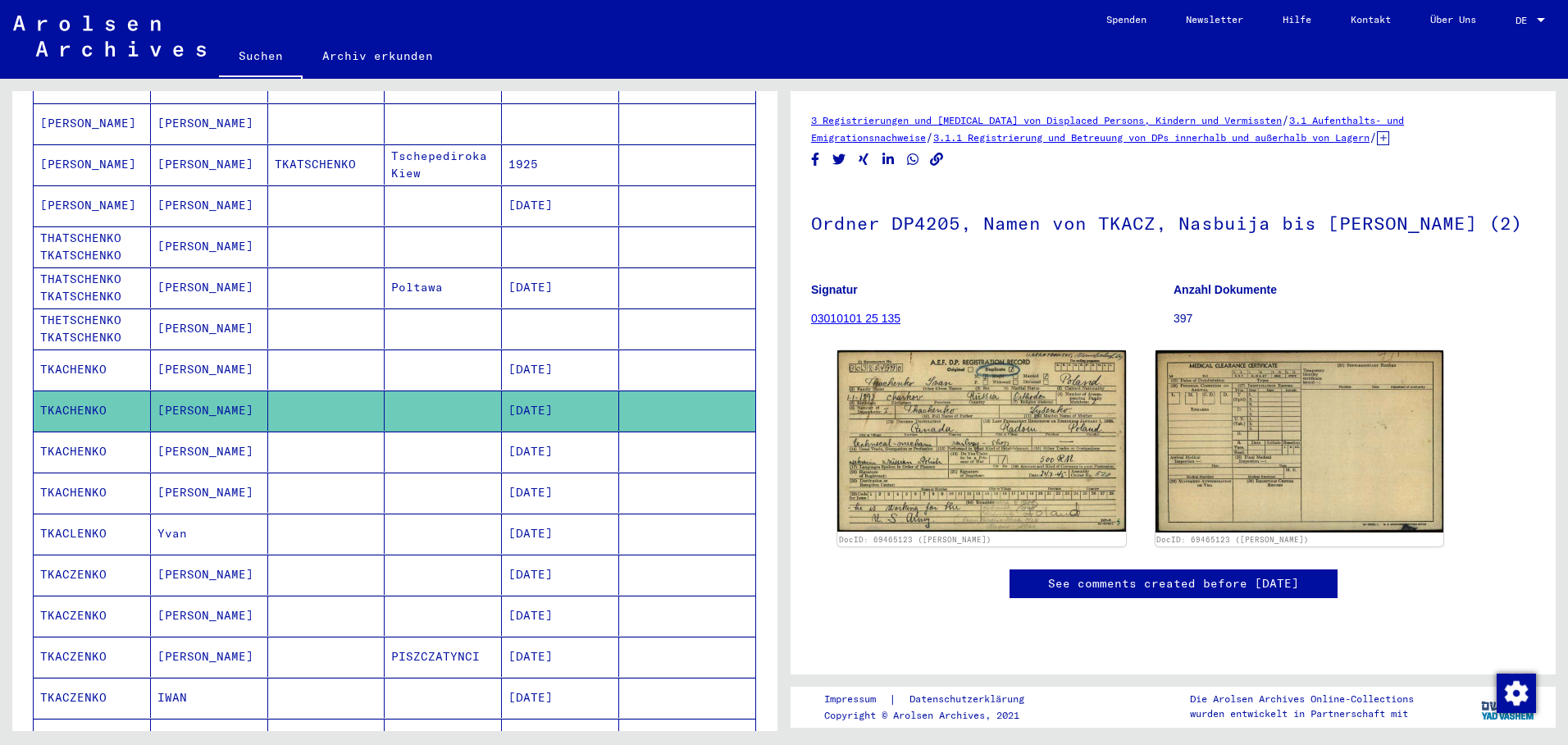
click at [561, 432] on mat-cell "[DATE]" at bounding box center [560, 451] width 117 height 40
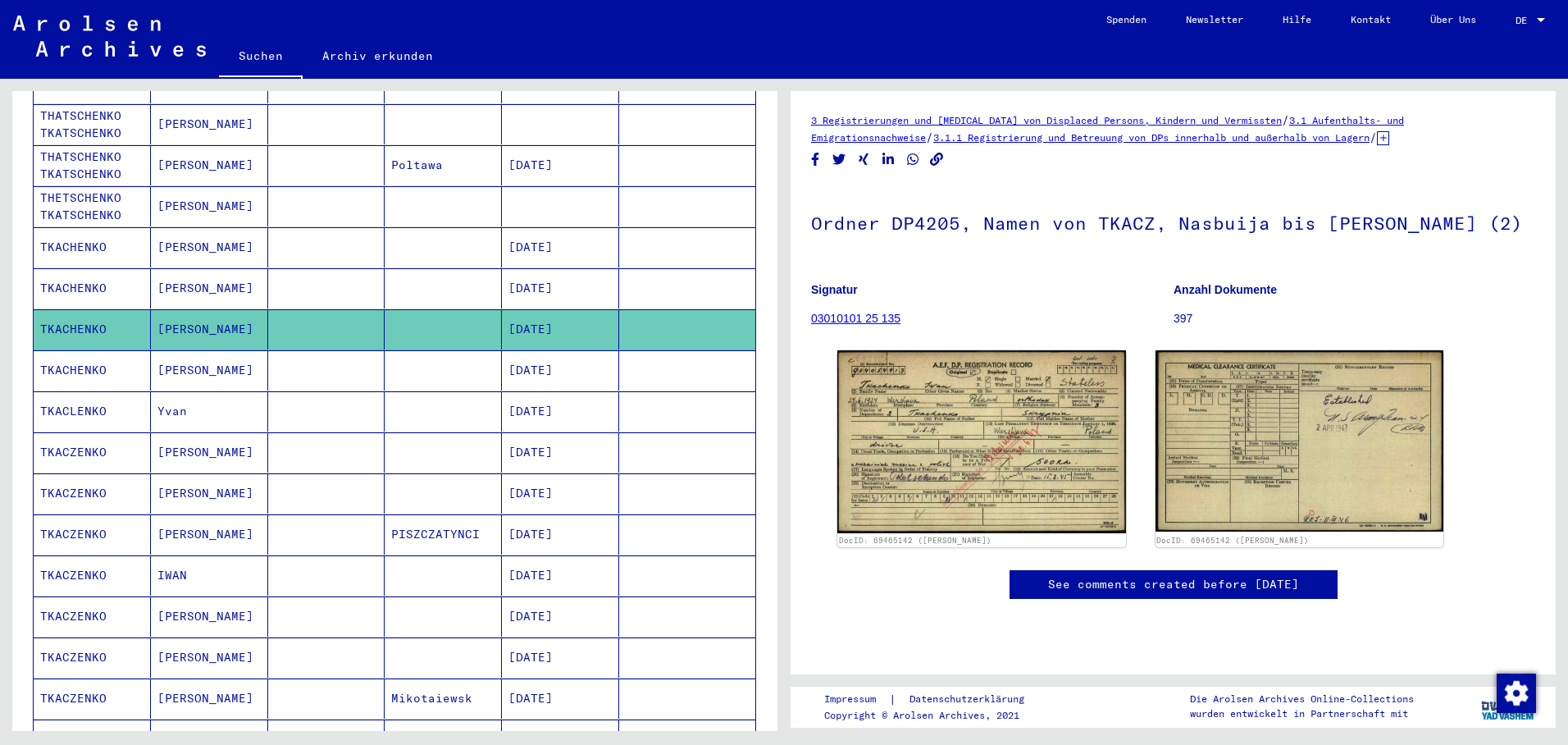
scroll to position [493, 0]
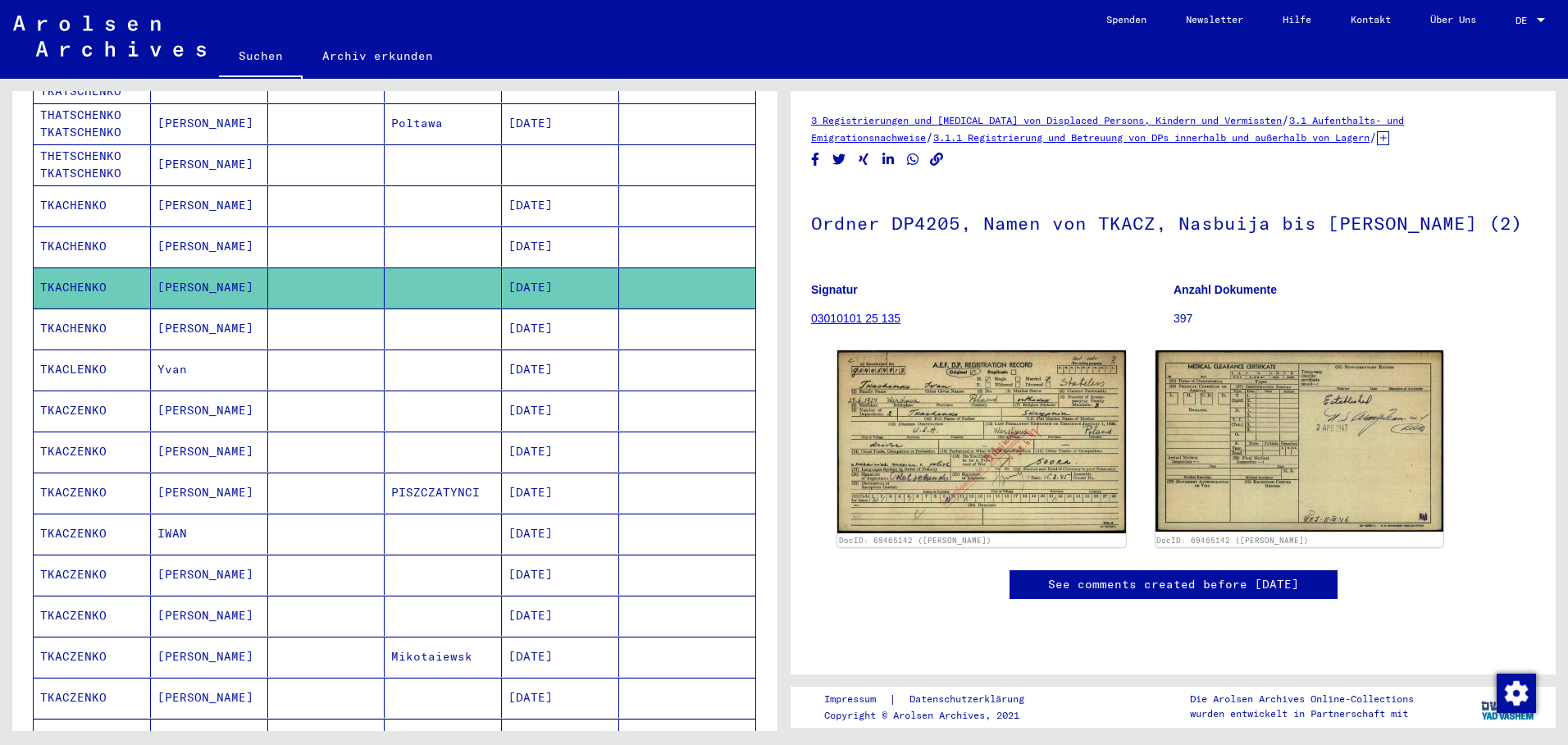
click at [552, 324] on mat-cell "[DATE]" at bounding box center [560, 328] width 117 height 40
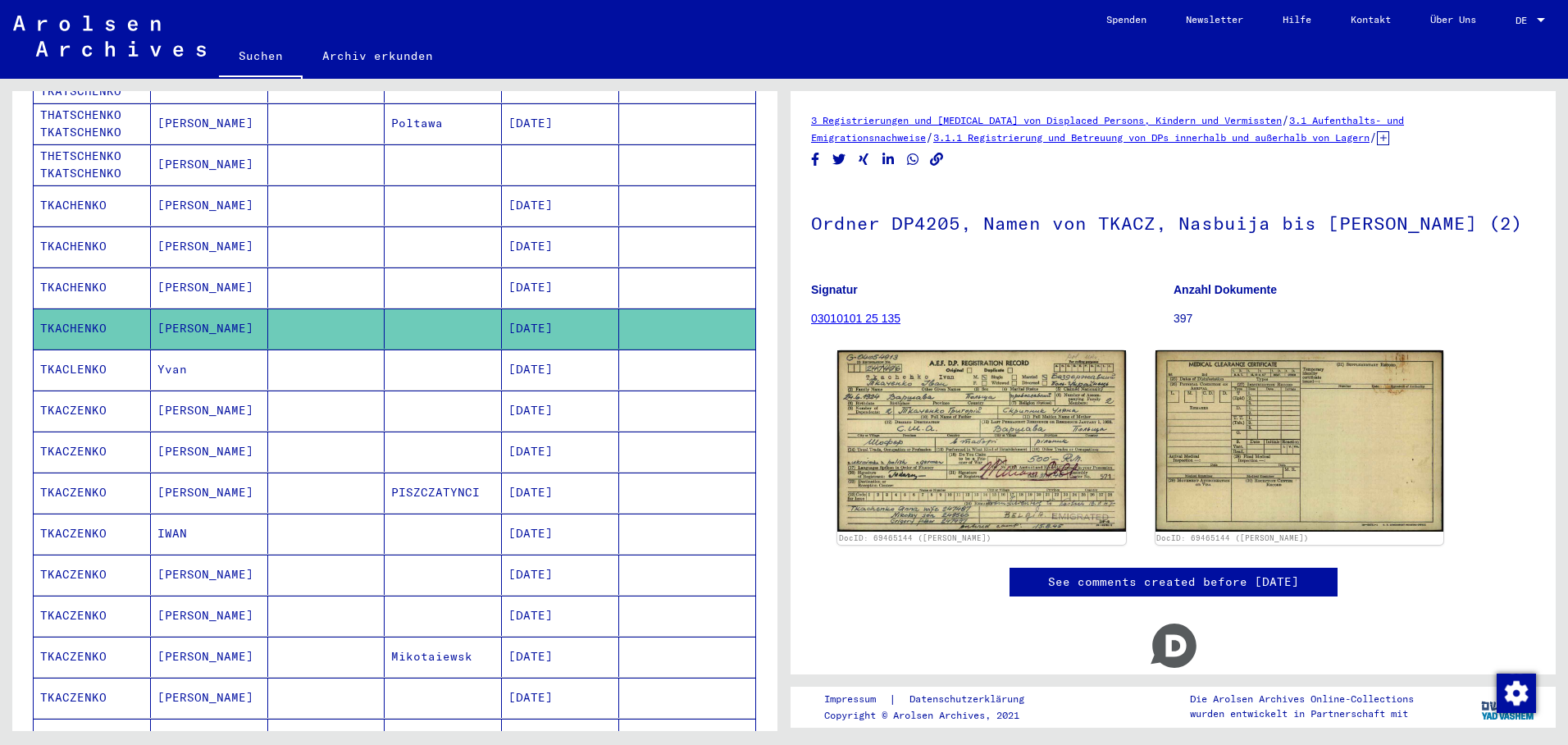
click at [561, 355] on mat-cell "[DATE]" at bounding box center [560, 369] width 117 height 40
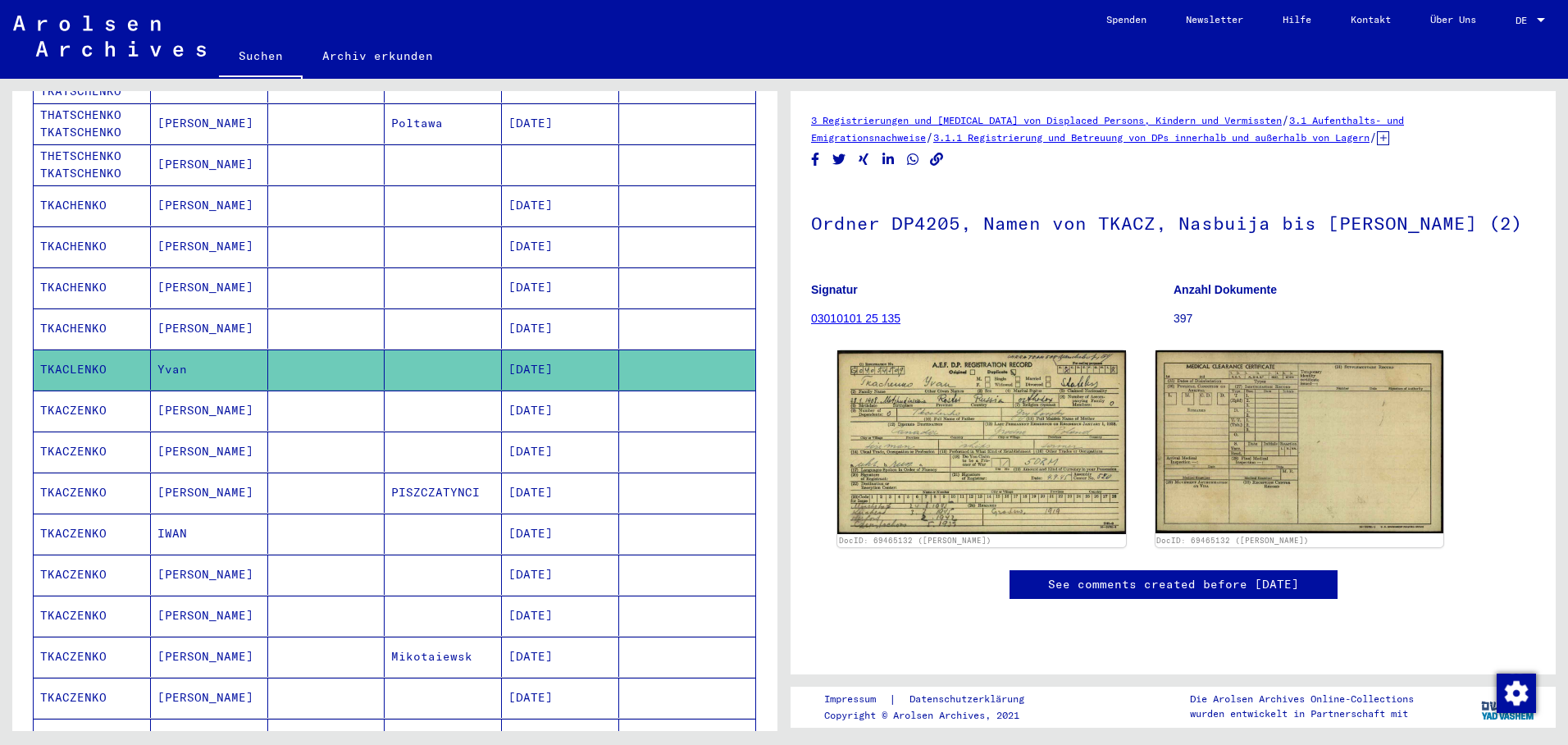
click at [565, 403] on mat-cell "[DATE]" at bounding box center [560, 410] width 117 height 40
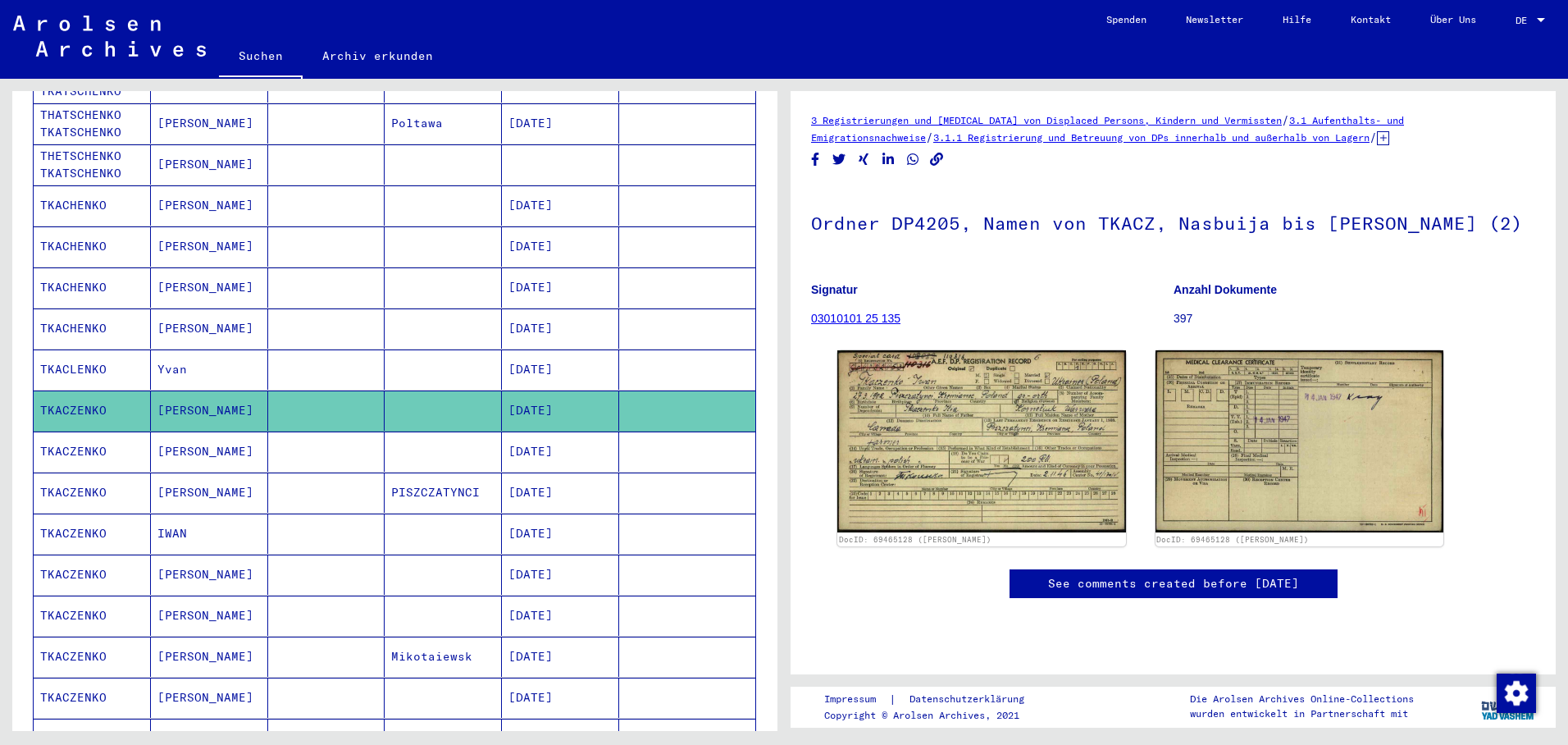
click at [565, 432] on mat-cell "[DATE]" at bounding box center [560, 451] width 117 height 40
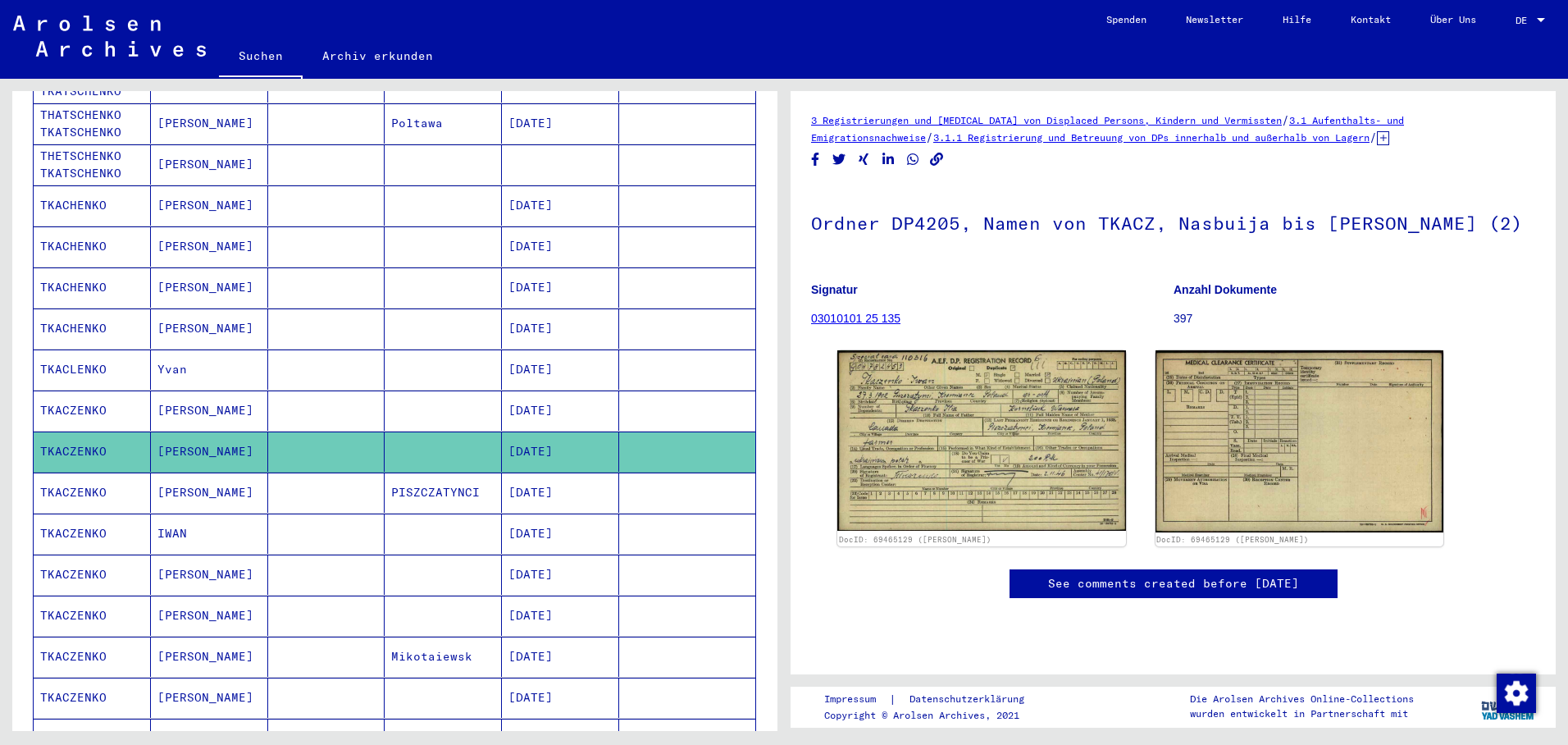
click at [556, 472] on mat-cell "[DATE]" at bounding box center [560, 492] width 117 height 40
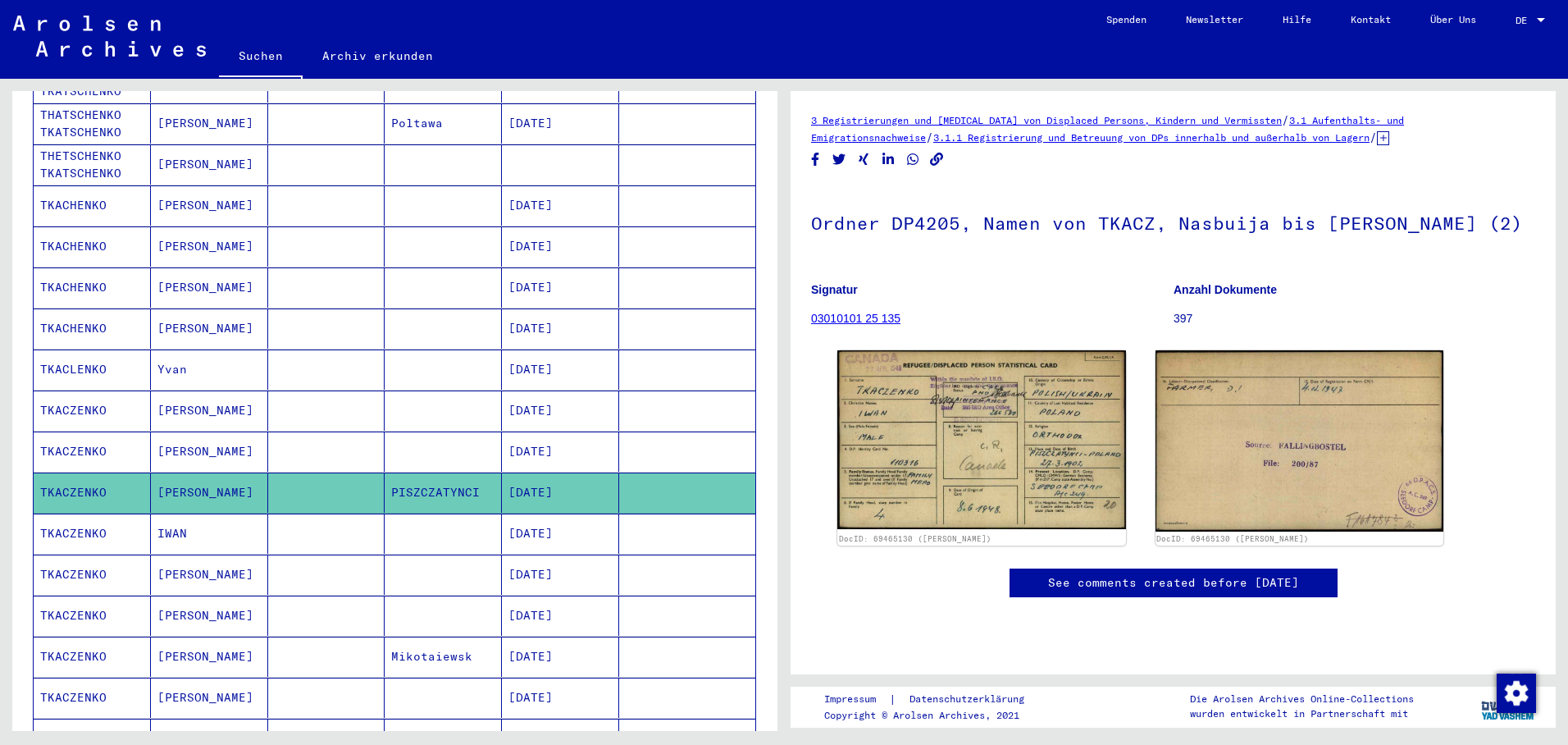
click at [556, 515] on mat-cell "[DATE]" at bounding box center [560, 533] width 117 height 40
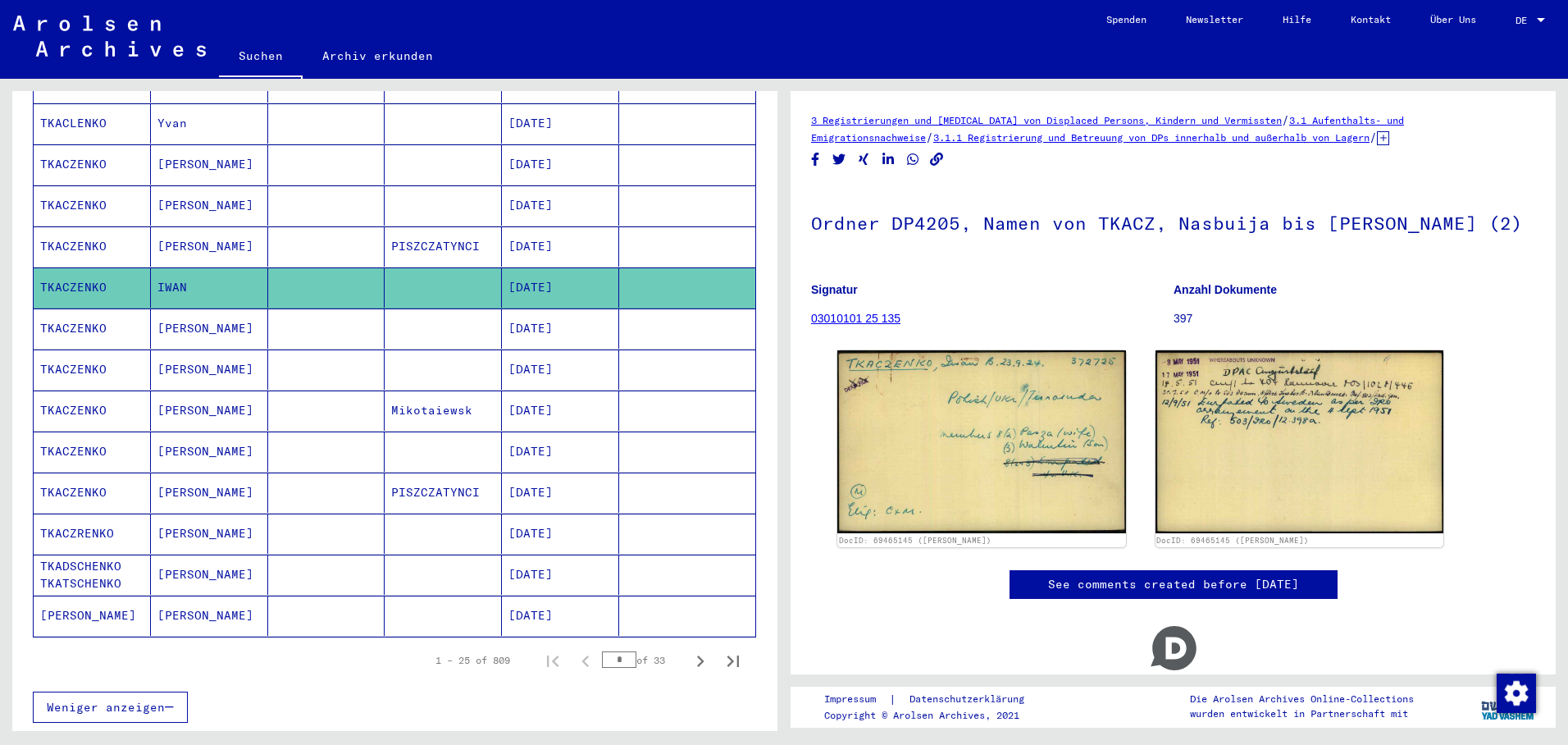
click at [552, 311] on mat-cell "[DATE]" at bounding box center [560, 328] width 117 height 40
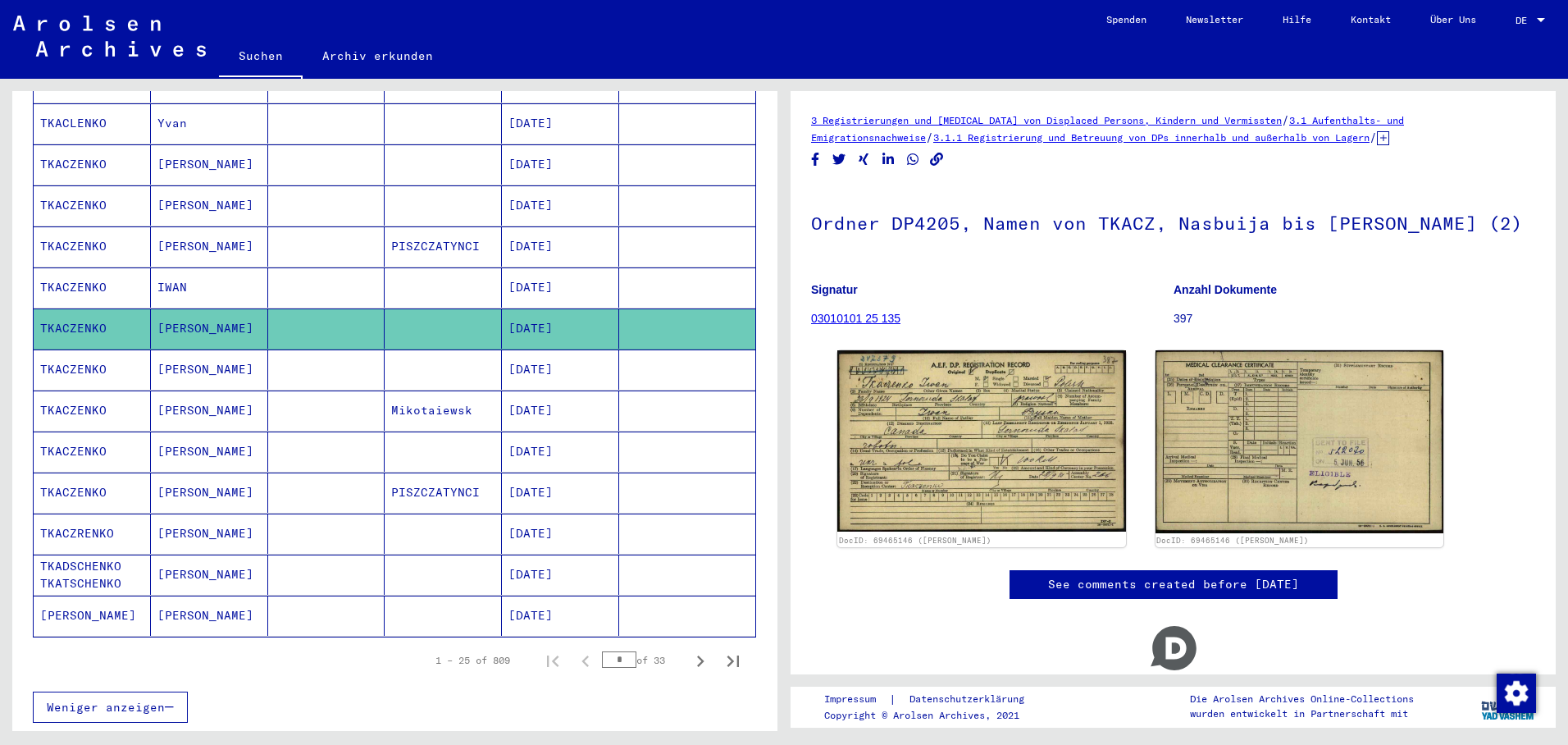
click at [552, 362] on mat-cell "[DATE]" at bounding box center [560, 369] width 117 height 40
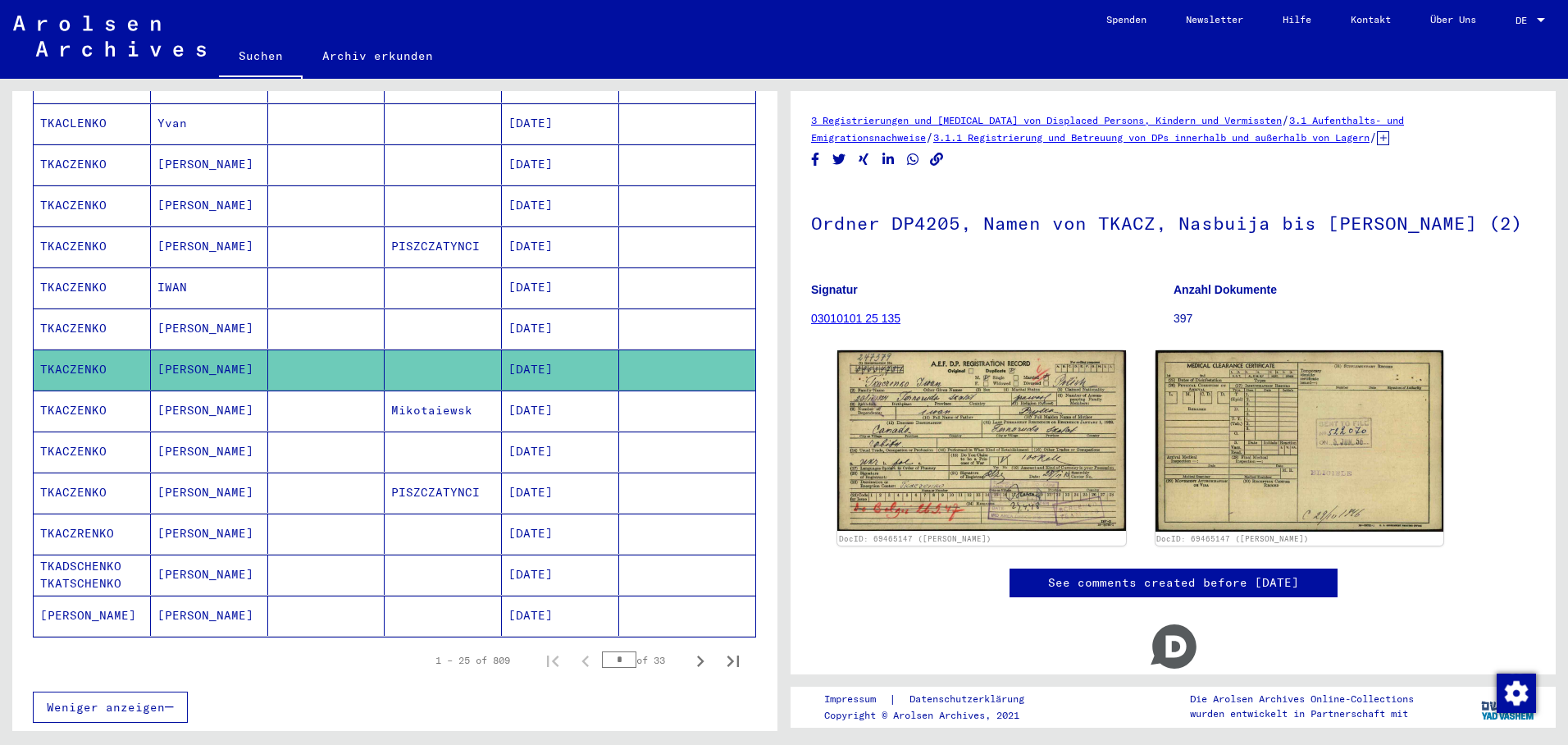
click at [552, 392] on mat-cell "[DATE]" at bounding box center [560, 410] width 117 height 40
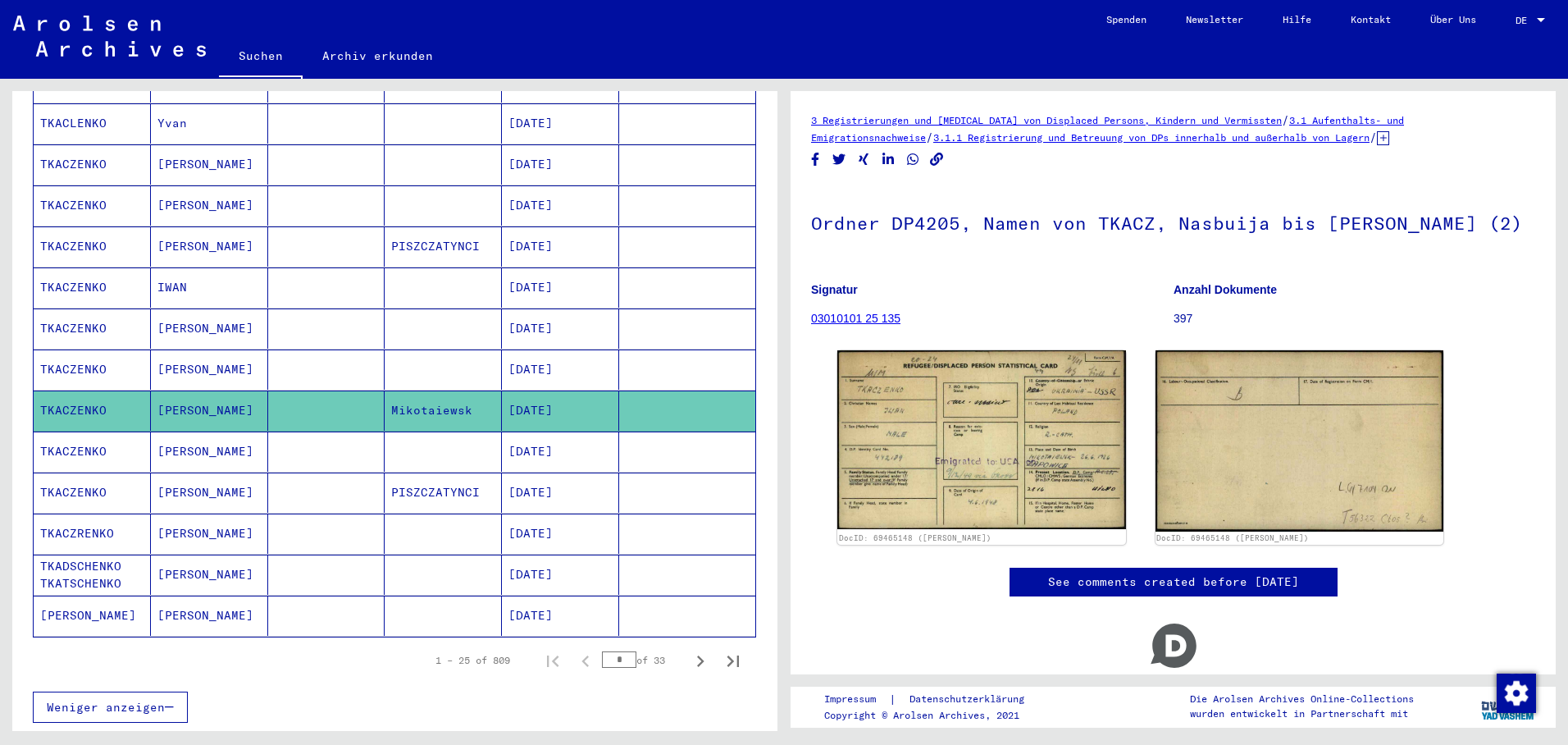
click at [545, 432] on mat-cell "[DATE]" at bounding box center [560, 451] width 117 height 40
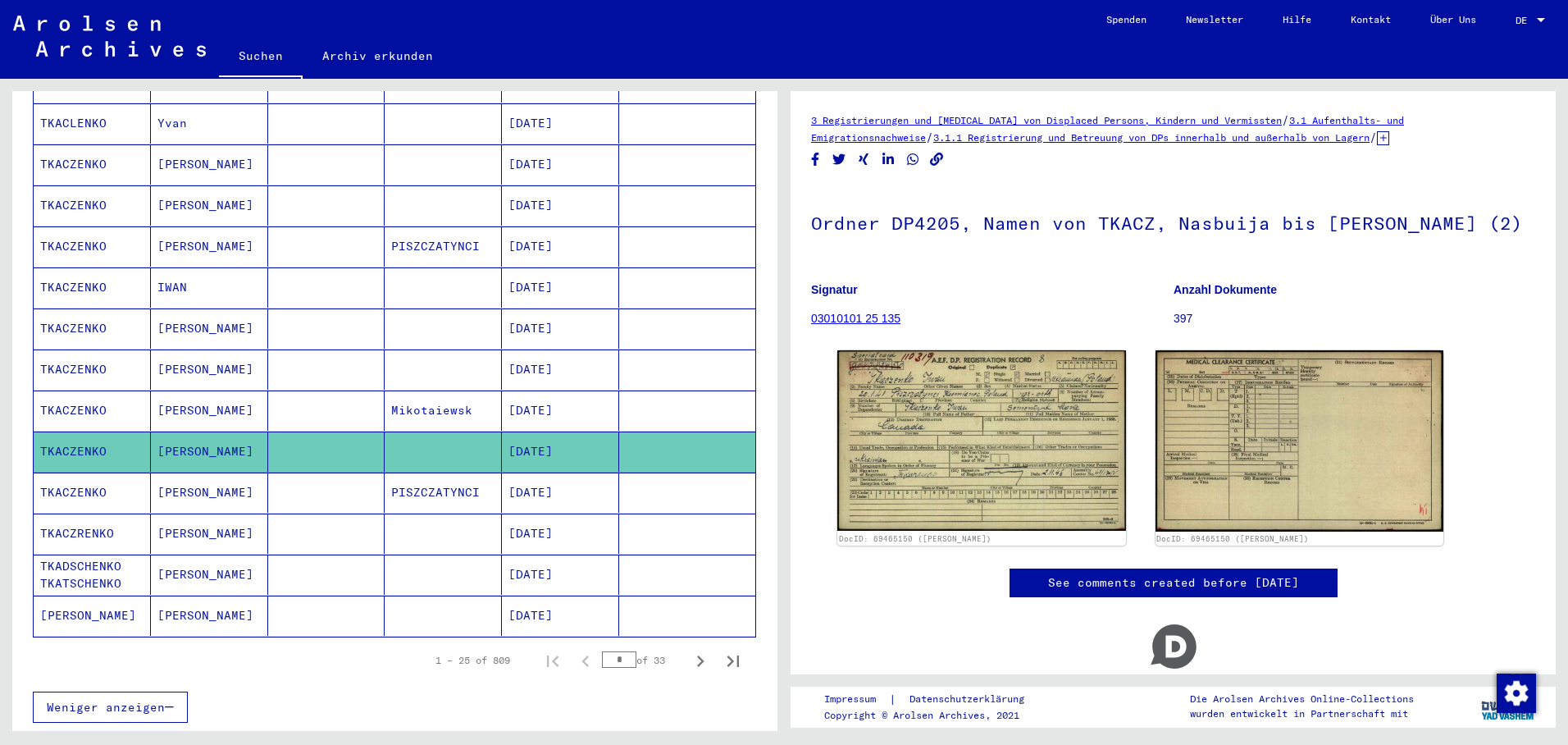
click at [553, 481] on mat-cell "[DATE]" at bounding box center [560, 492] width 117 height 40
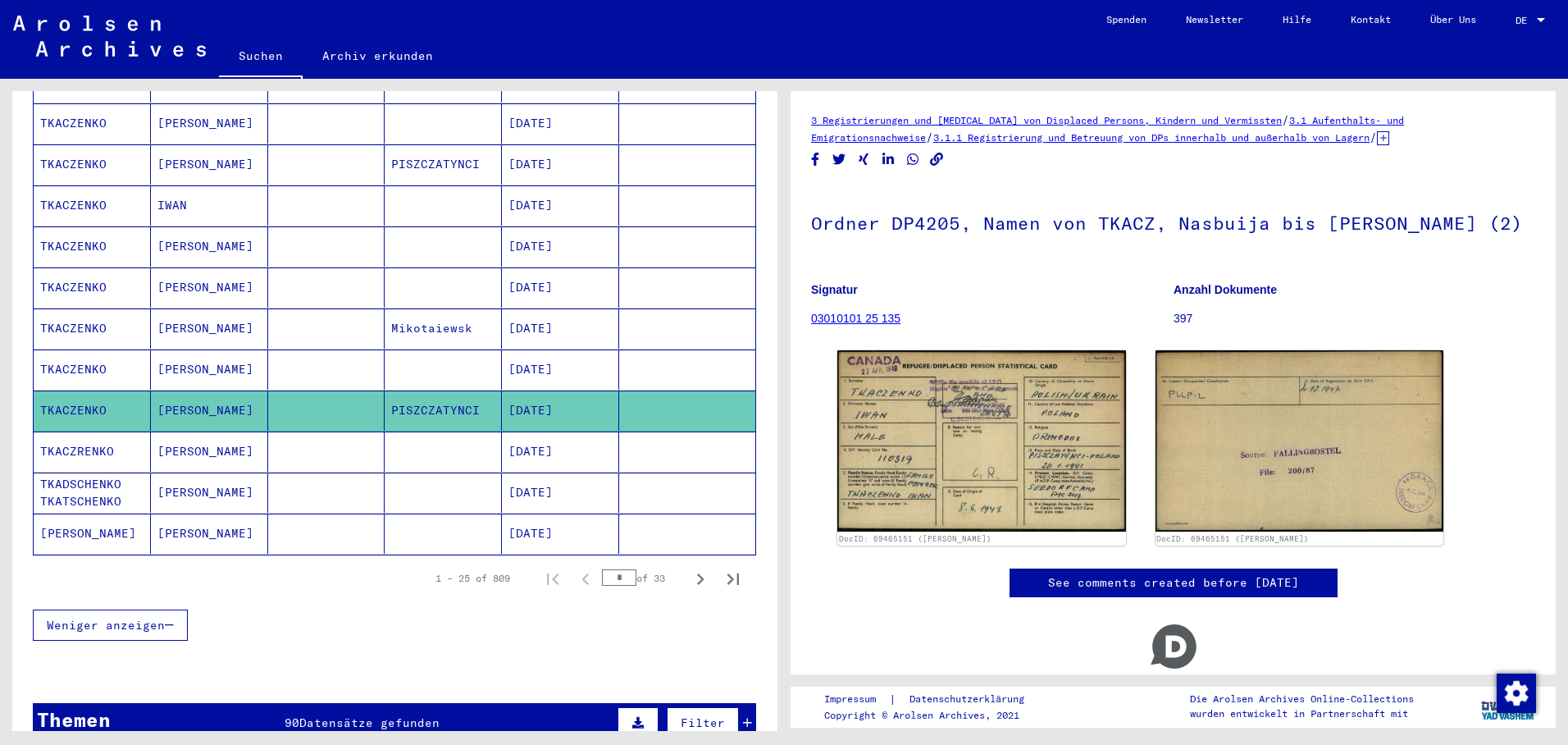
click at [546, 433] on mat-cell "[DATE]" at bounding box center [560, 451] width 117 height 40
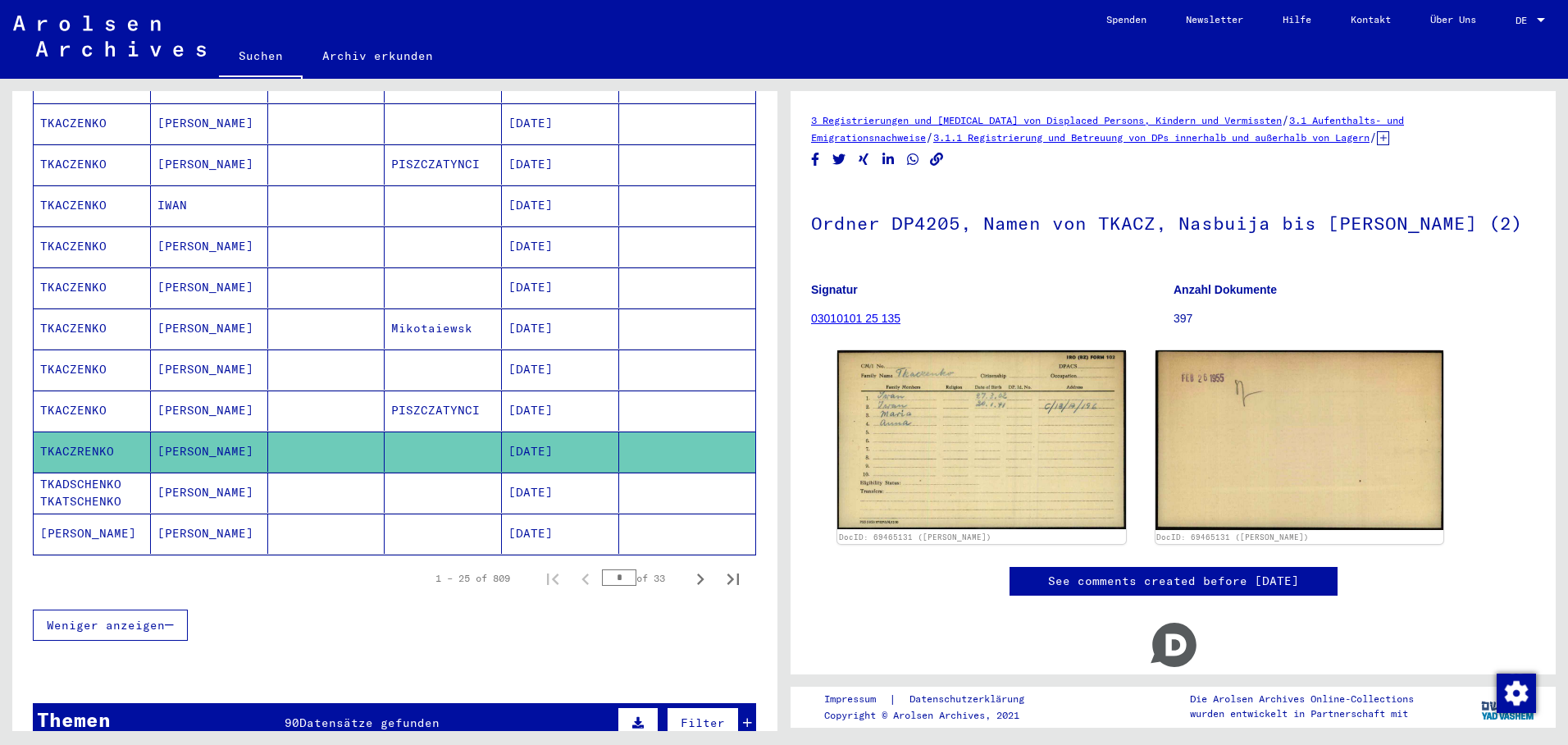
click at [569, 472] on mat-cell "[DATE]" at bounding box center [560, 492] width 117 height 40
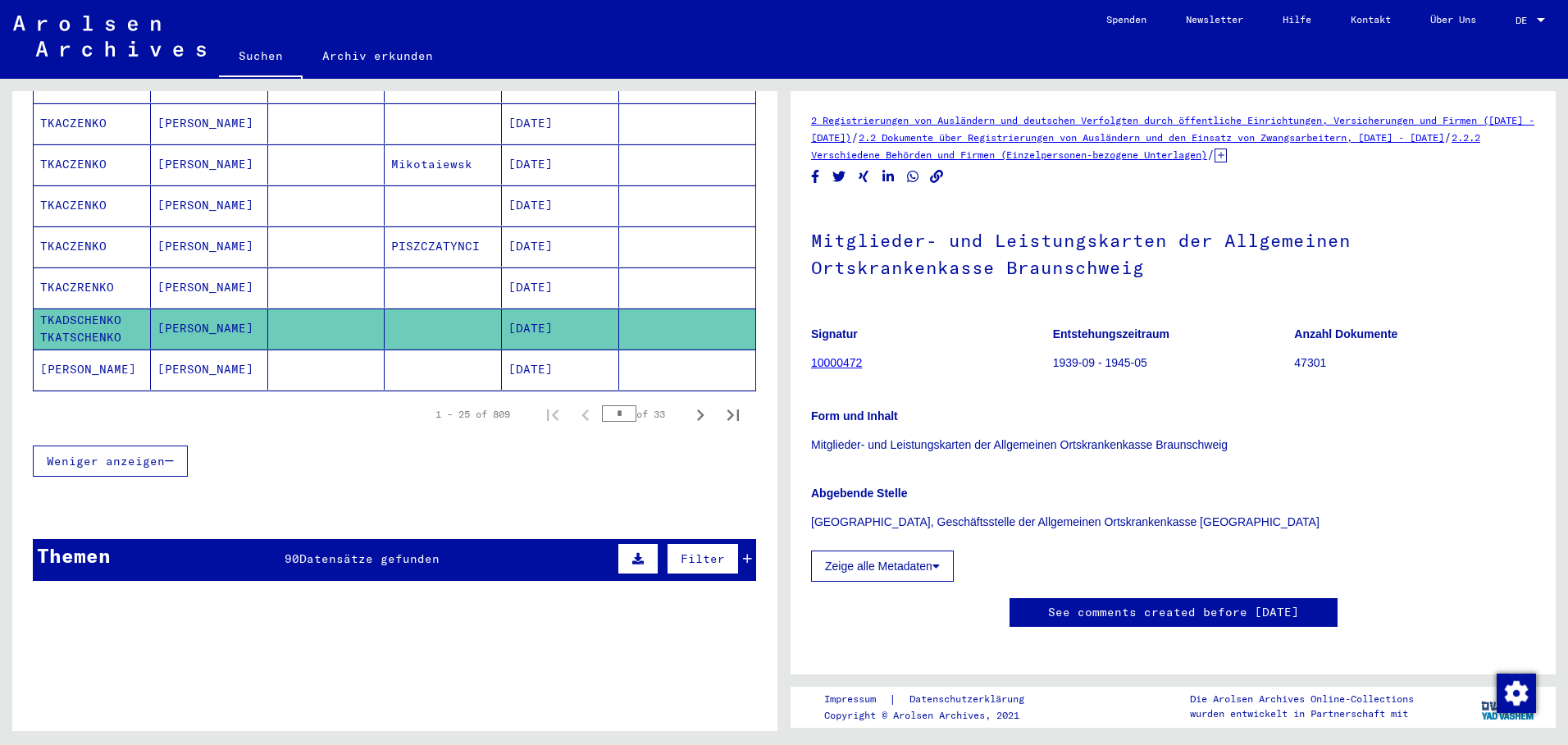
click at [542, 349] on mat-cell "[DATE]" at bounding box center [560, 369] width 117 height 40
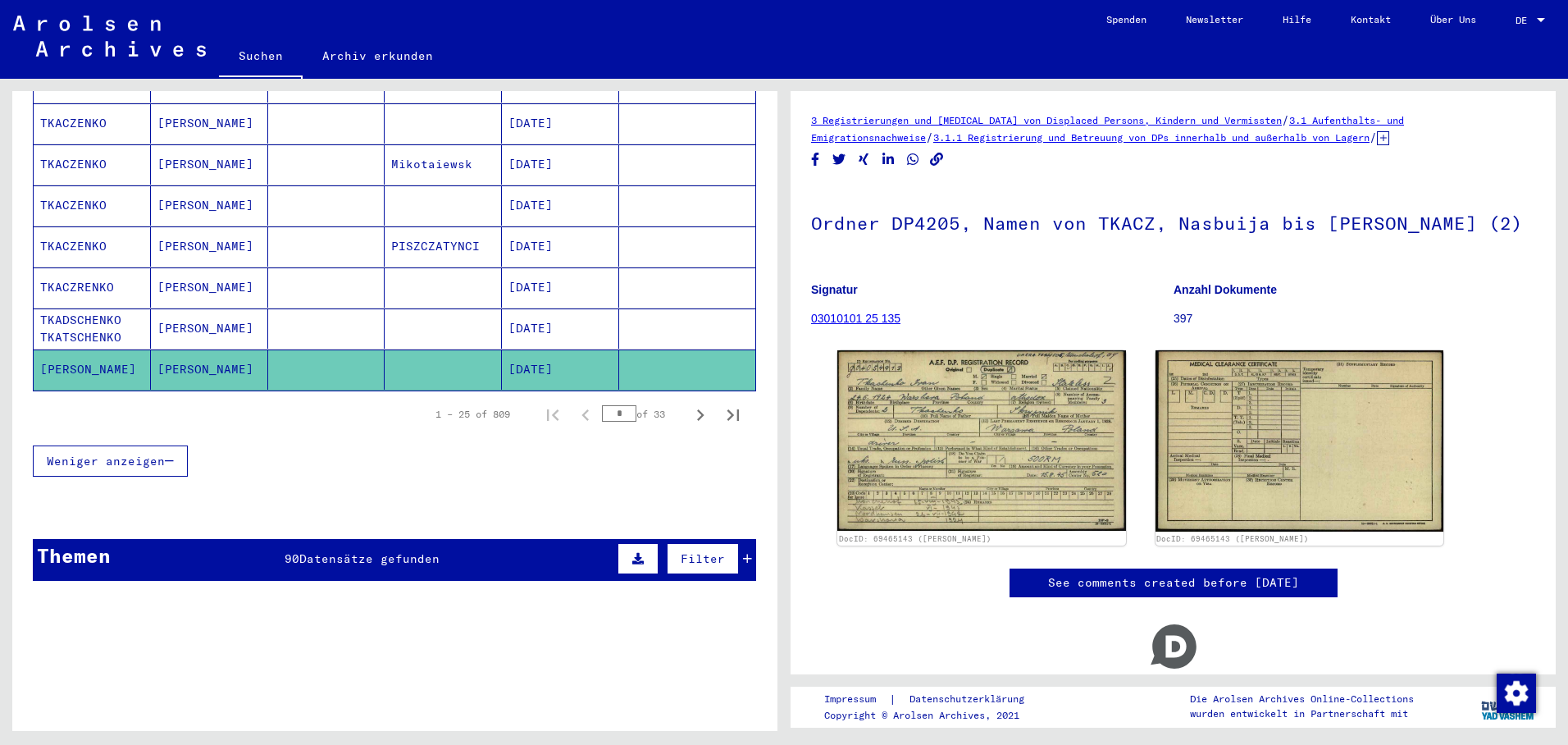
click at [582, 349] on mat-cell "[DATE]" at bounding box center [560, 369] width 117 height 40
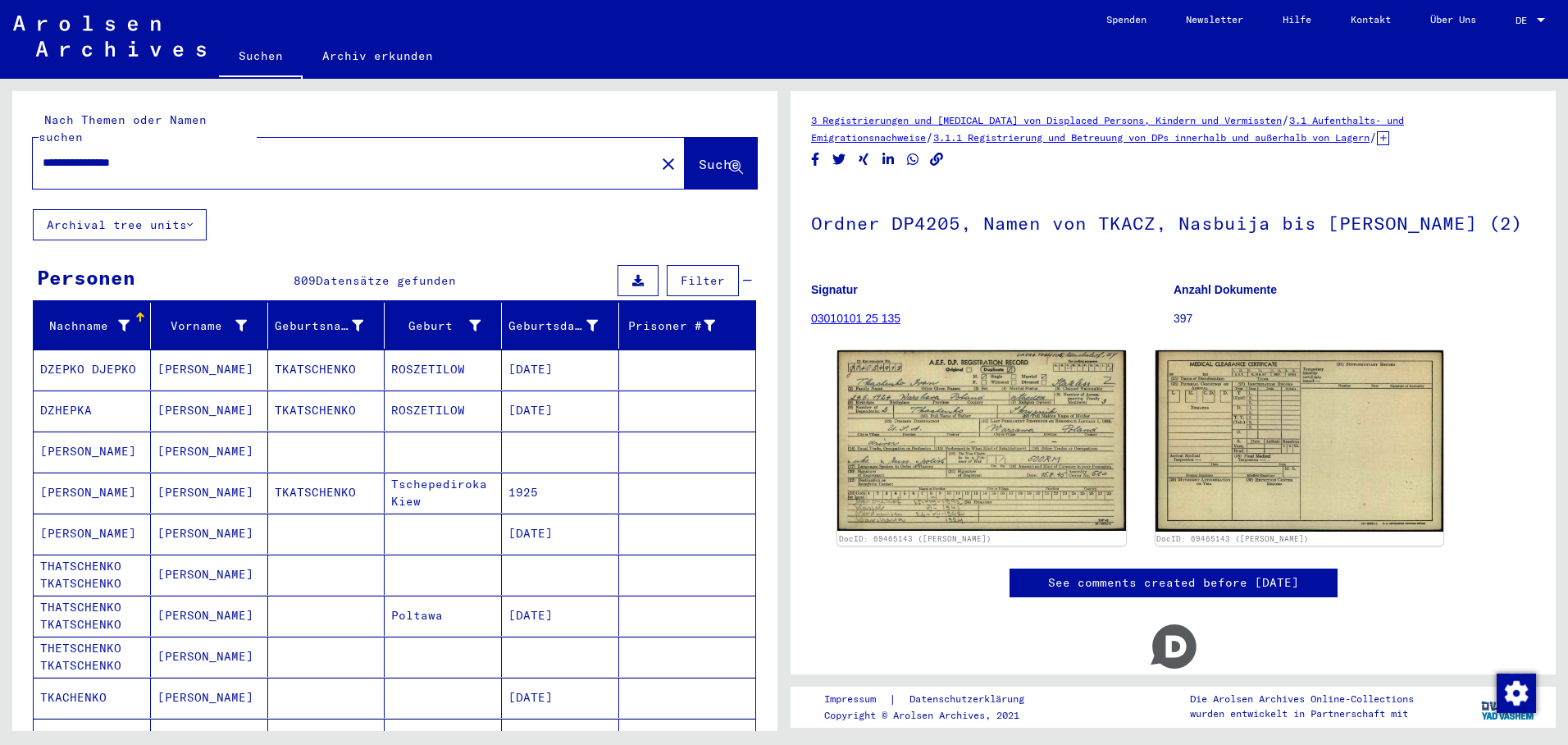
click at [603, 312] on div at bounding box center [608, 317] width 10 height 10
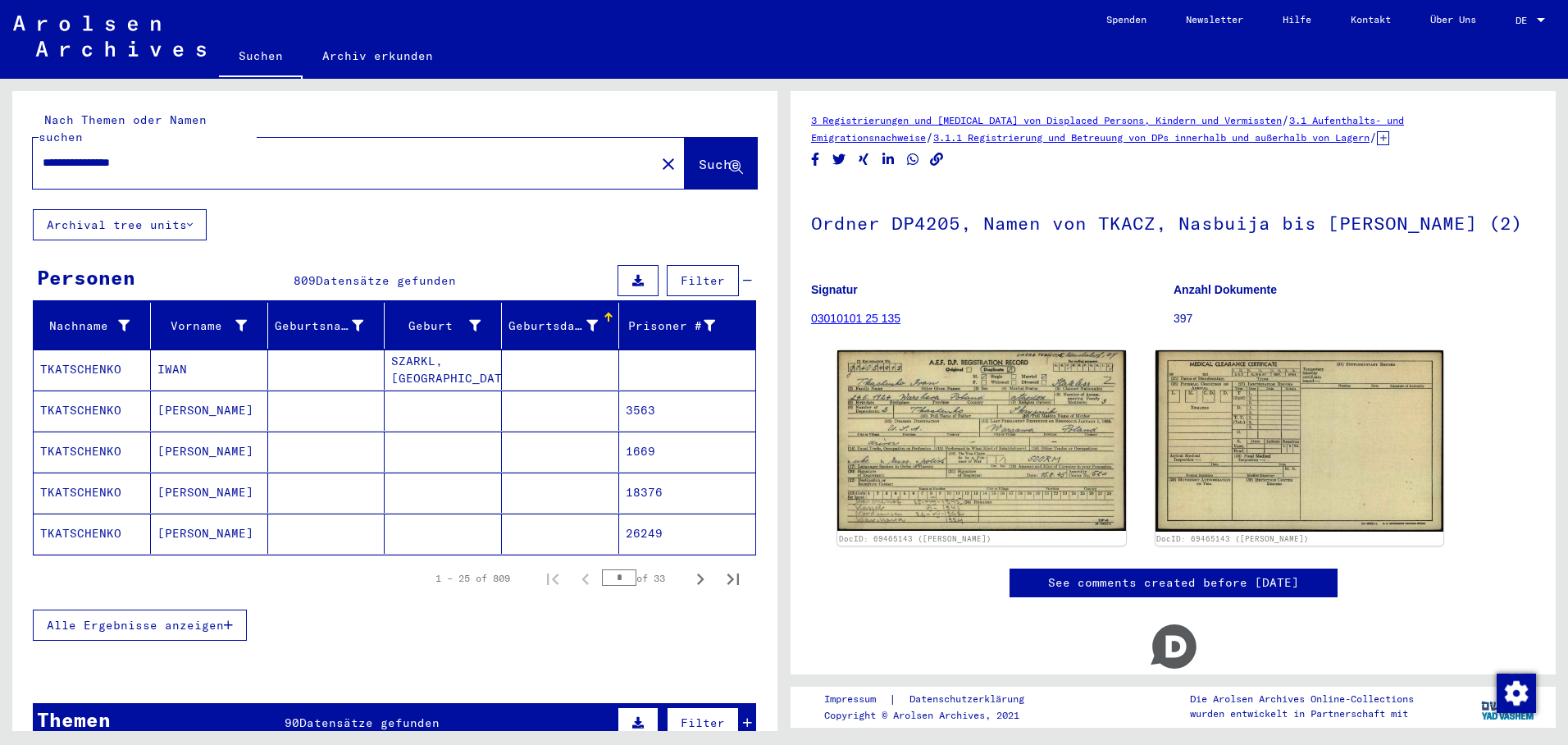
click at [608, 313] on div at bounding box center [609, 317] width 2 height 8
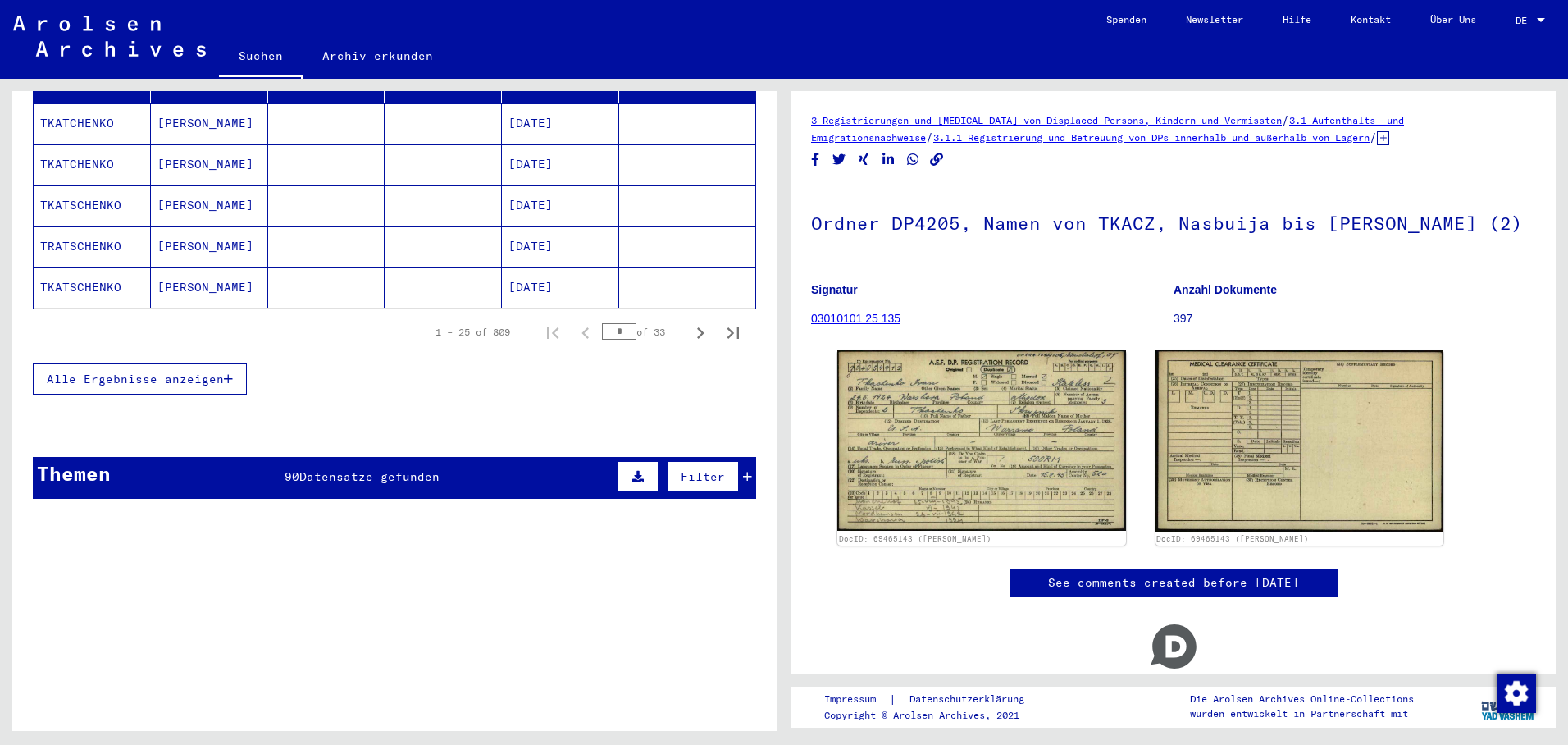
click at [230, 363] on button "Alle Ergebnisse anzeigen" at bounding box center [140, 379] width 214 height 31
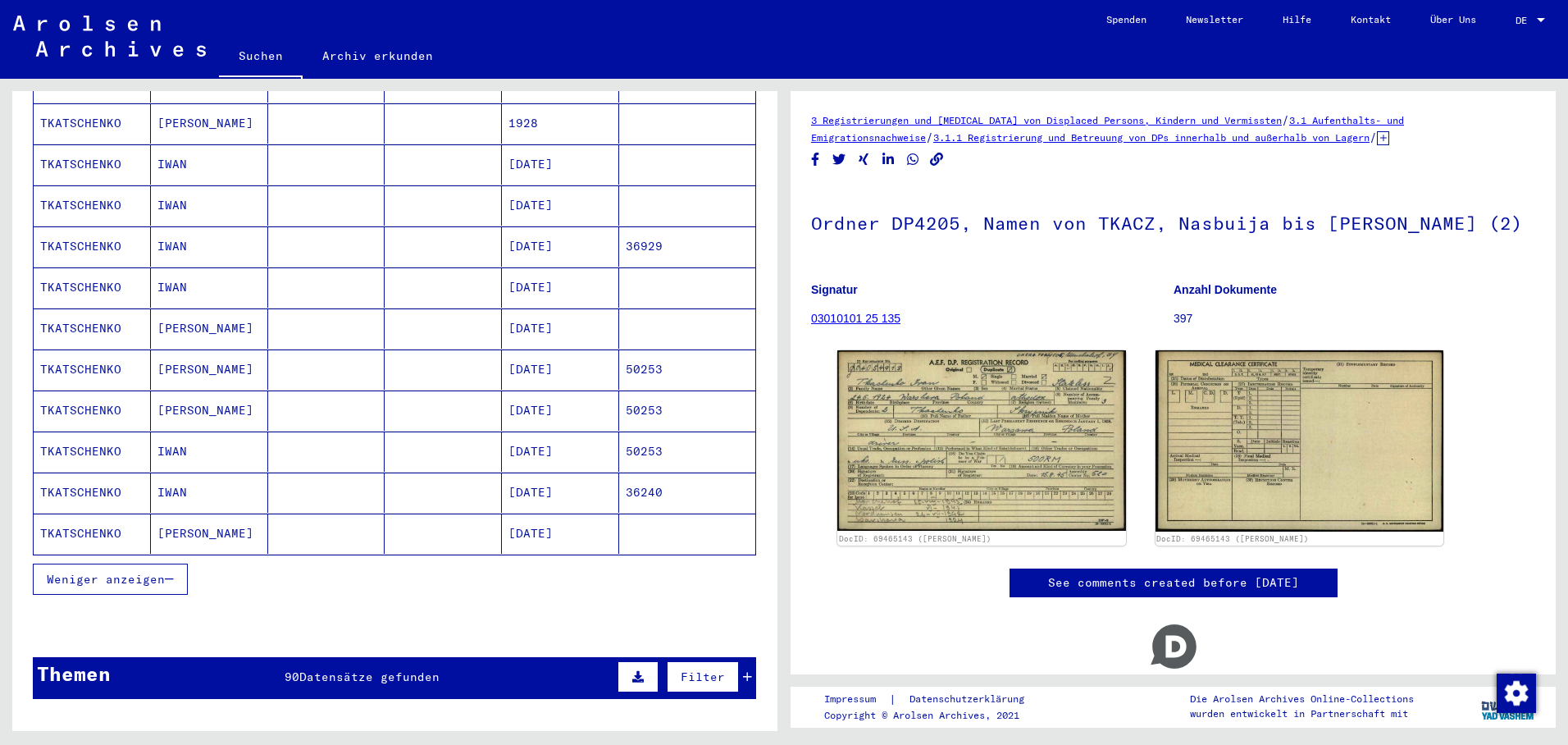
click at [638, 354] on mat-cell "50253" at bounding box center [687, 369] width 136 height 40
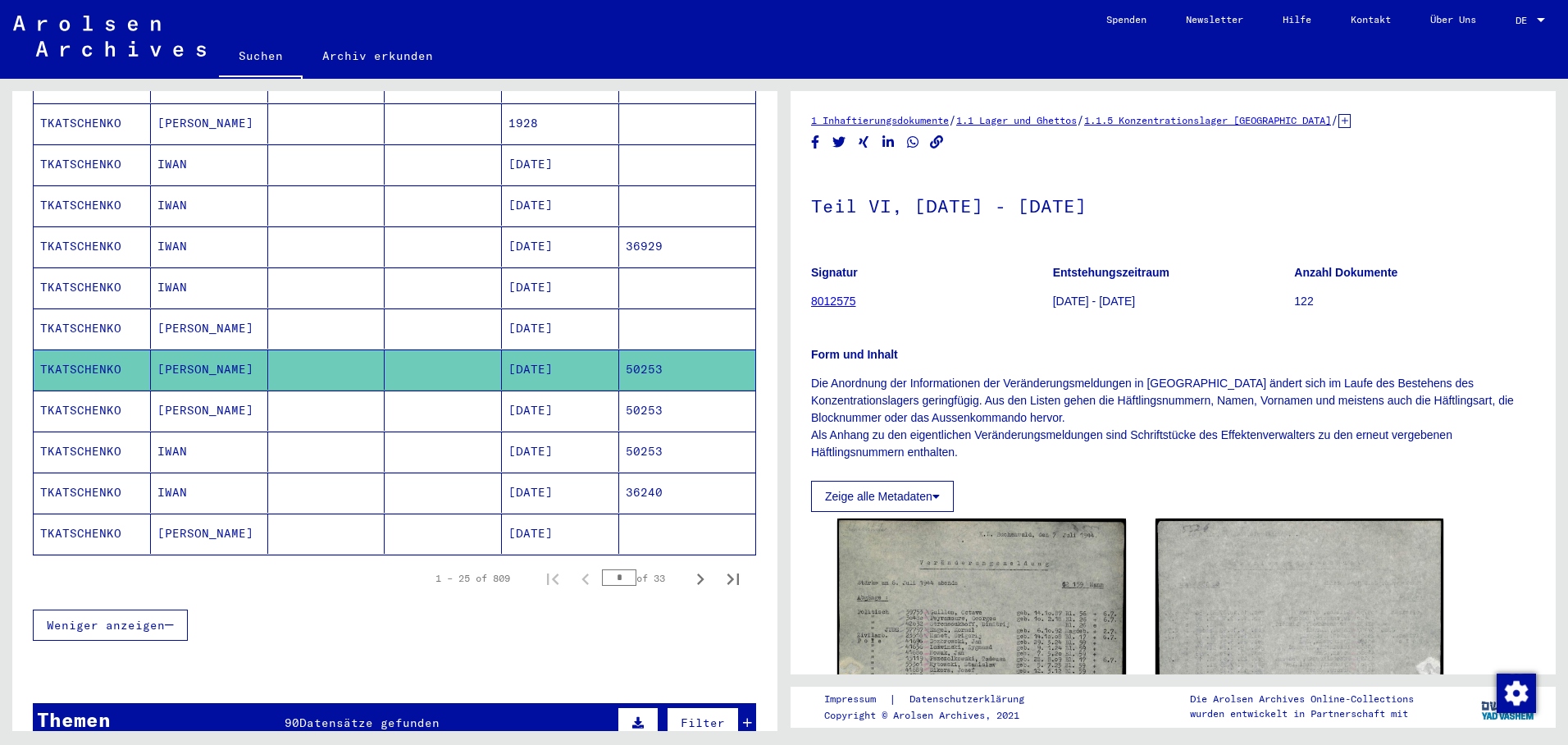
click at [654, 391] on mat-cell "50253" at bounding box center [687, 410] width 136 height 40
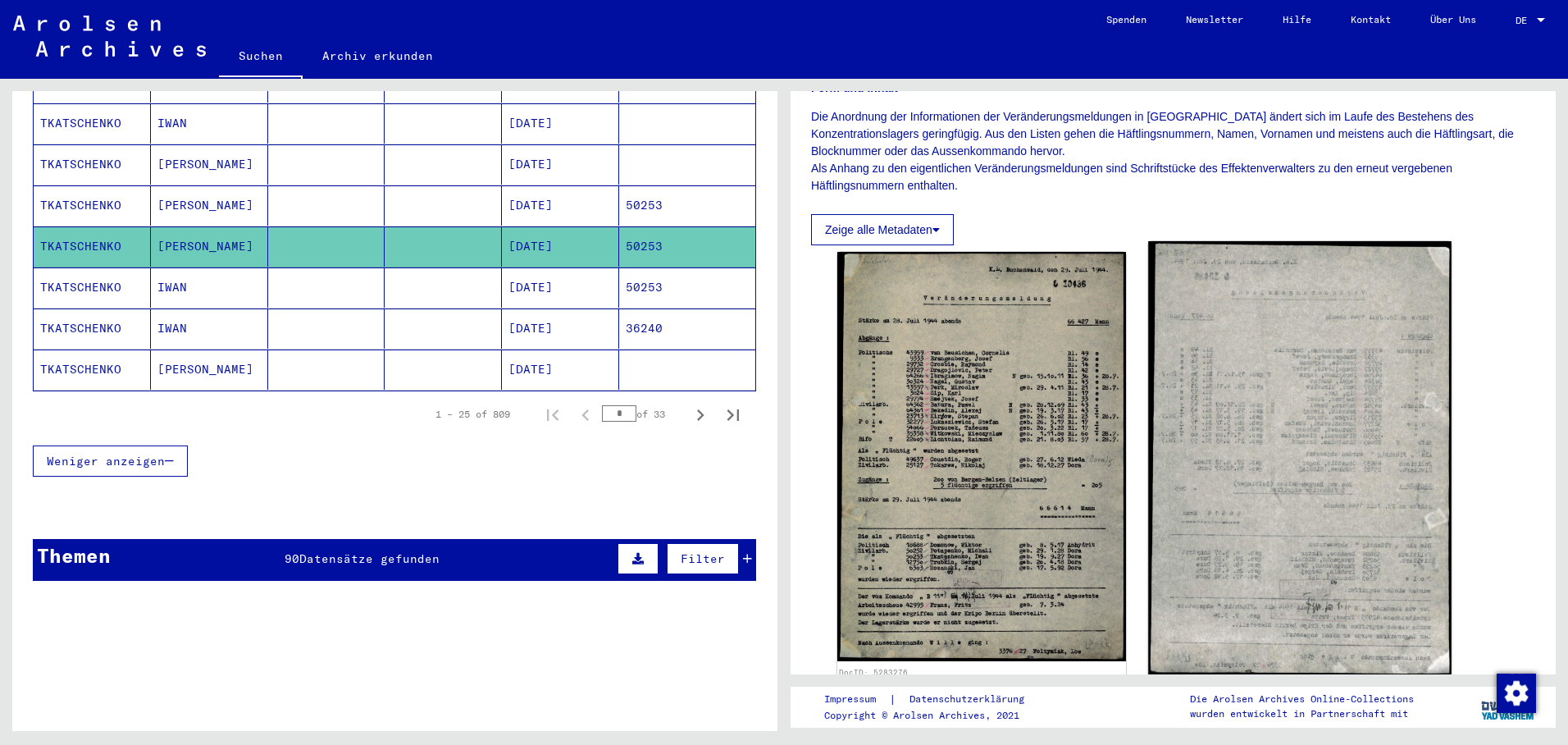
scroll to position [328, 0]
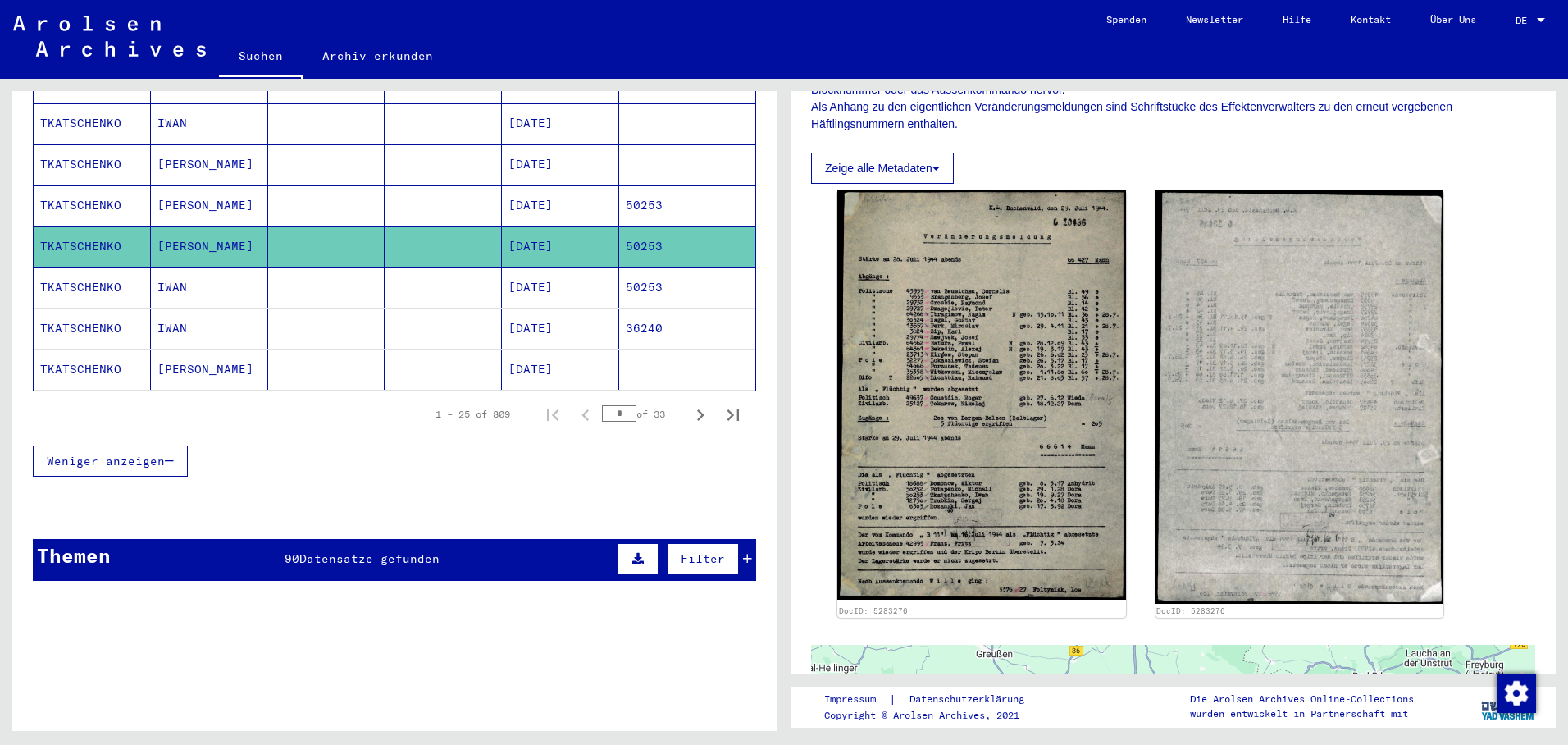
click at [638, 267] on mat-cell "50253" at bounding box center [687, 287] width 136 height 40
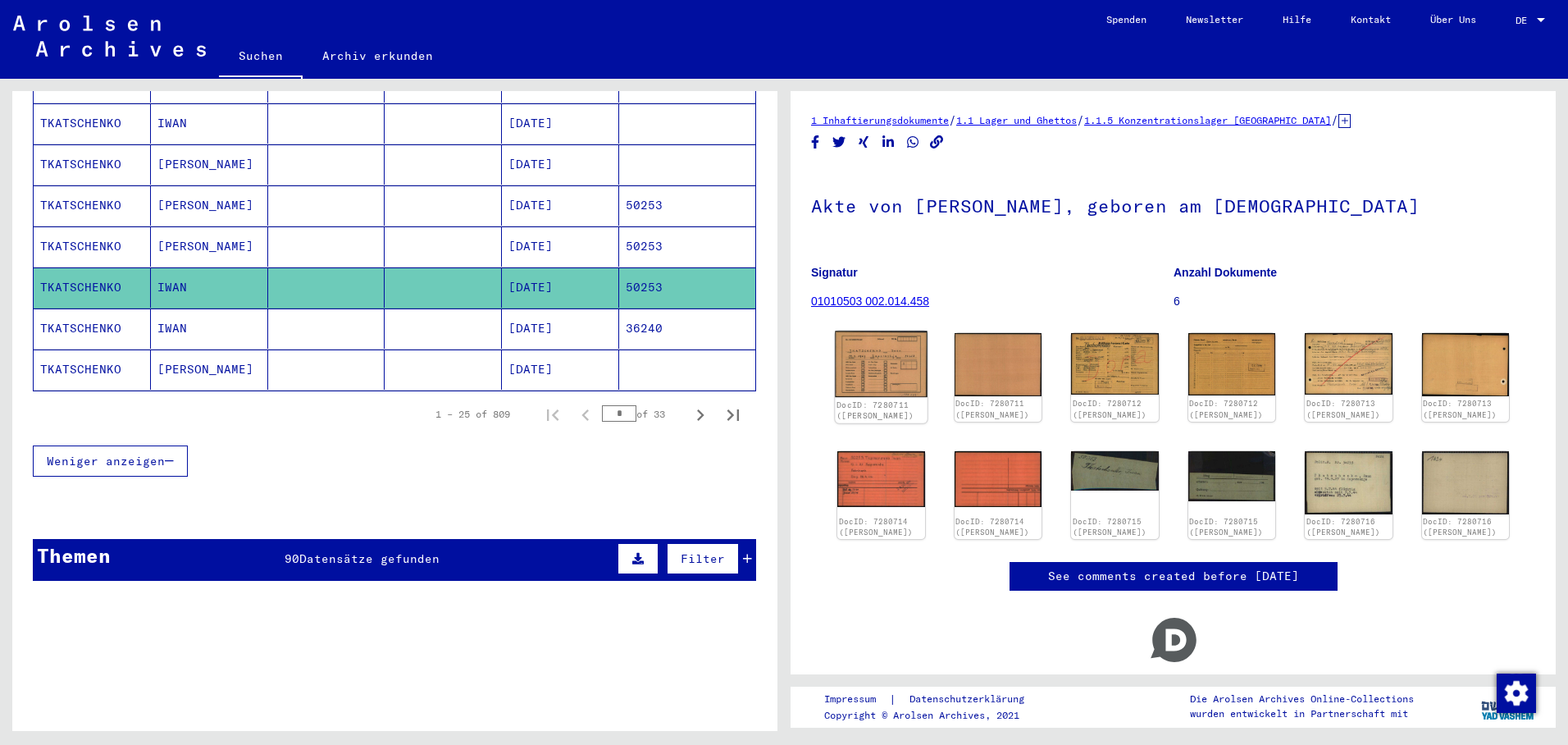
click at [886, 352] on img at bounding box center [881, 364] width 91 height 66
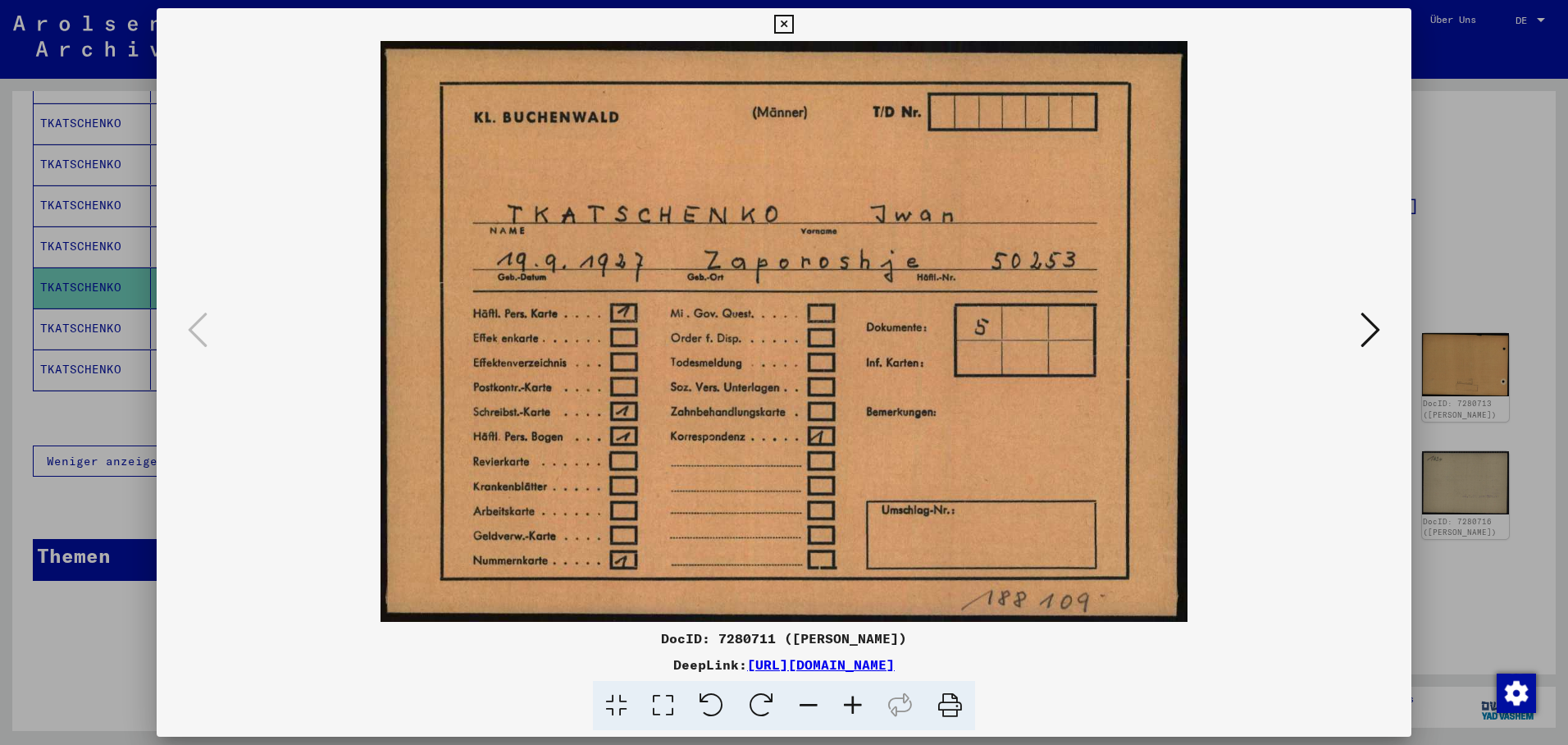
click at [798, 31] on button at bounding box center [784, 25] width 29 height 33
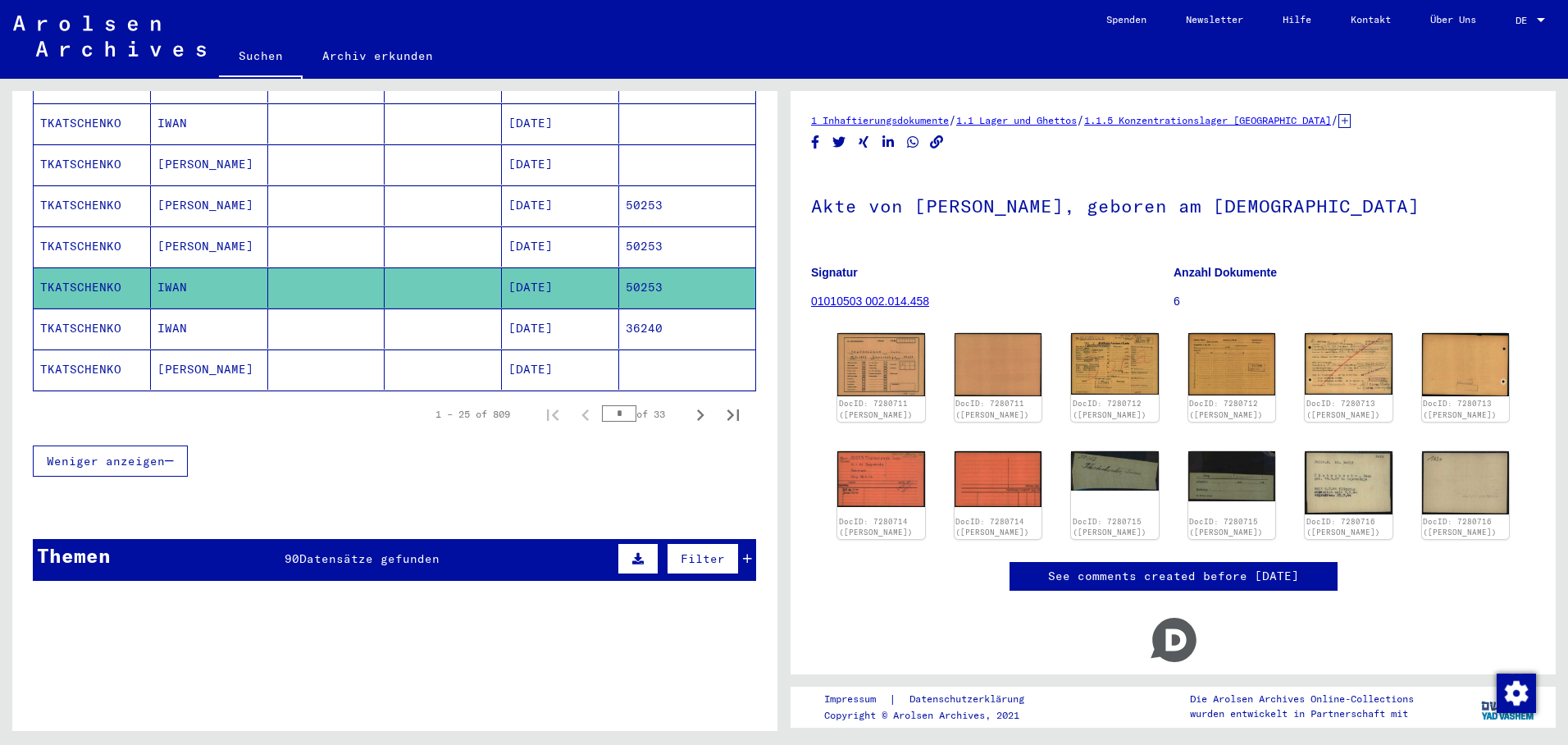
click at [581, 351] on mat-cell "[DATE]" at bounding box center [560, 369] width 117 height 40
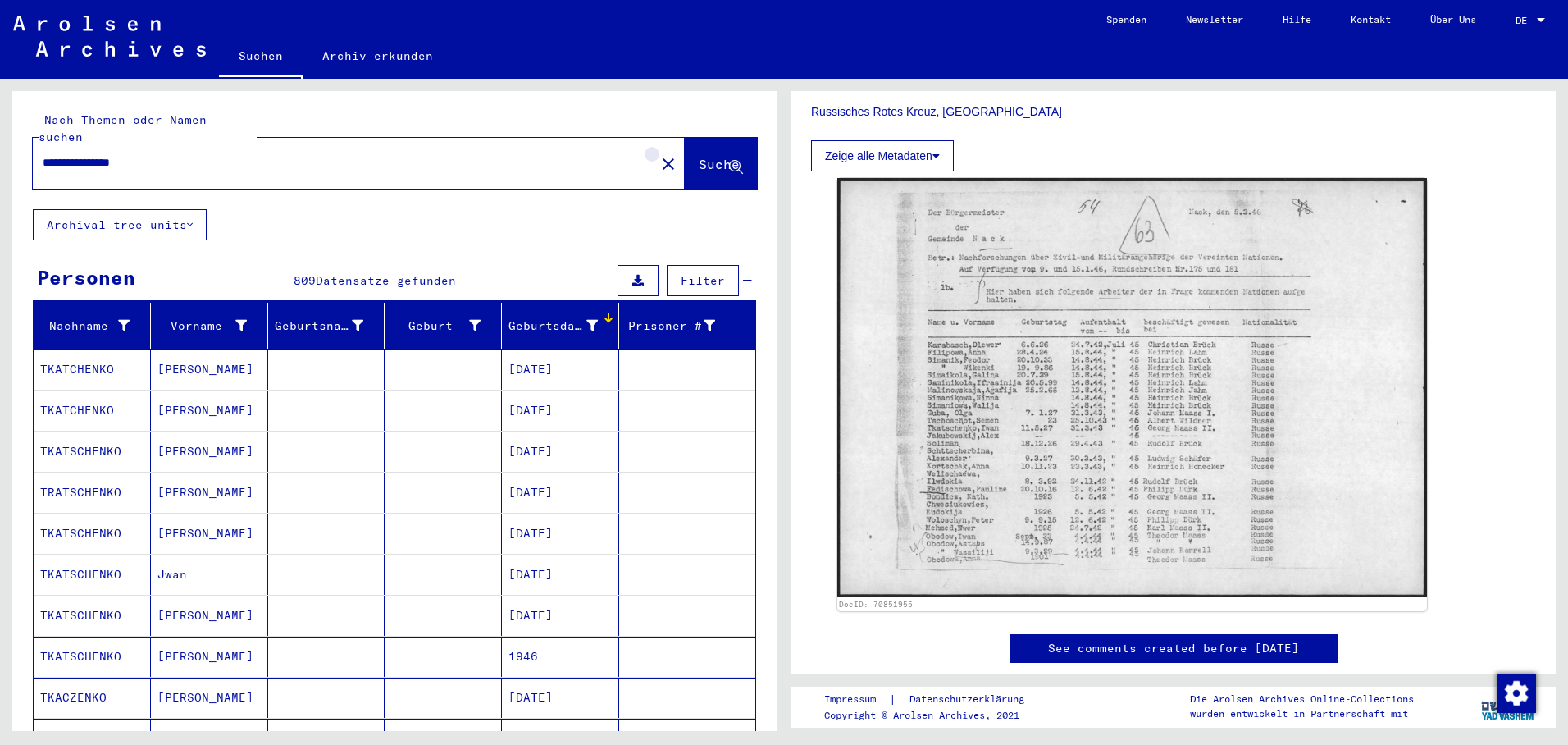
click at [659, 154] on mat-icon "close" at bounding box center [668, 164] width 19 height 19
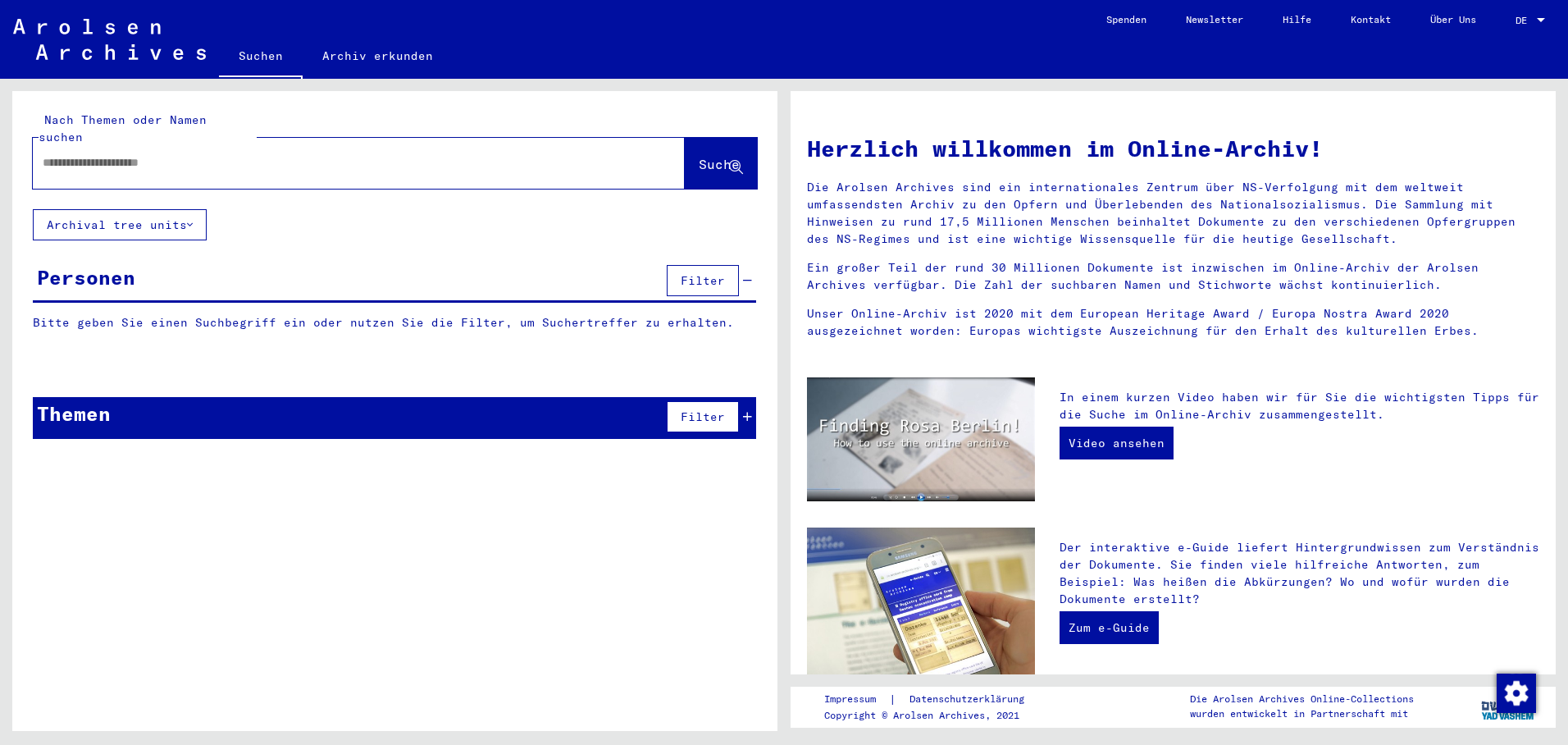
paste input "**********"
type input "**********"
click at [699, 156] on span "Suche" at bounding box center [719, 165] width 41 height 17
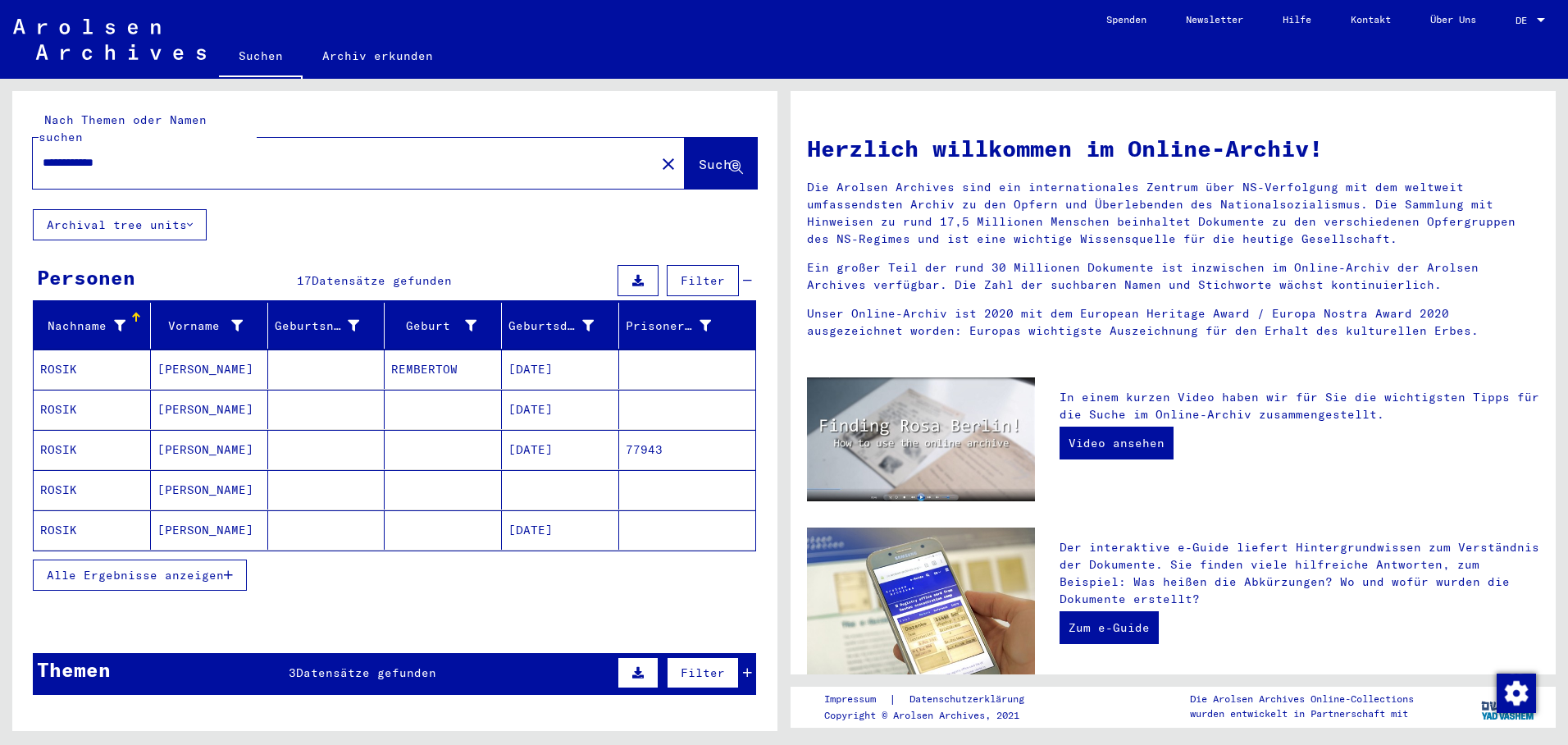
click at [528, 353] on mat-cell "[DATE]" at bounding box center [560, 369] width 117 height 40
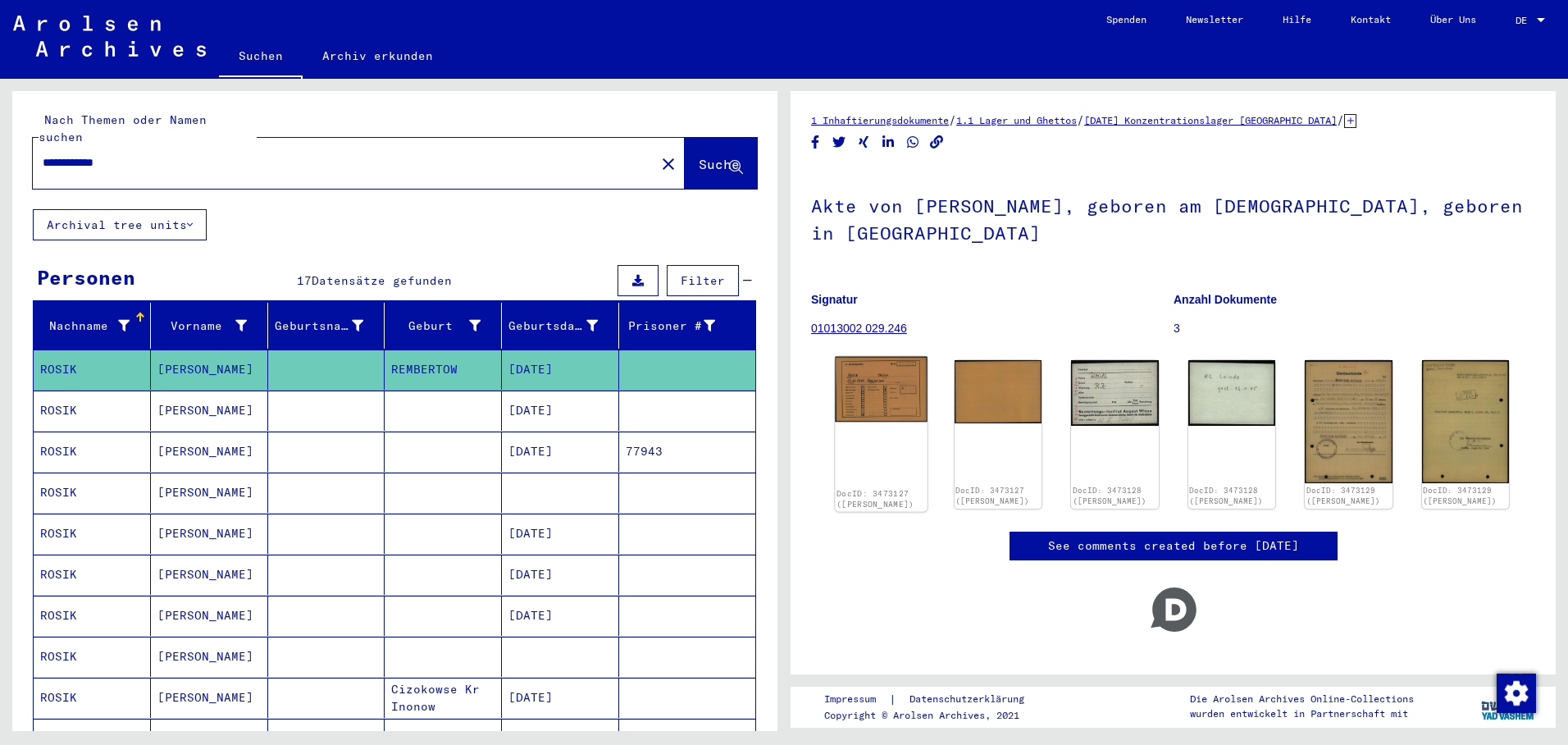
click at [906, 400] on img at bounding box center [881, 389] width 91 height 66
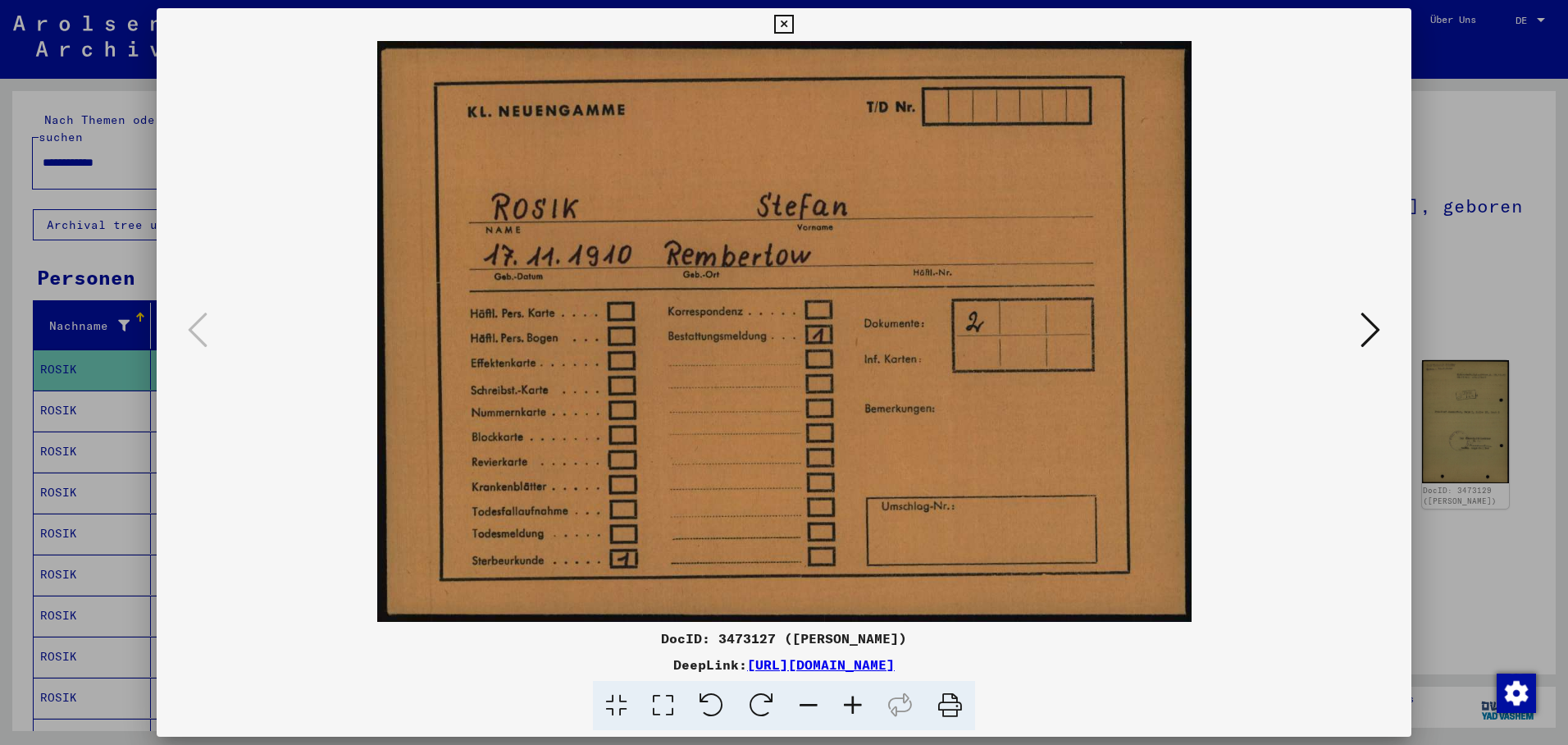
click at [1370, 326] on icon at bounding box center [1370, 330] width 19 height 40
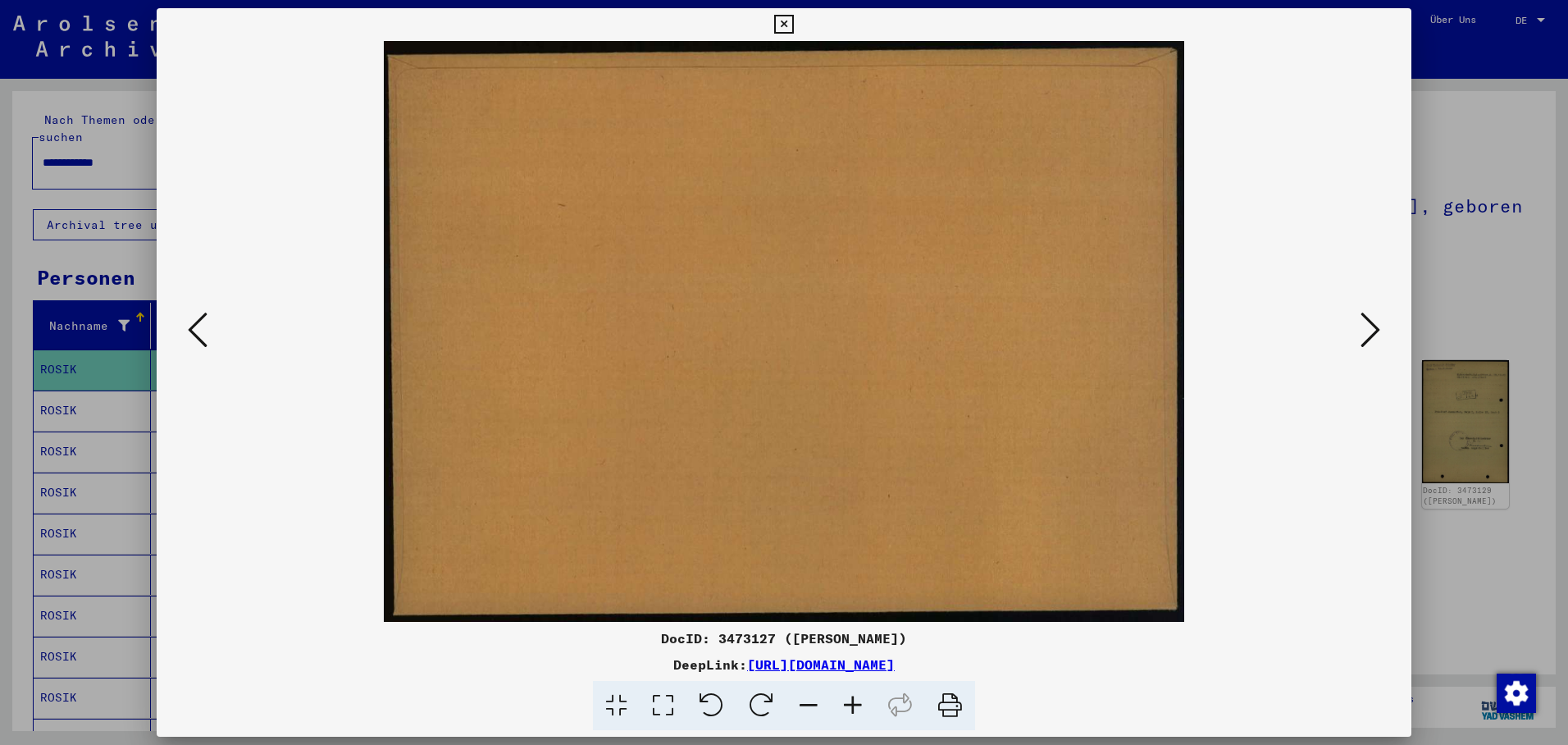
drag, startPoint x: 1370, startPoint y: 325, endPoint x: 1270, endPoint y: 327, distance: 100.0
click at [1358, 329] on button at bounding box center [1370, 331] width 30 height 47
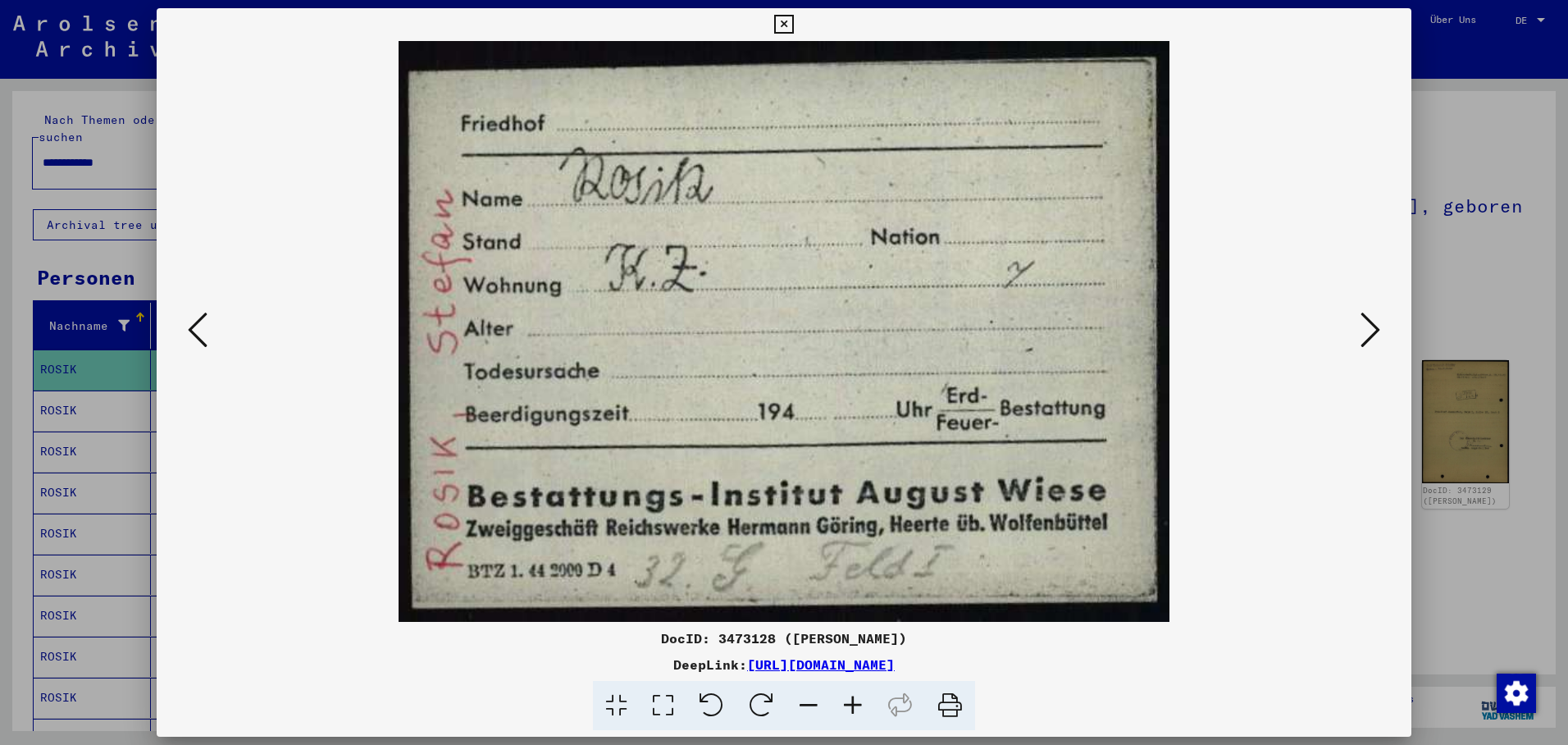
click at [1375, 327] on icon at bounding box center [1370, 330] width 19 height 40
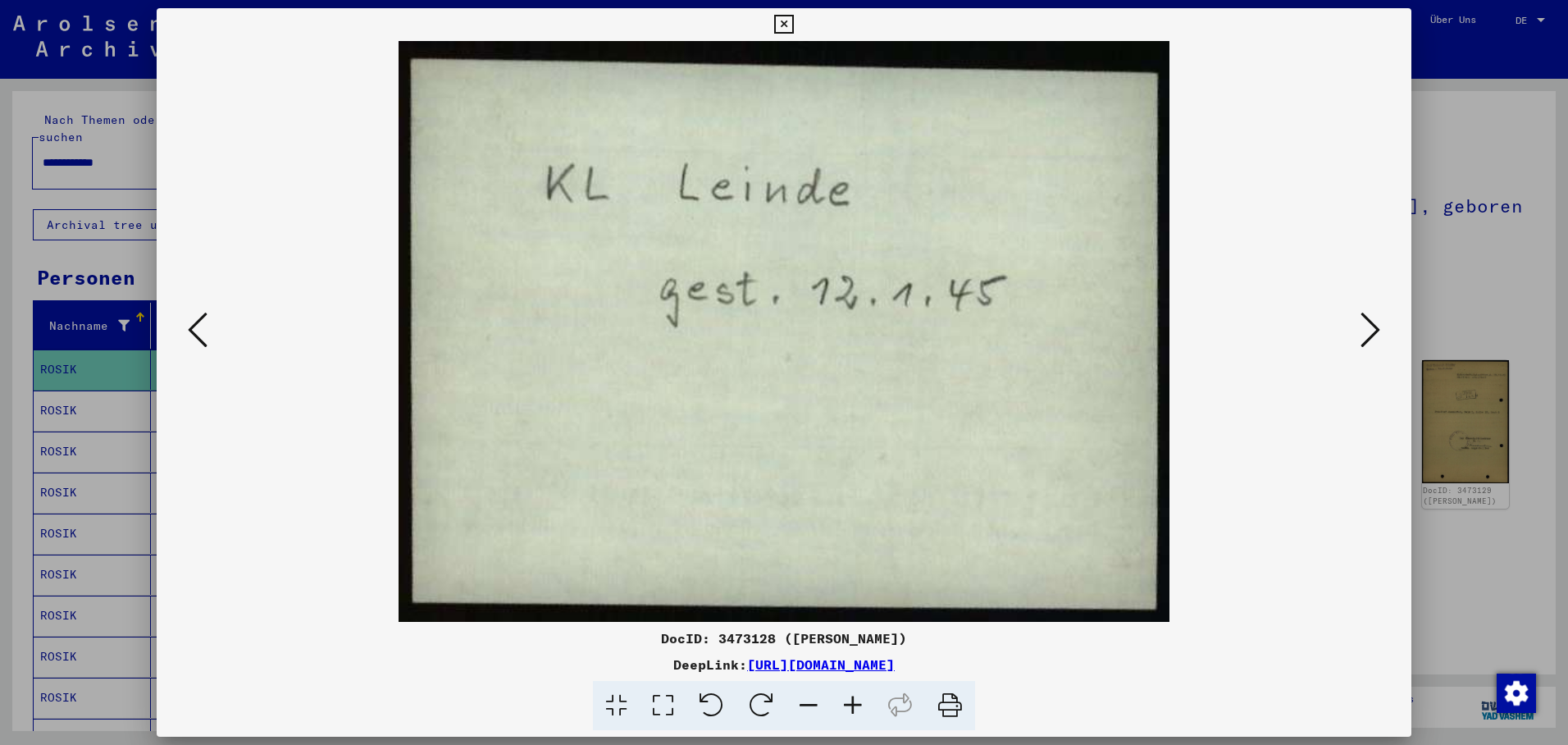
click at [199, 330] on icon at bounding box center [197, 330] width 19 height 40
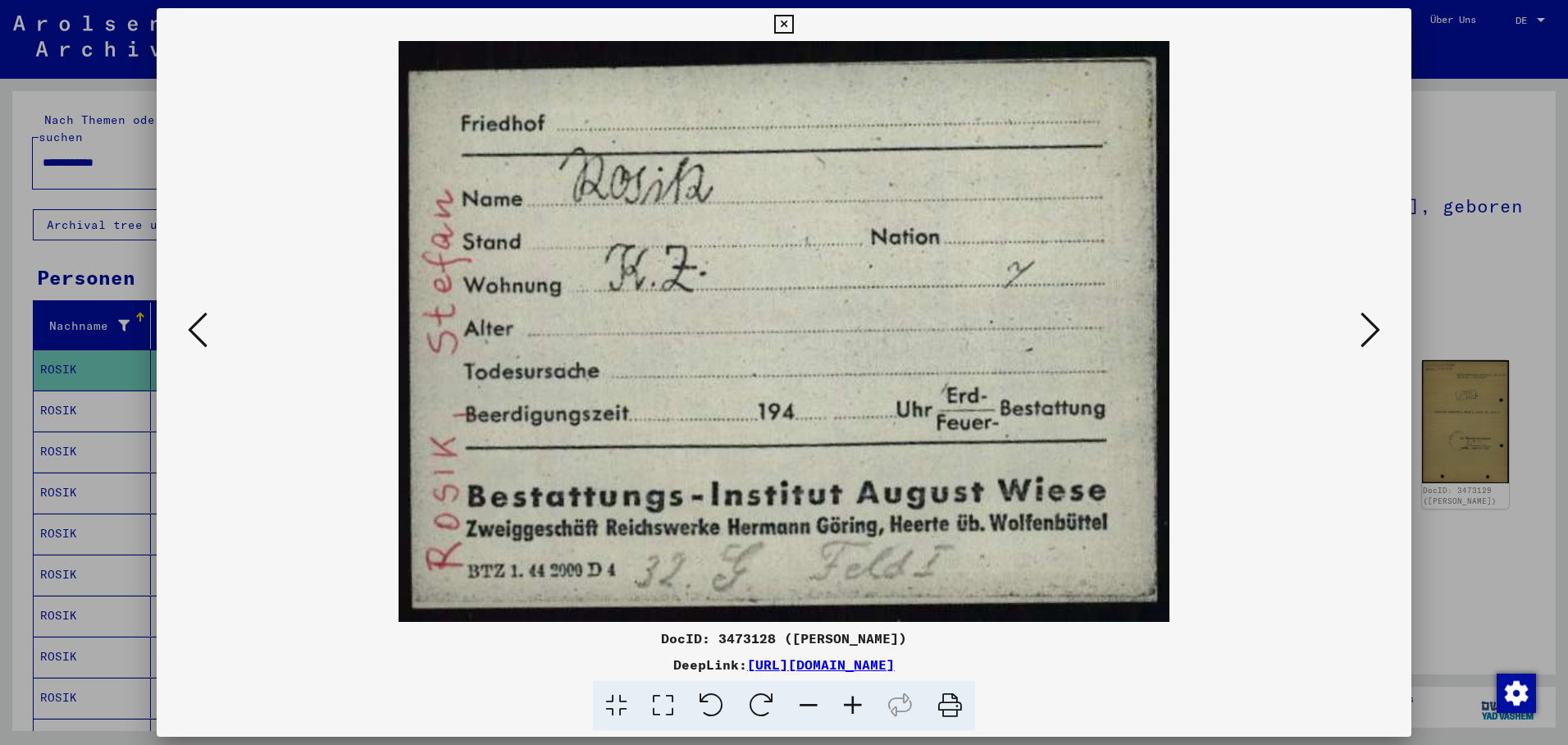
click at [1375, 325] on icon at bounding box center [1370, 330] width 19 height 40
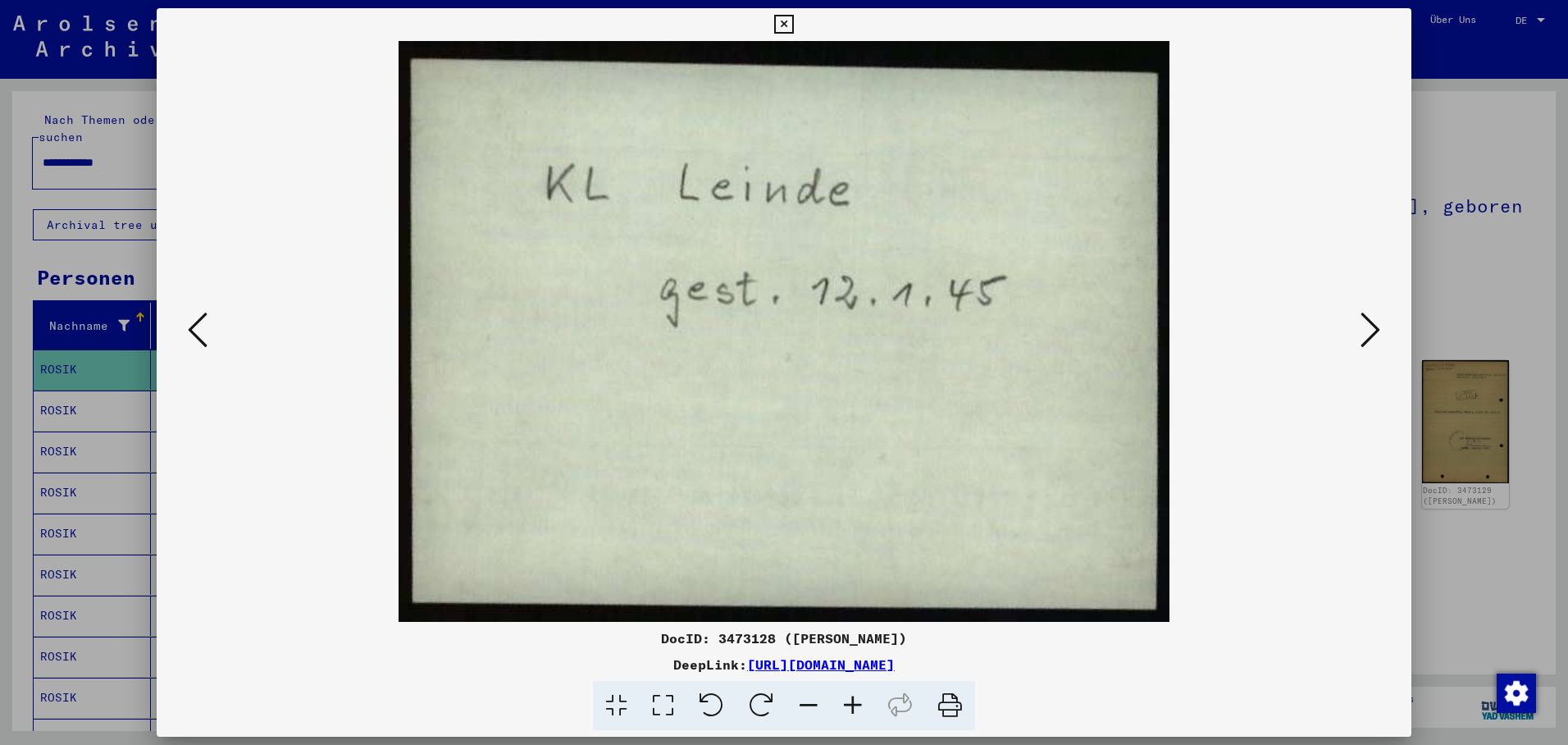
click at [1377, 325] on icon at bounding box center [1370, 330] width 19 height 40
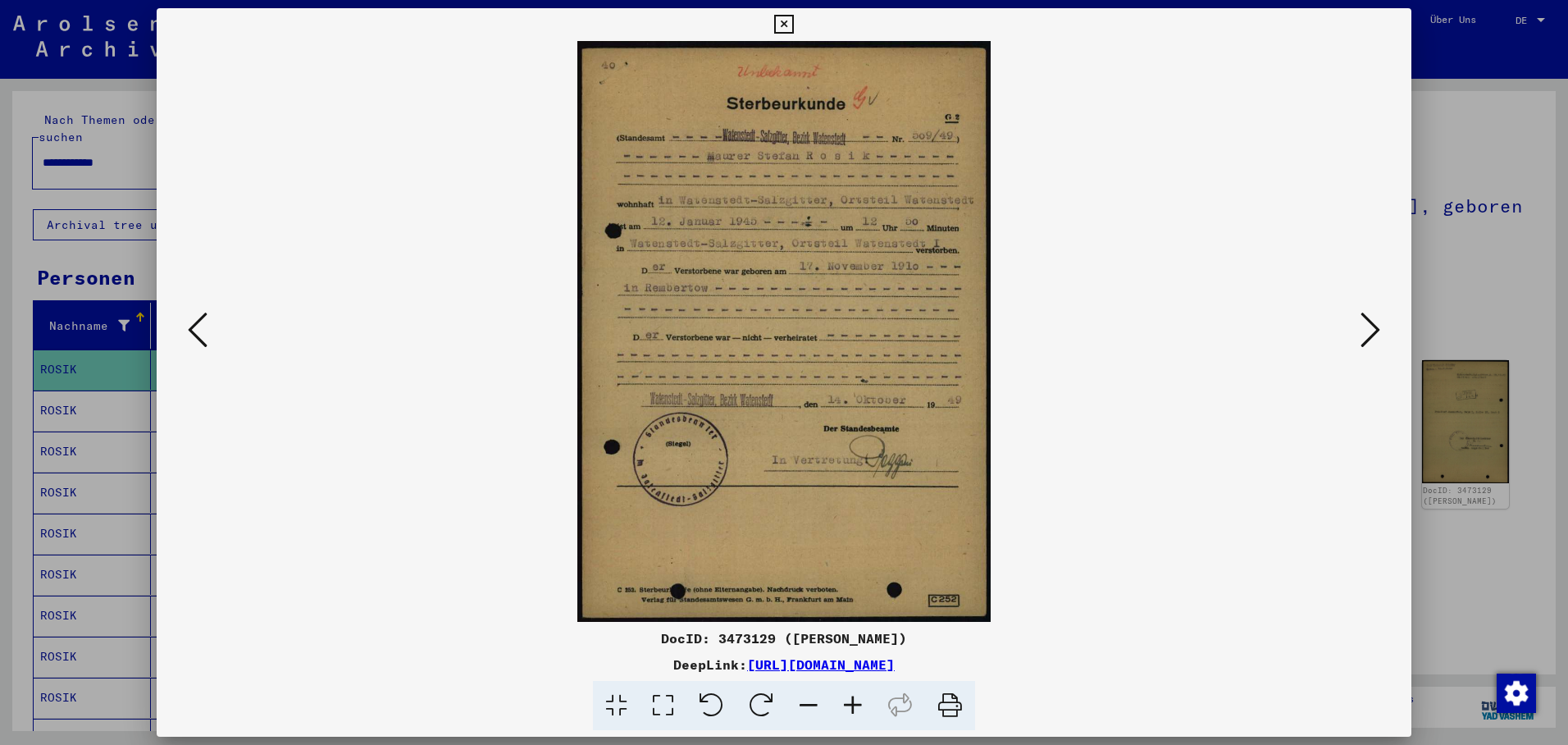
click at [1379, 334] on icon at bounding box center [1370, 330] width 19 height 40
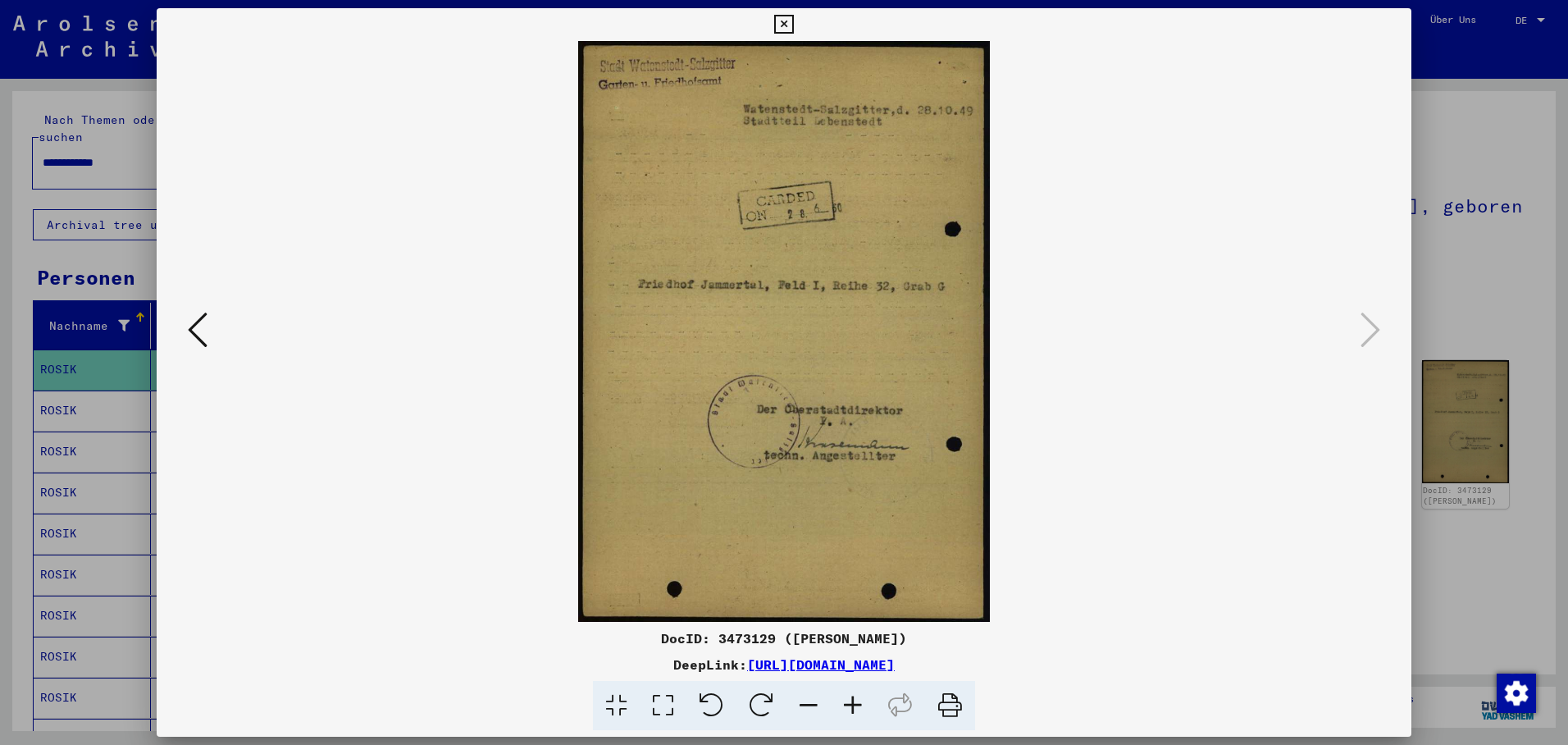
click at [93, 360] on div at bounding box center [784, 372] width 1568 height 745
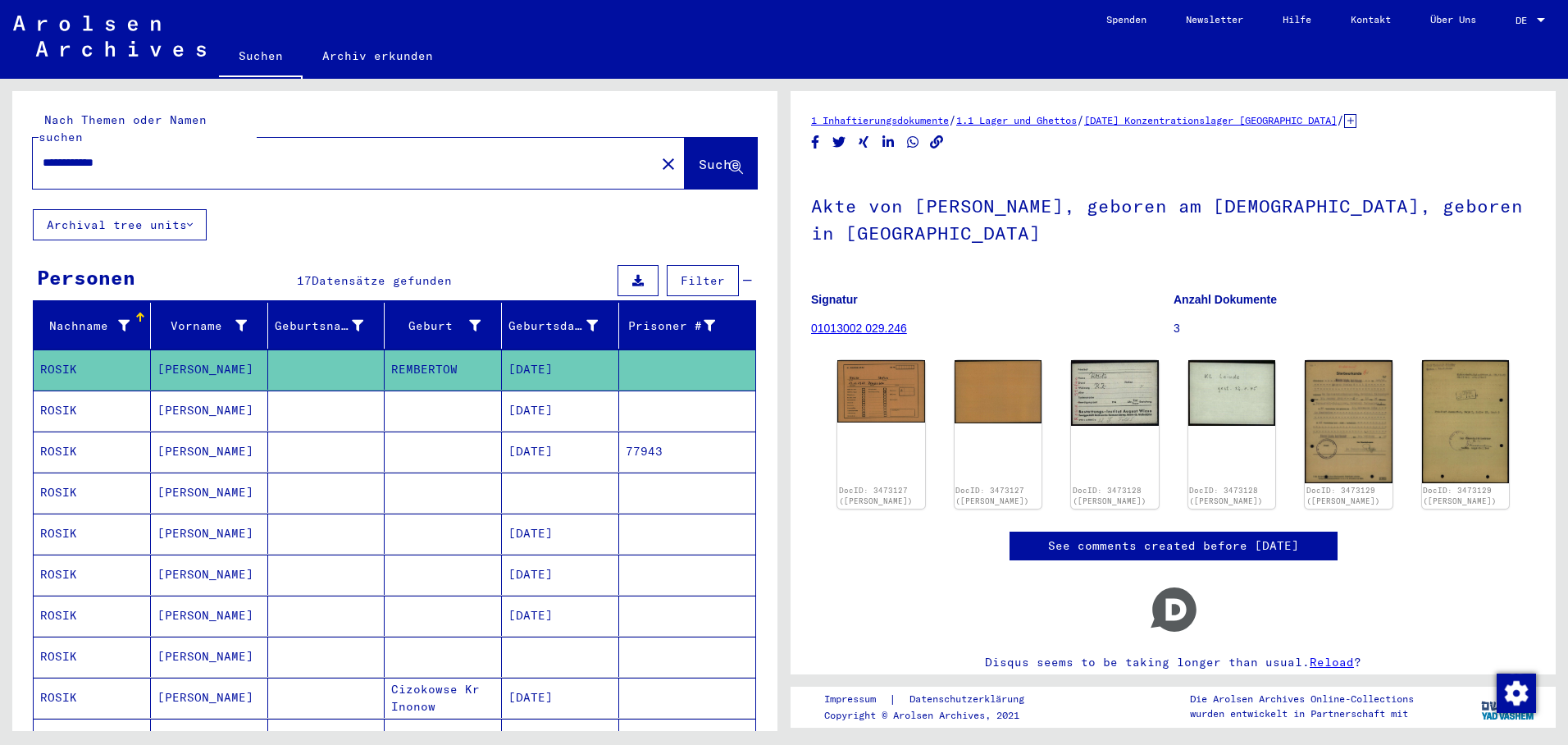
click at [75, 395] on mat-cell "ROSIK" at bounding box center [91, 410] width 117 height 40
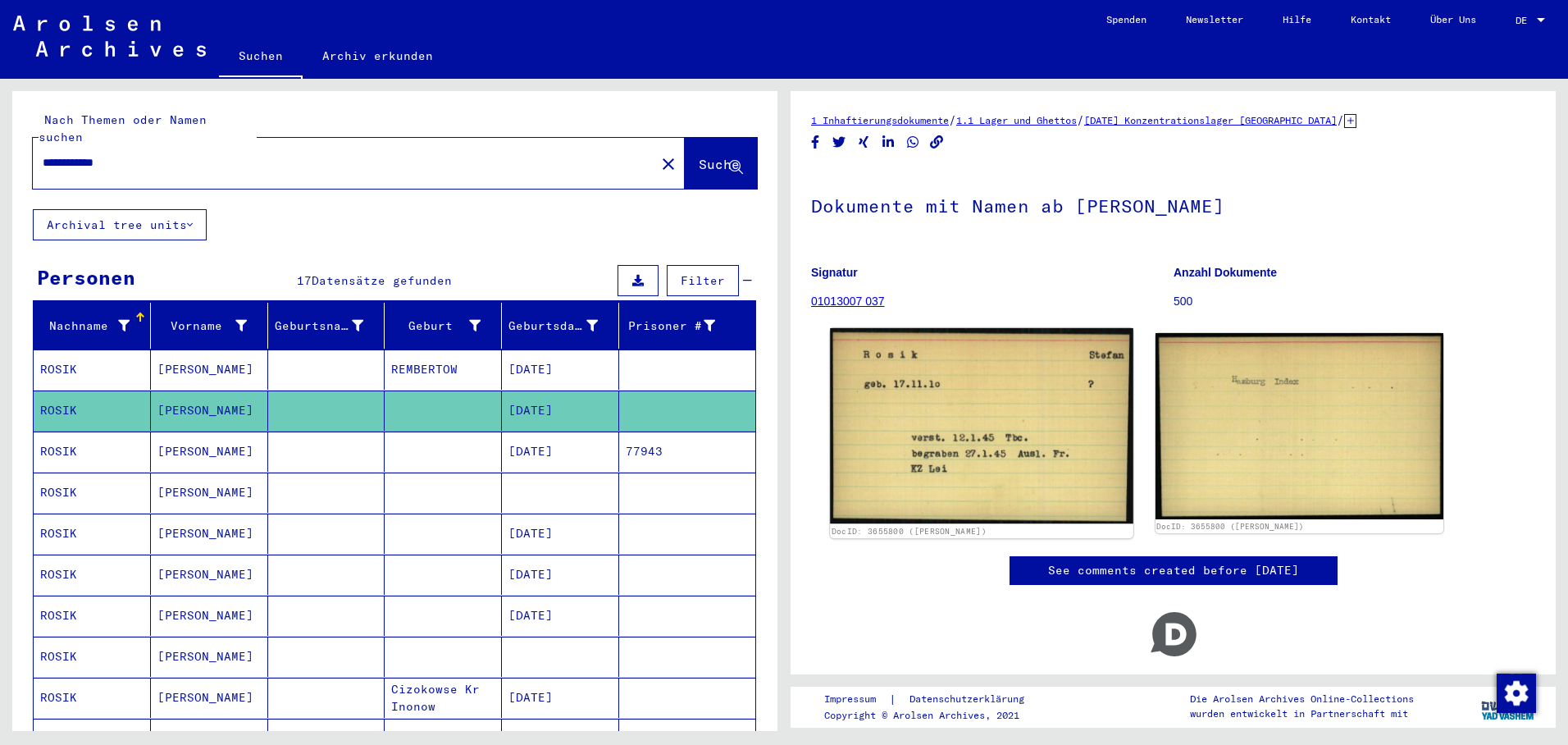
click at [1005, 426] on img at bounding box center [981, 425] width 303 height 195
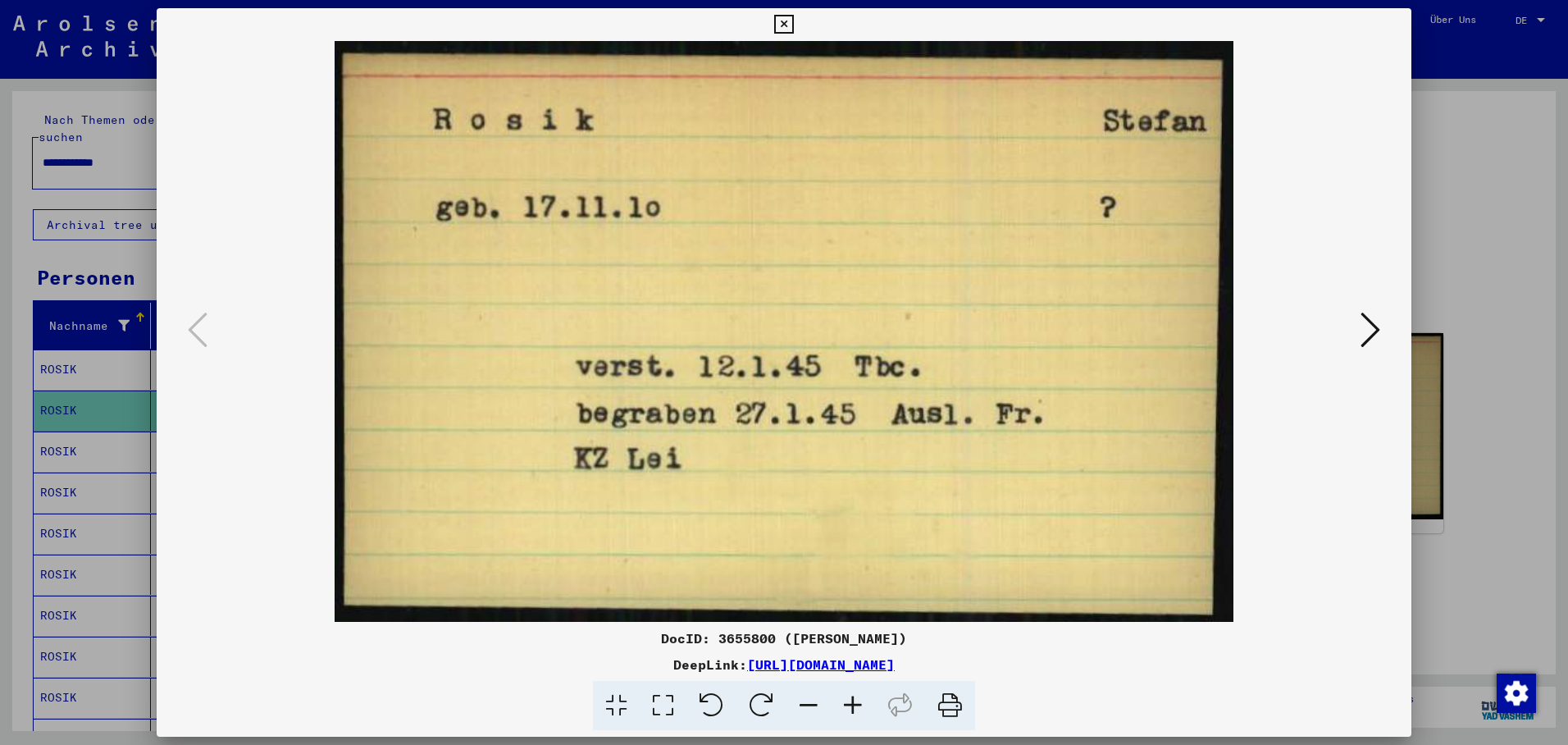
drag, startPoint x: 619, startPoint y: 281, endPoint x: 610, endPoint y: 281, distance: 9.0
drag, startPoint x: 87, startPoint y: 432, endPoint x: 102, endPoint y: 443, distance: 18.6
click at [92, 440] on div at bounding box center [784, 372] width 1568 height 745
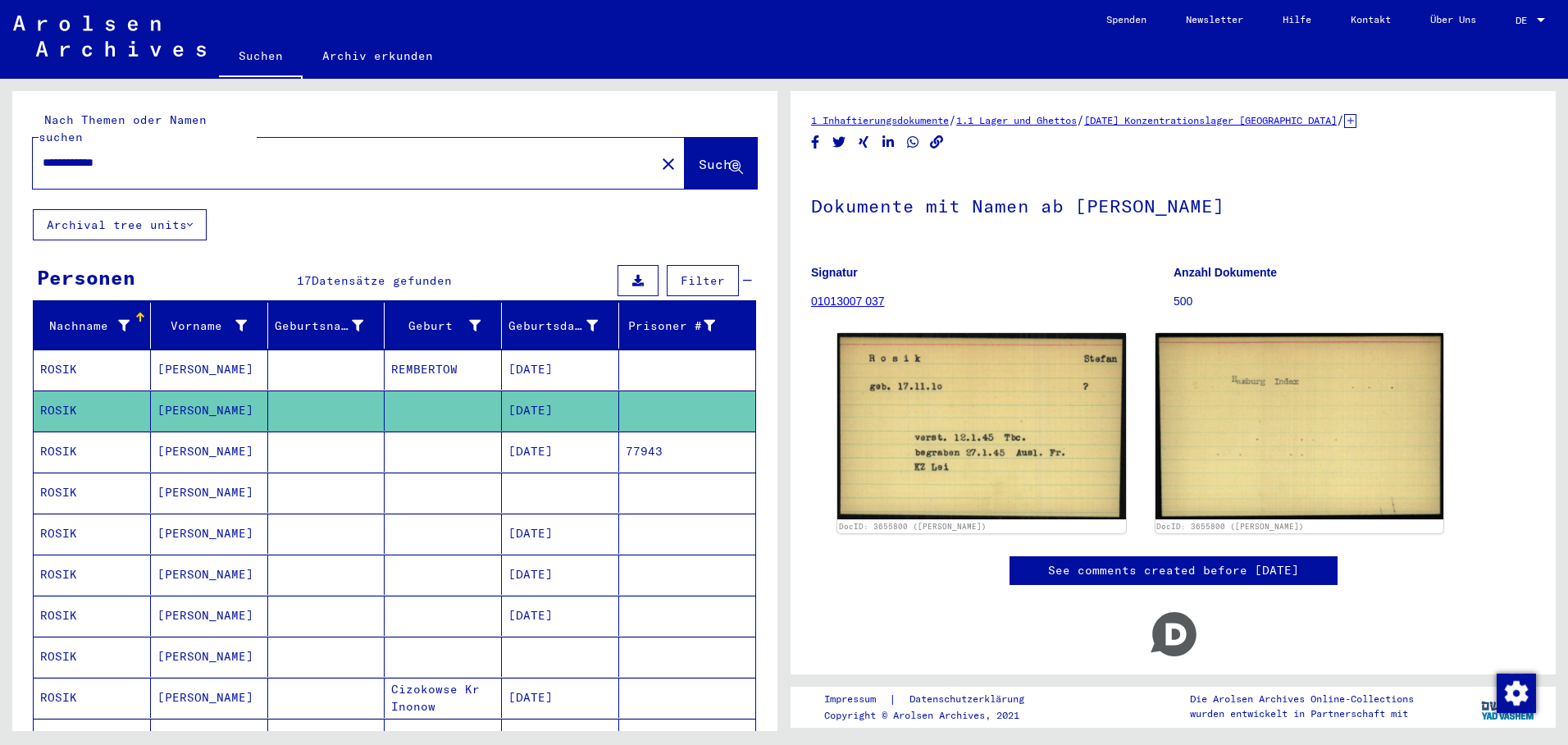
click at [103, 442] on mat-cell "ROSIK" at bounding box center [91, 451] width 117 height 40
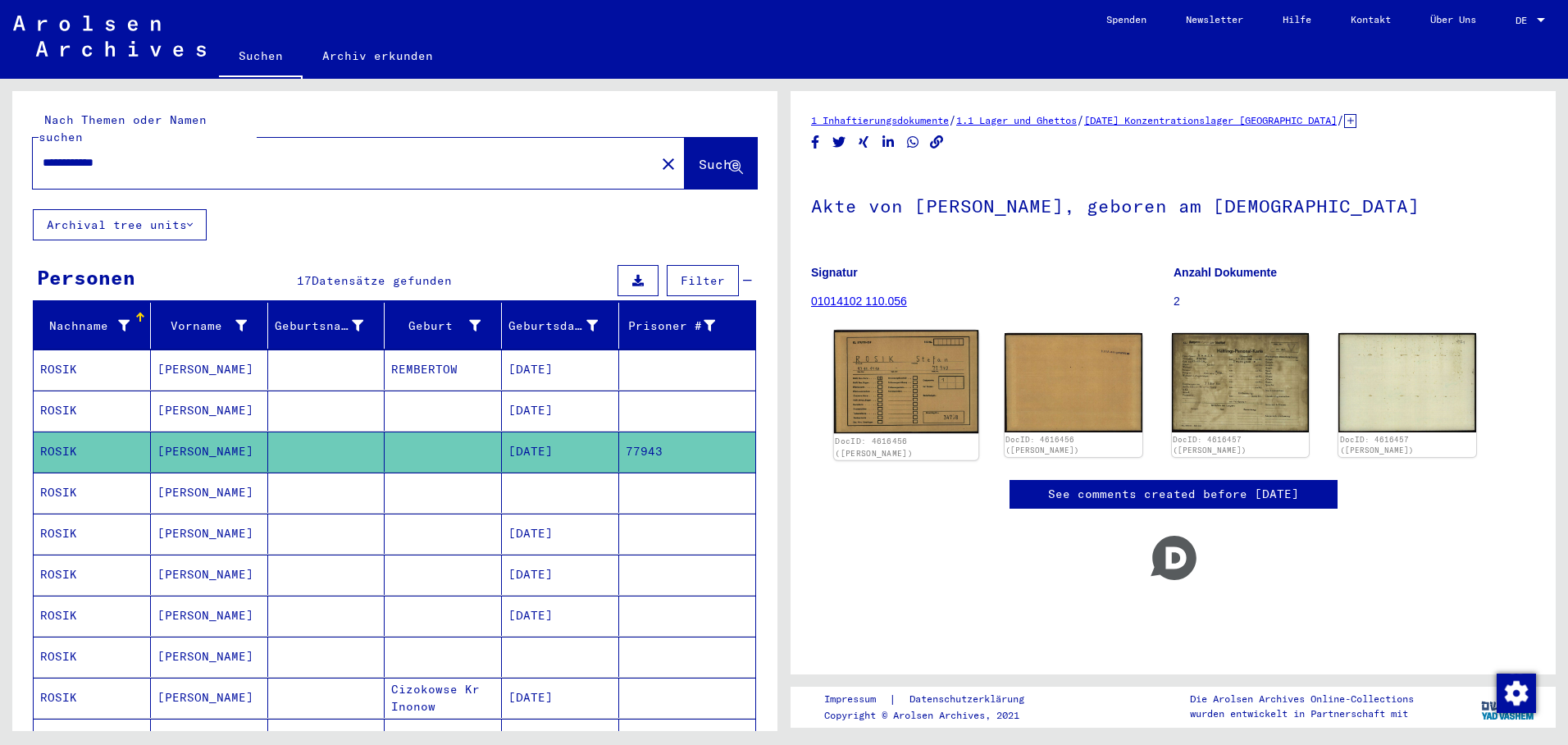
click at [909, 396] on img at bounding box center [906, 382] width 144 height 104
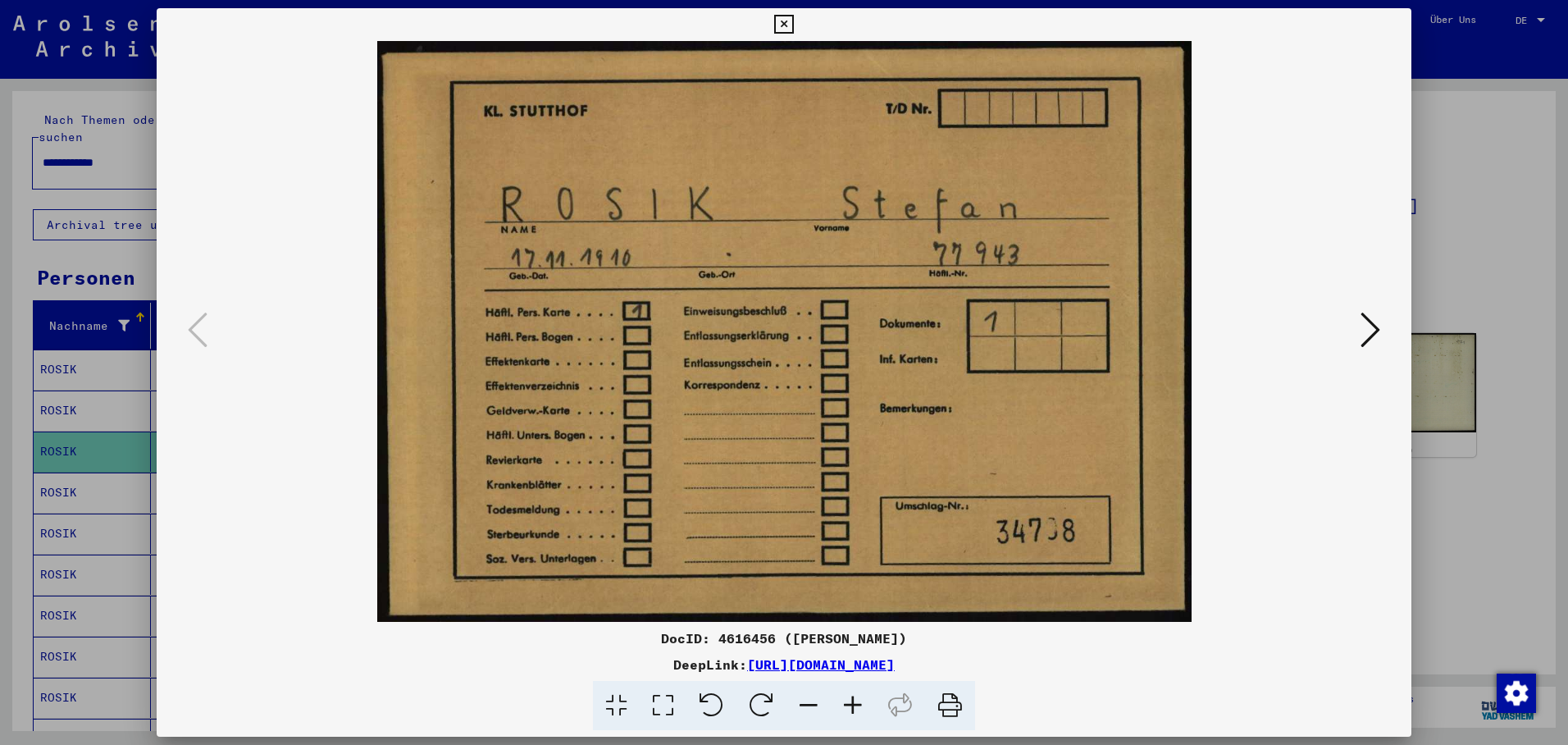
click at [1367, 324] on icon at bounding box center [1370, 330] width 19 height 40
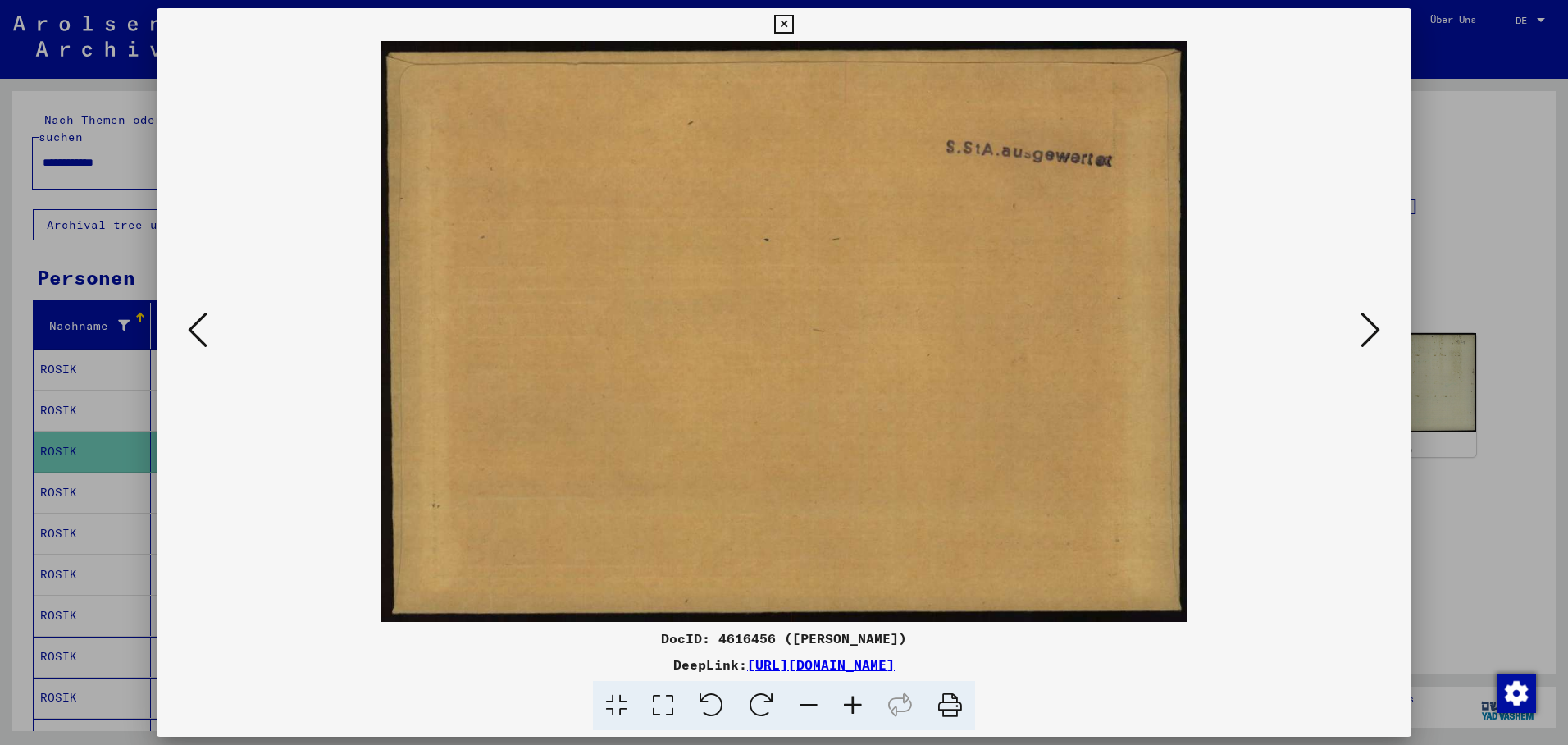
drag, startPoint x: 1367, startPoint y: 324, endPoint x: 1341, endPoint y: 328, distance: 26.3
click at [1366, 324] on icon at bounding box center [1370, 330] width 19 height 40
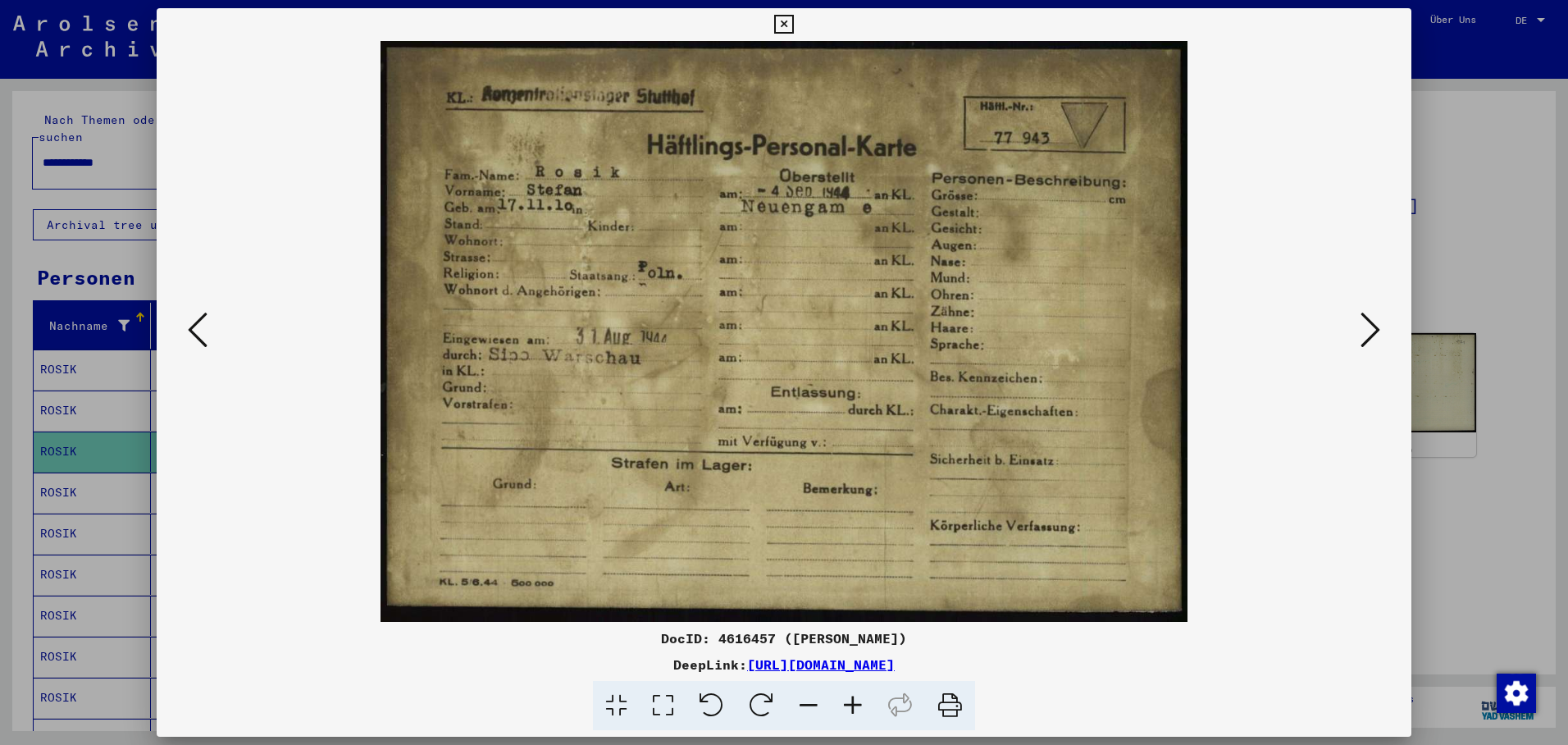
click at [1369, 333] on icon at bounding box center [1370, 330] width 19 height 40
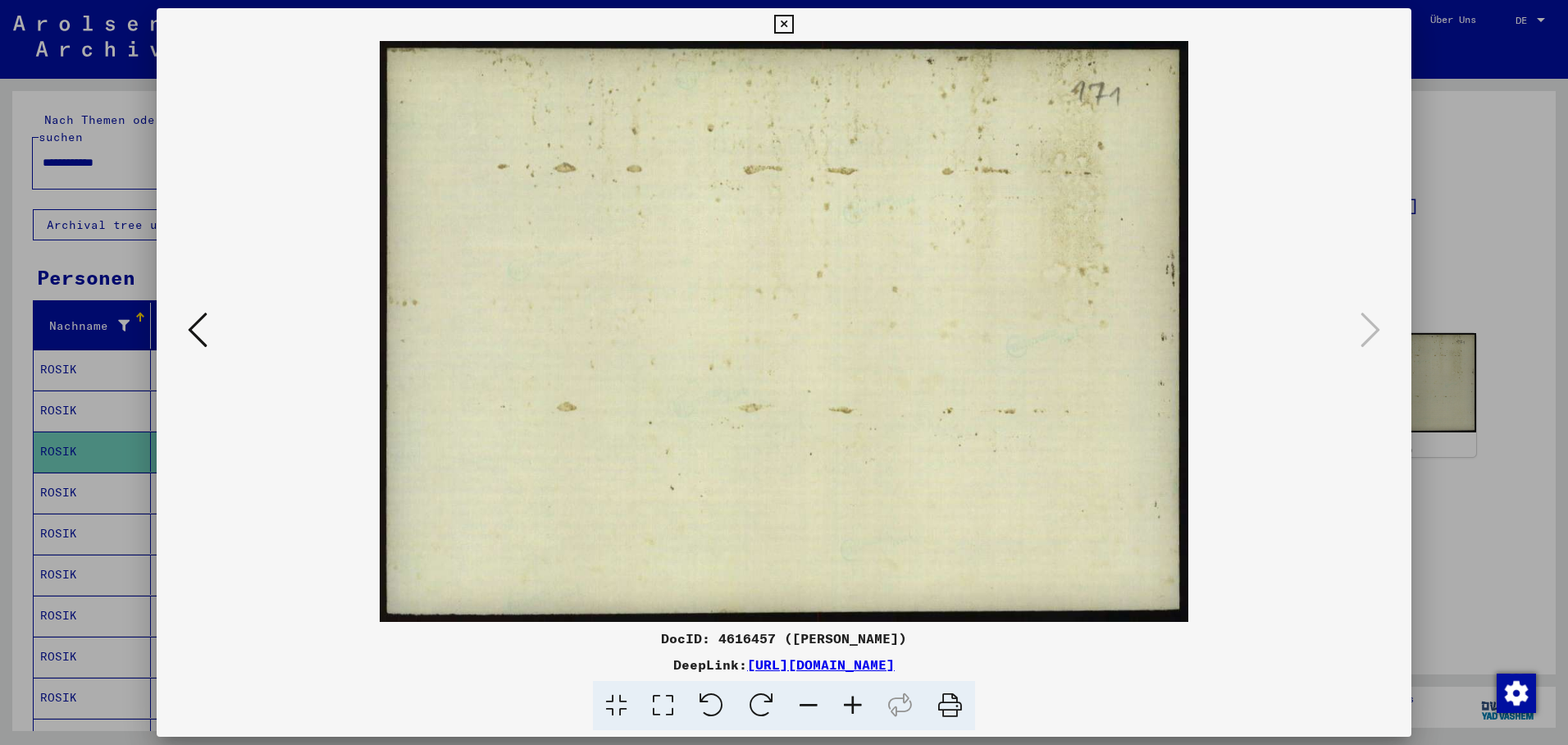
click at [793, 26] on icon at bounding box center [784, 24] width 18 height 19
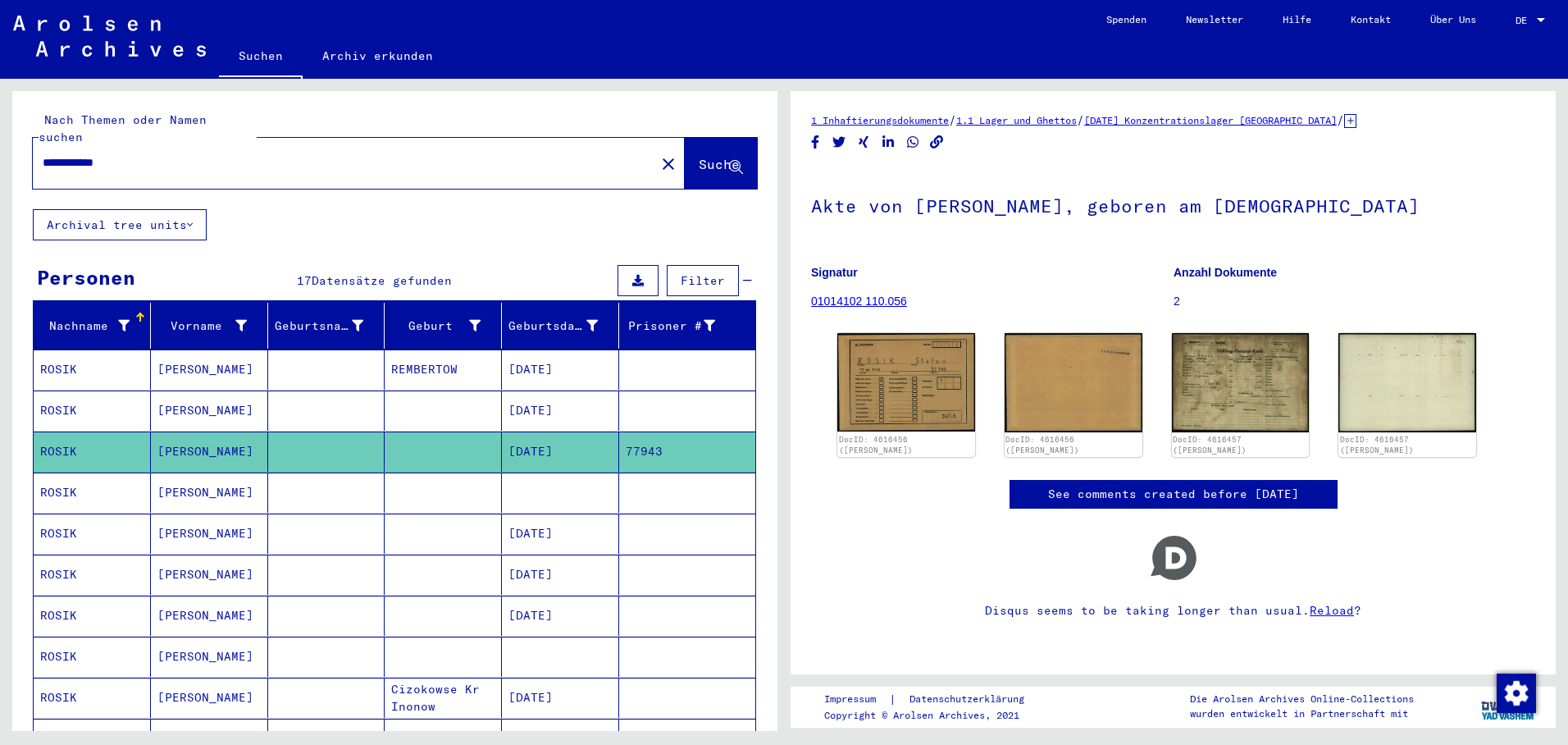
click at [540, 476] on mat-cell at bounding box center [560, 492] width 117 height 40
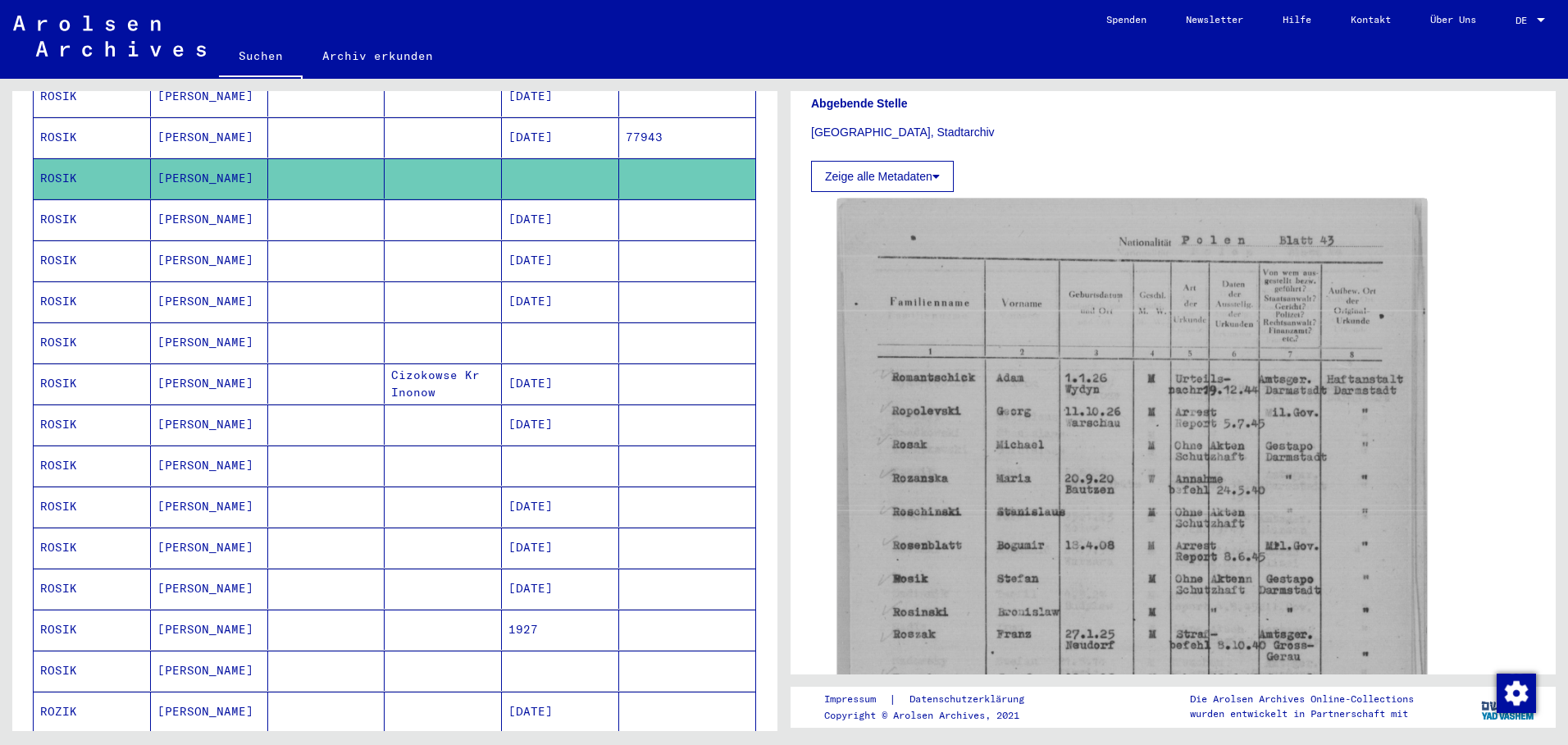
scroll to position [328, 0]
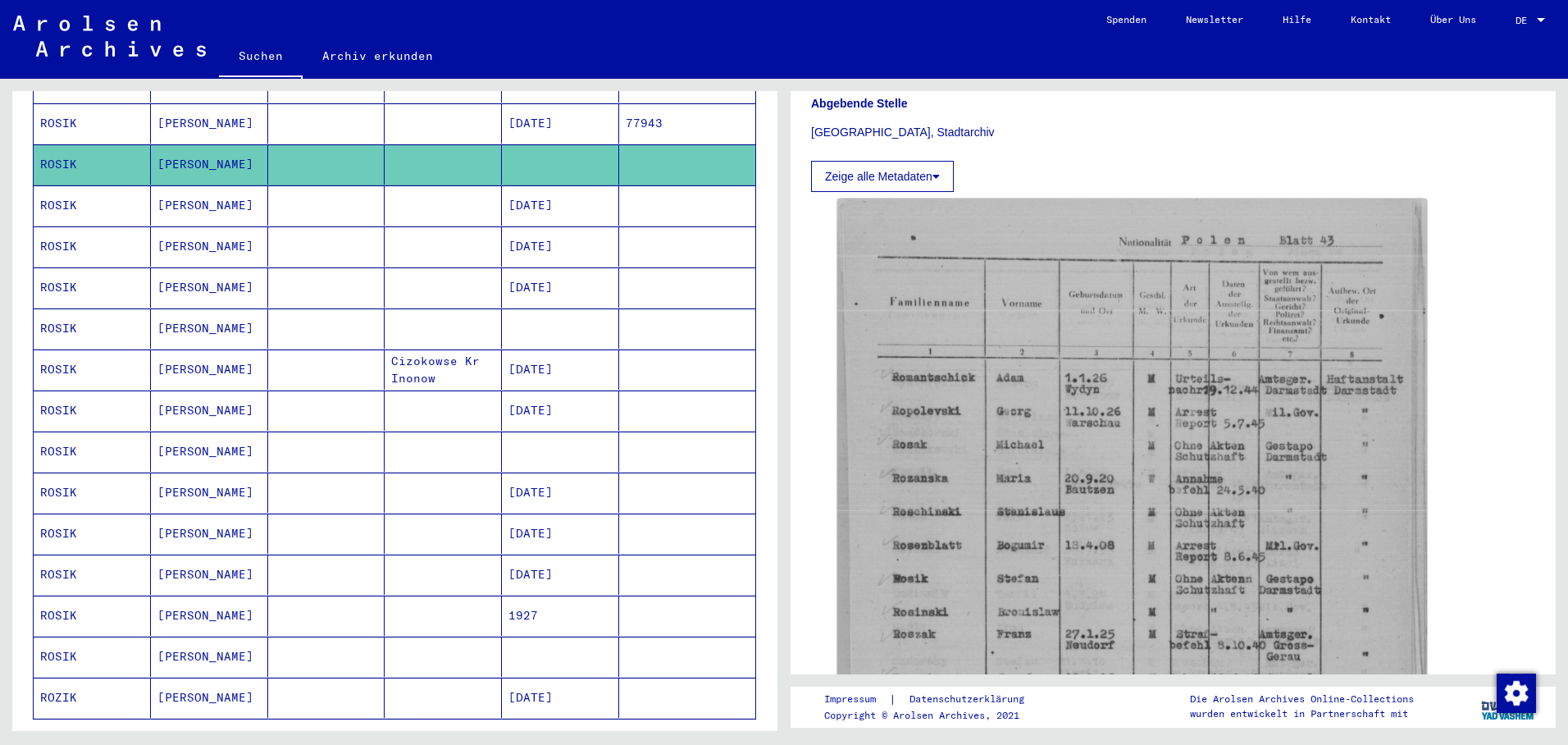
click at [556, 475] on mat-cell "[DATE]" at bounding box center [560, 492] width 117 height 40
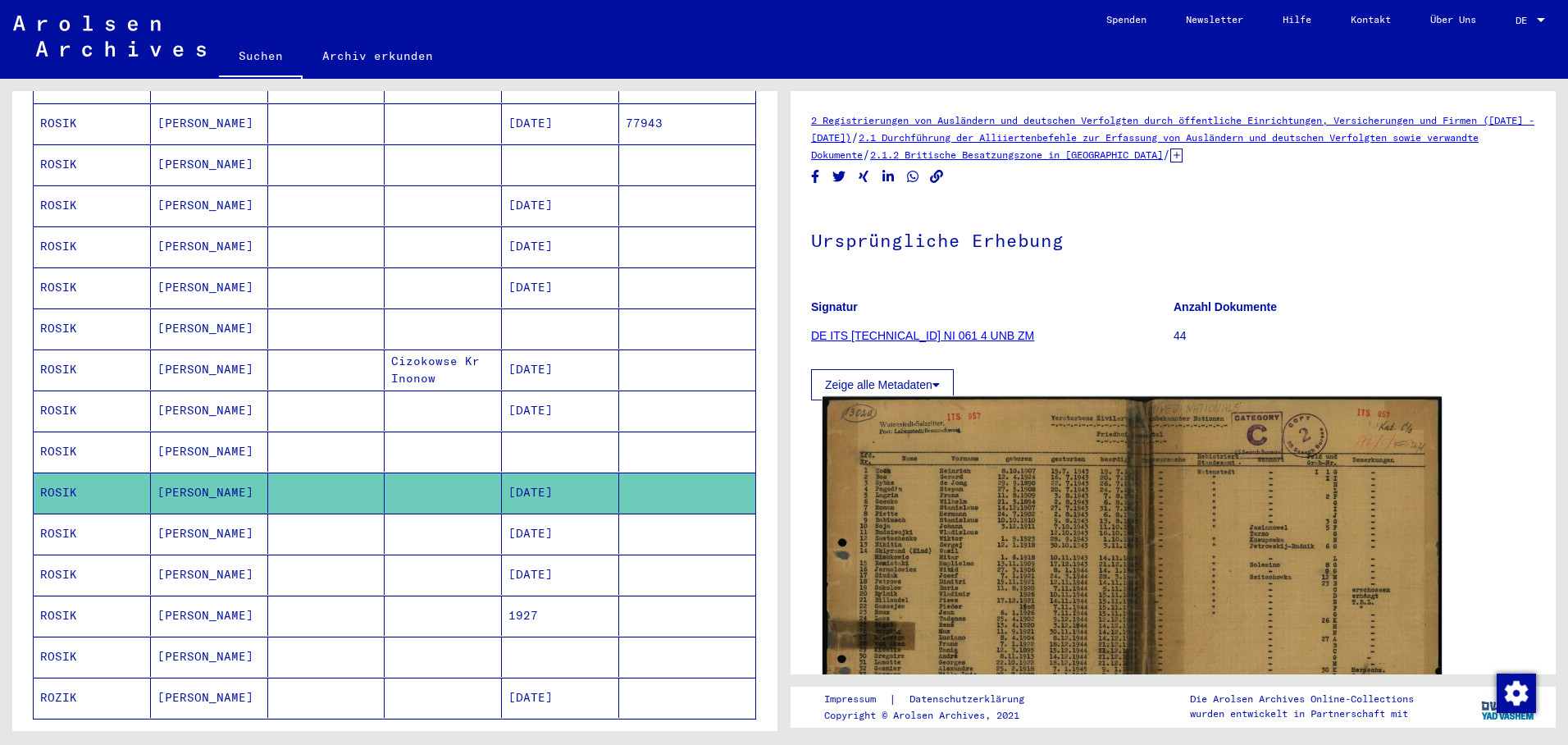
click at [967, 533] on img at bounding box center [1132, 607] width 619 height 421
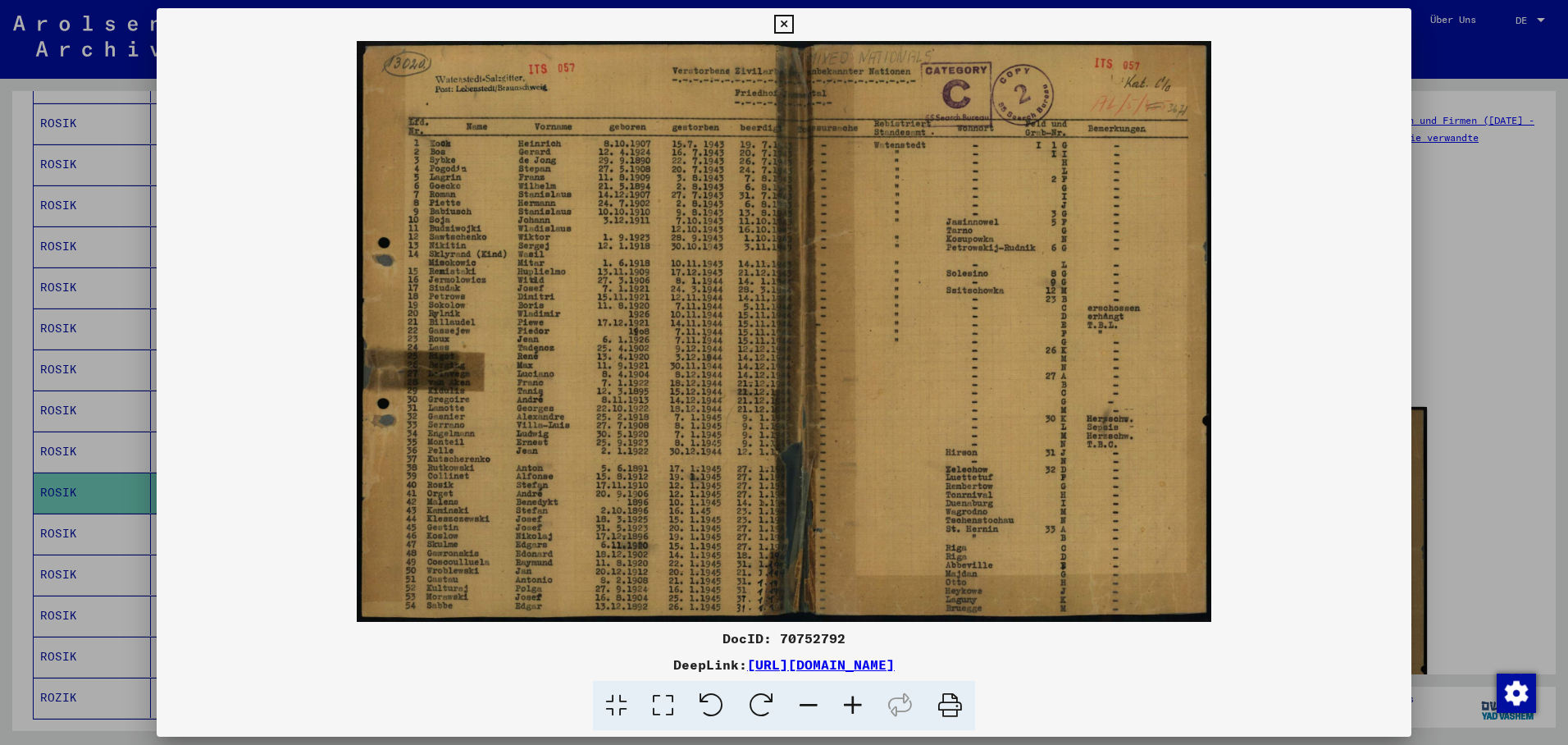
click at [55, 520] on div at bounding box center [784, 372] width 1568 height 745
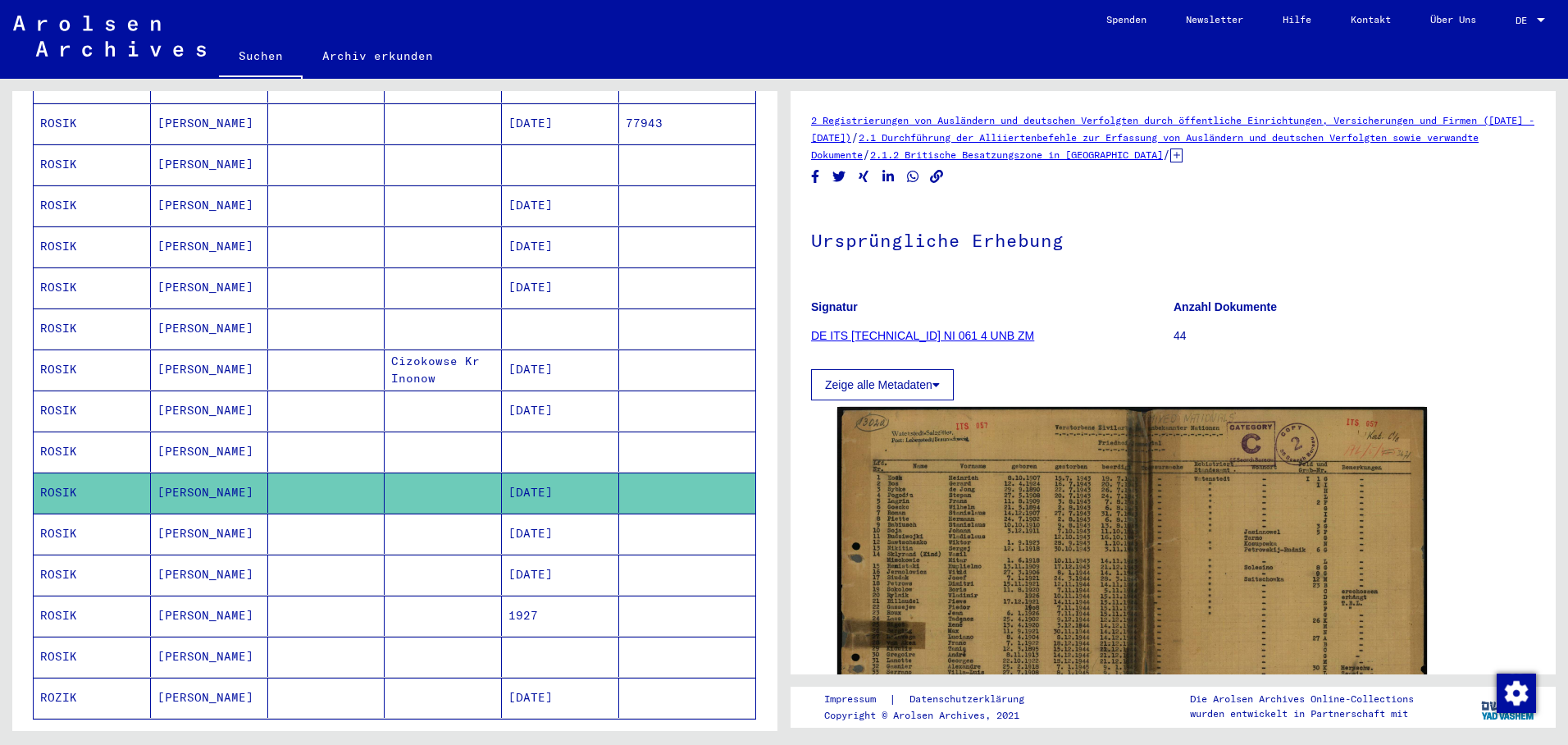
click at [567, 525] on mat-cell "[DATE]" at bounding box center [560, 533] width 117 height 40
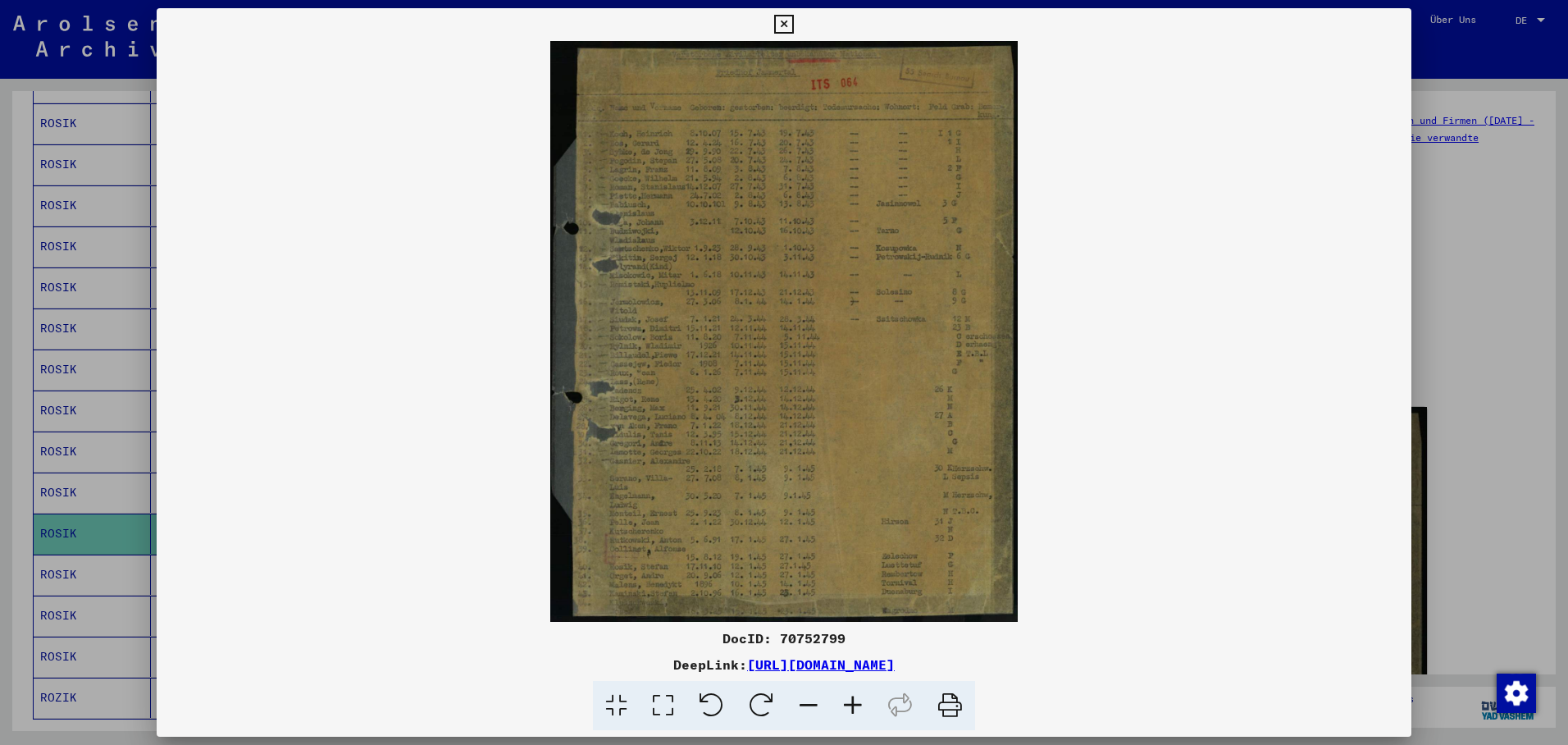
click at [793, 26] on icon at bounding box center [784, 24] width 18 height 19
